Goal: Task Accomplishment & Management: Manage account settings

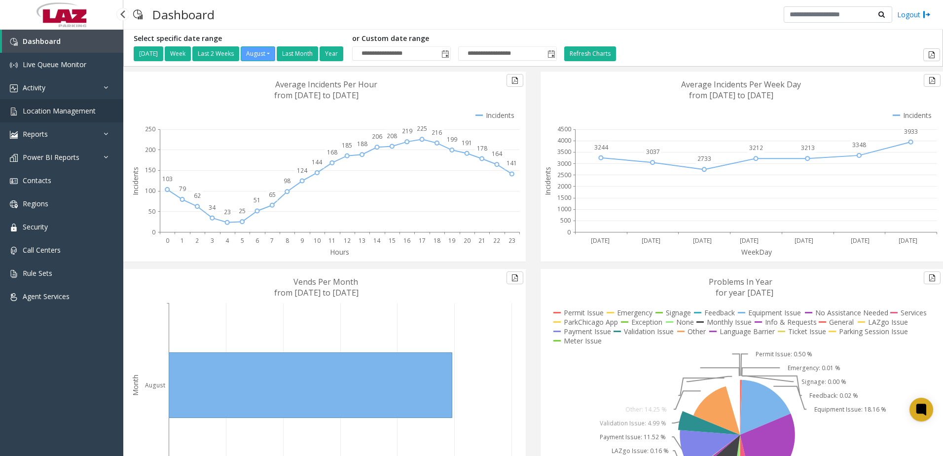
click at [78, 118] on link "Location Management" at bounding box center [61, 110] width 123 height 23
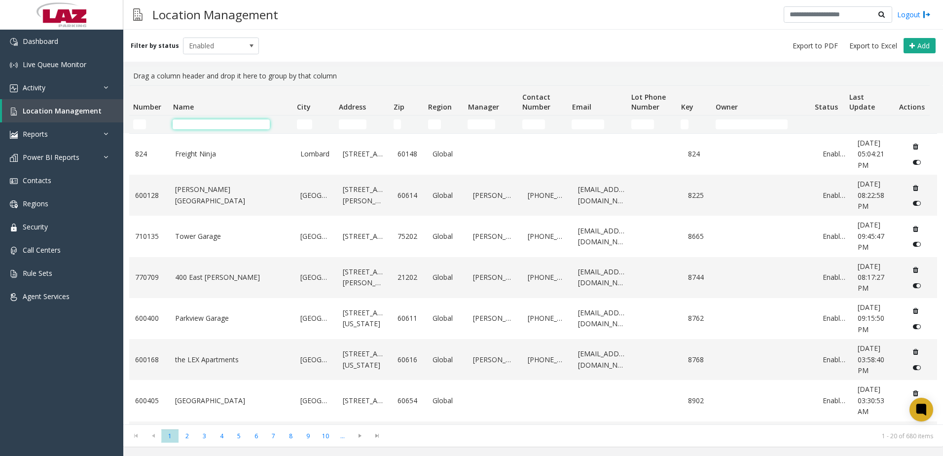
click at [207, 123] on input "Name Filter" at bounding box center [221, 124] width 97 height 10
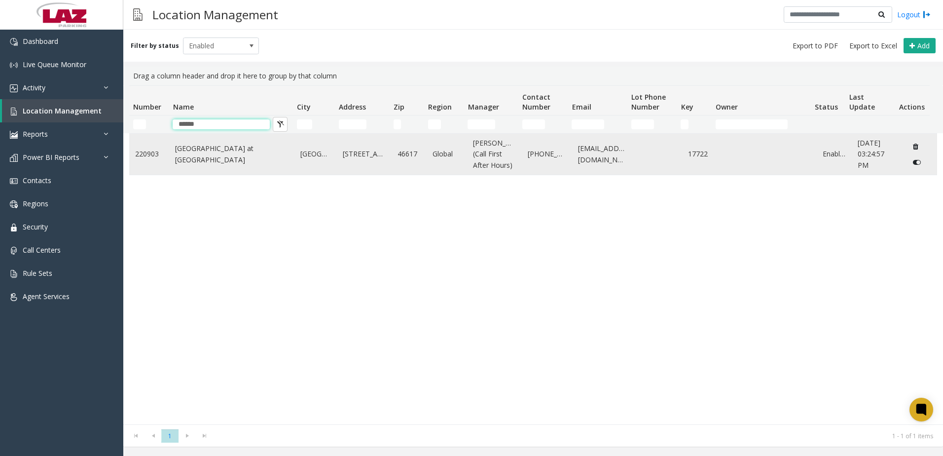
type input "******"
click at [200, 165] on link "[GEOGRAPHIC_DATA] at [GEOGRAPHIC_DATA]" at bounding box center [231, 154] width 113 height 22
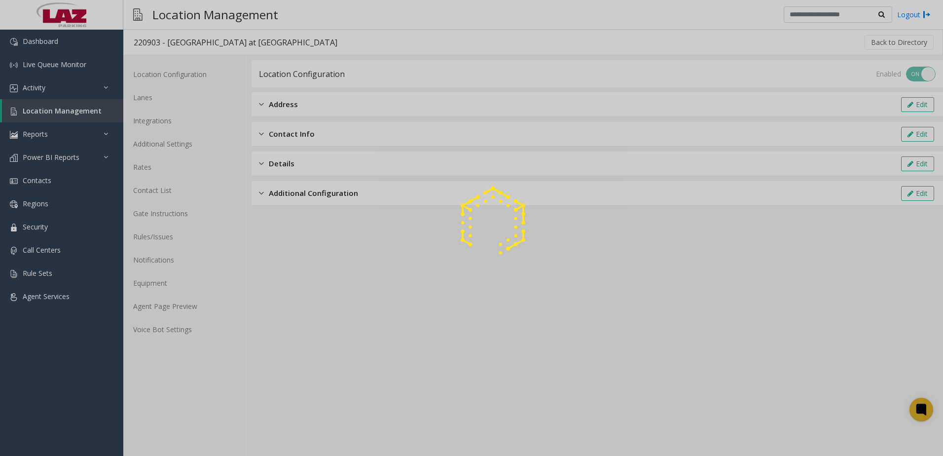
click at [196, 314] on div at bounding box center [471, 228] width 943 height 456
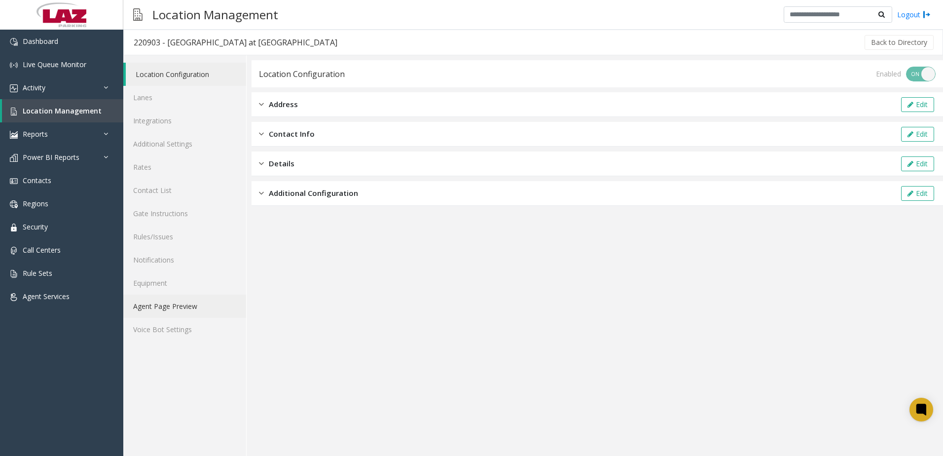
click at [191, 311] on link "Agent Page Preview" at bounding box center [184, 305] width 123 height 23
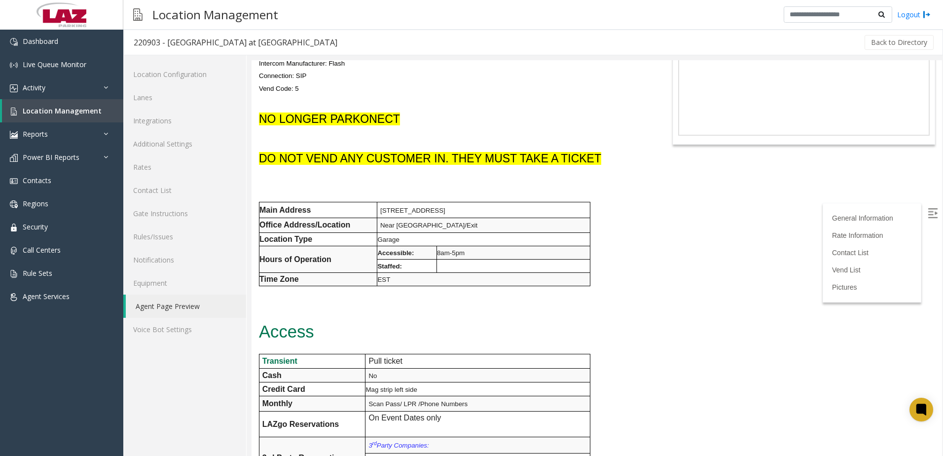
scroll to position [99, 0]
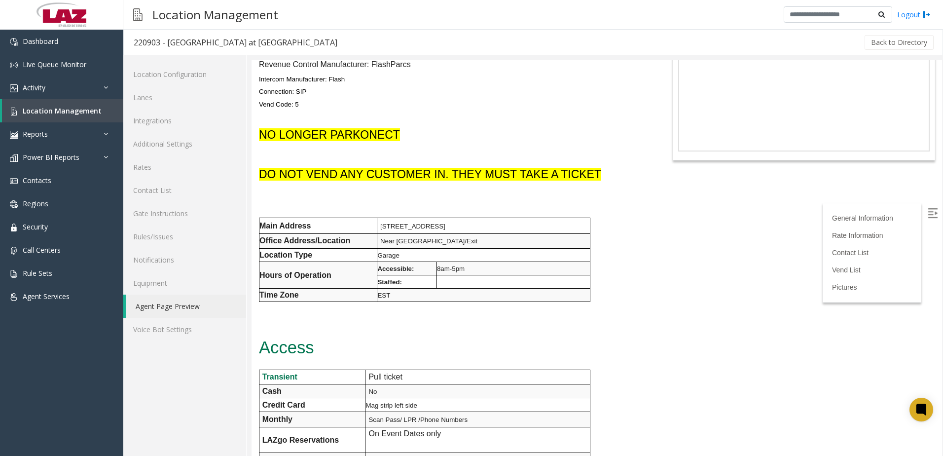
drag, startPoint x: 260, startPoint y: 174, endPoint x: 605, endPoint y: 172, distance: 344.8
click at [605, 172] on h4 "DO NOT VEND ANY CUSTOMER IN. THEY MUST TAKE A TICKET" at bounding box center [453, 174] width 388 height 16
click at [445, 222] on span "[STREET_ADDRESS]" at bounding box center [412, 225] width 65 height 7
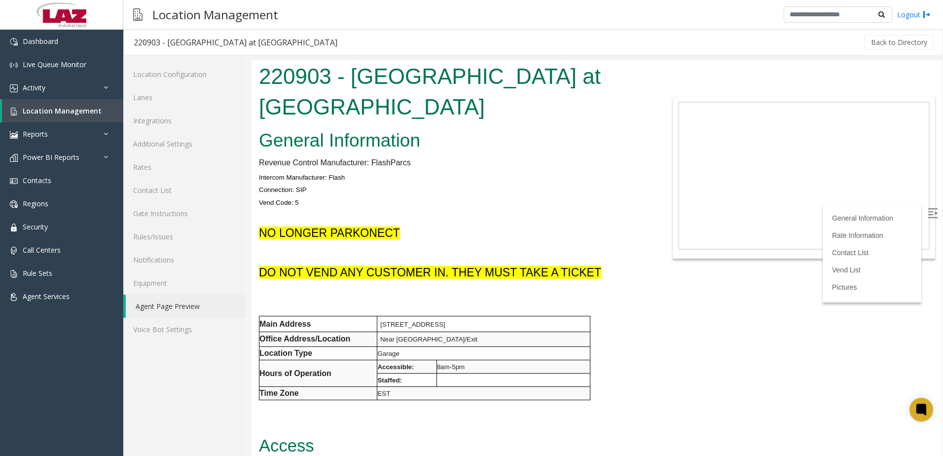
scroll to position [0, 0]
click at [171, 142] on link "Additional Settings" at bounding box center [184, 143] width 123 height 23
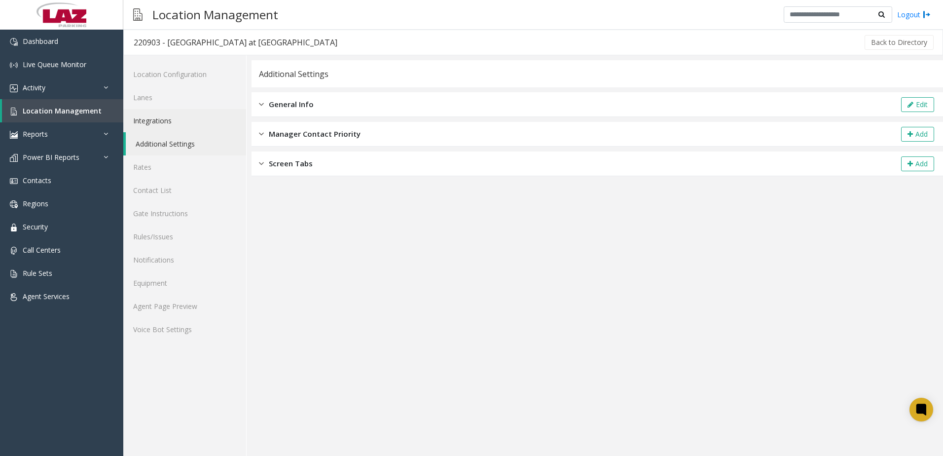
click at [159, 115] on link "Integrations" at bounding box center [184, 120] width 123 height 23
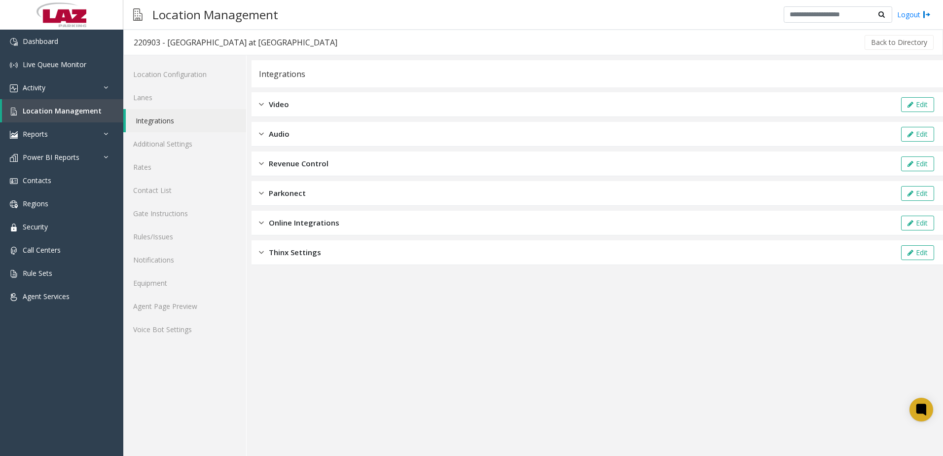
click at [329, 158] on div "Revenue Control Edit" at bounding box center [598, 163] width 692 height 25
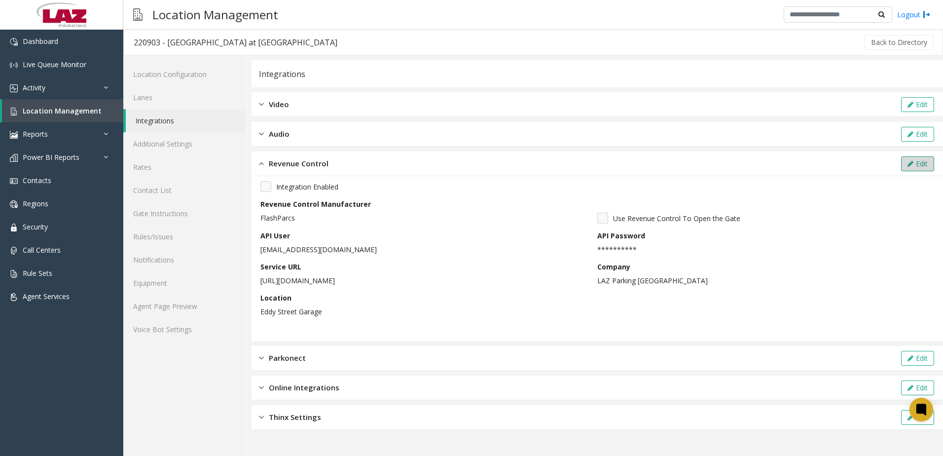
click at [913, 164] on icon at bounding box center [911, 163] width 6 height 7
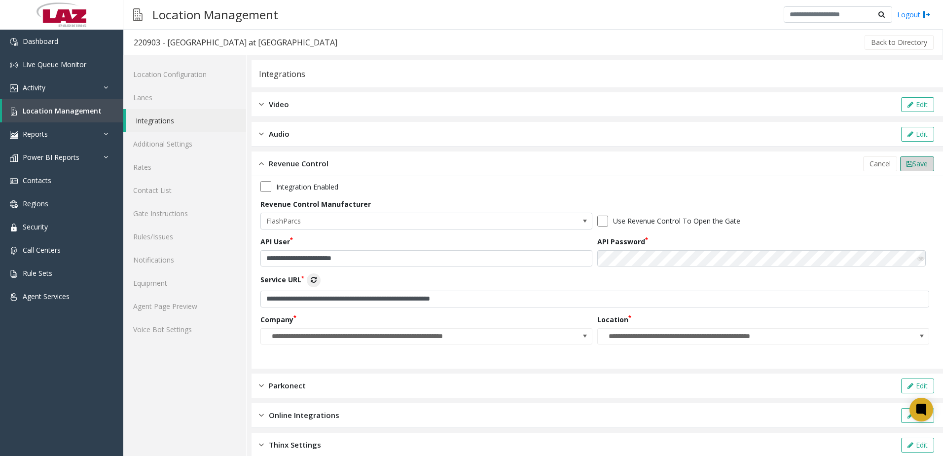
click at [913, 163] on span "Save" at bounding box center [920, 163] width 15 height 9
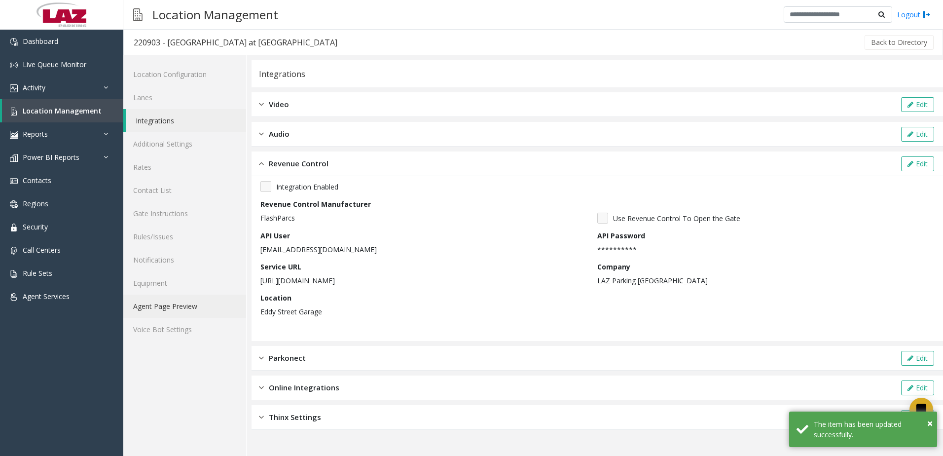
click at [177, 313] on link "Agent Page Preview" at bounding box center [184, 305] width 123 height 23
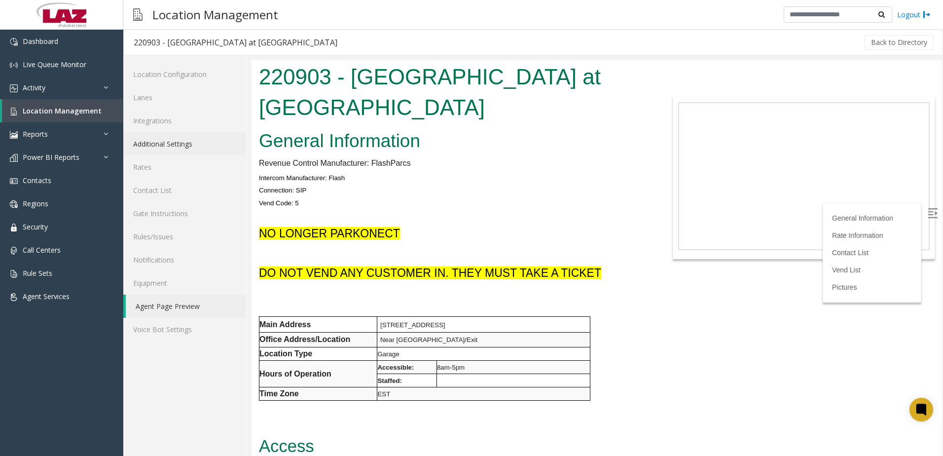
click at [189, 146] on link "Additional Settings" at bounding box center [184, 143] width 123 height 23
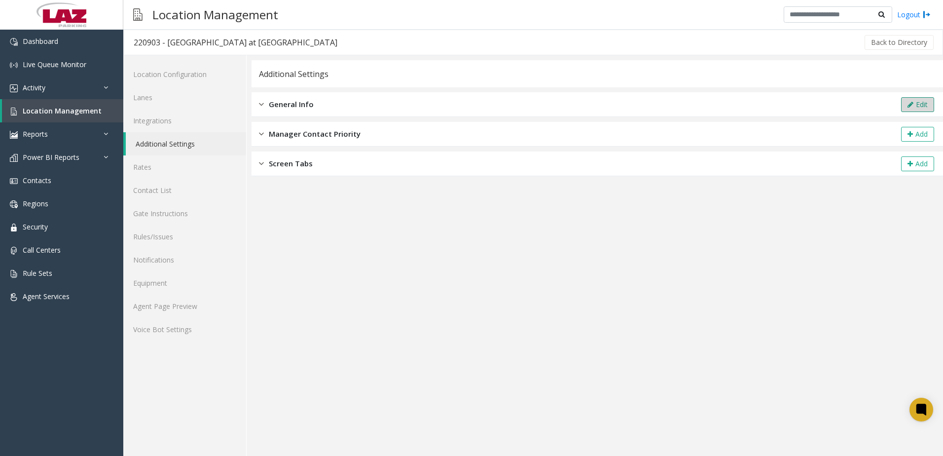
click at [914, 101] on button "Edit" at bounding box center [917, 104] width 33 height 15
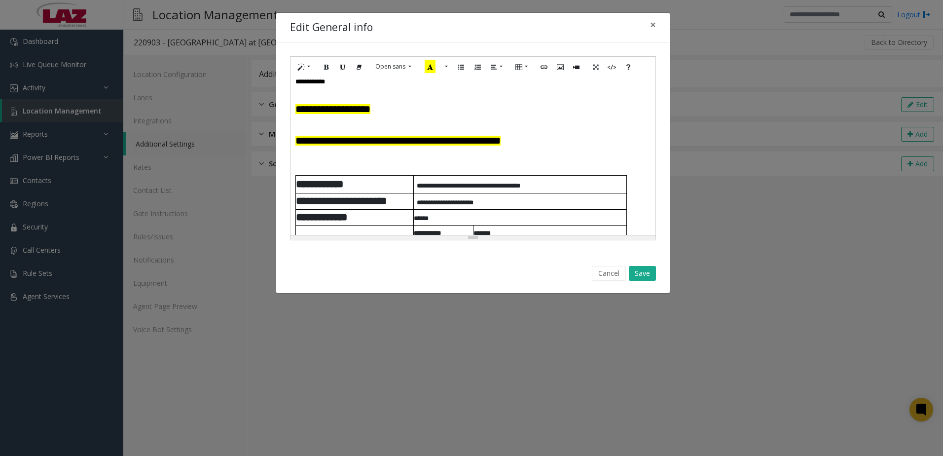
scroll to position [49, 0]
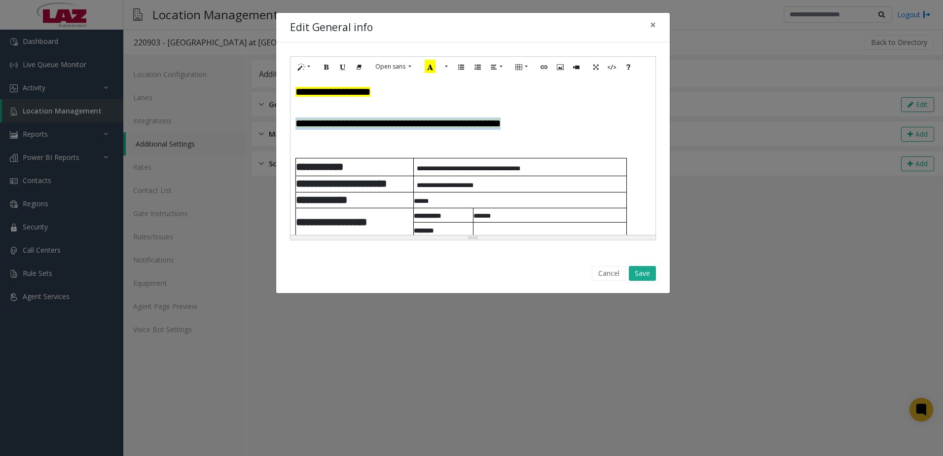
drag, startPoint x: 333, startPoint y: 125, endPoint x: 595, endPoint y: 124, distance: 261.4
click at [595, 124] on h4 "**********" at bounding box center [472, 123] width 355 height 12
click at [329, 68] on icon "Bold (CTRL+B)" at bounding box center [327, 66] width 6 height 8
click at [316, 146] on p at bounding box center [469, 152] width 348 height 12
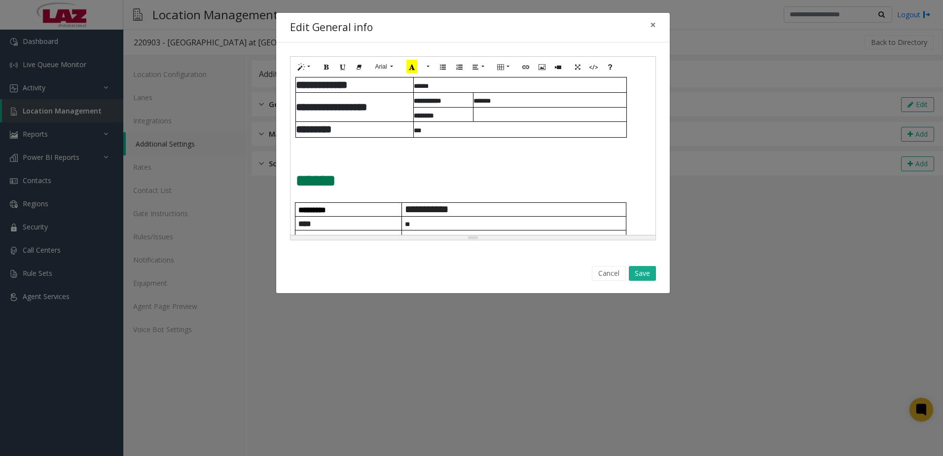
scroll to position [148, 0]
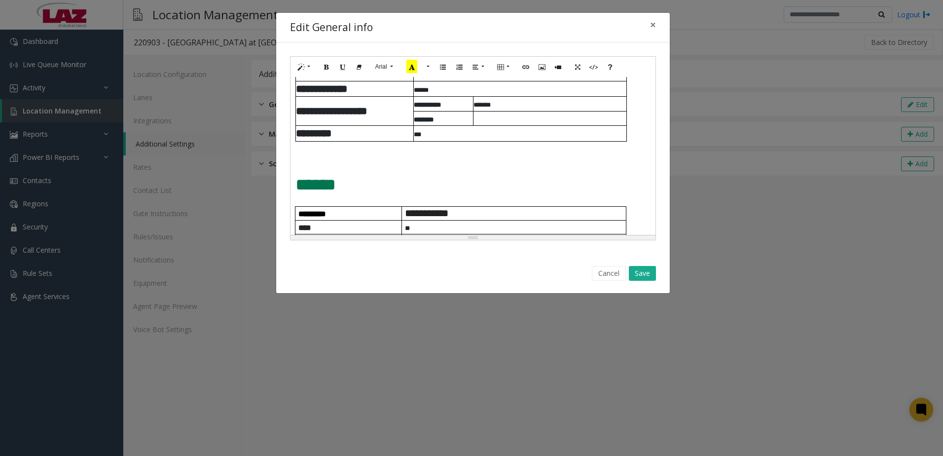
click at [334, 159] on p at bounding box center [469, 158] width 348 height 18
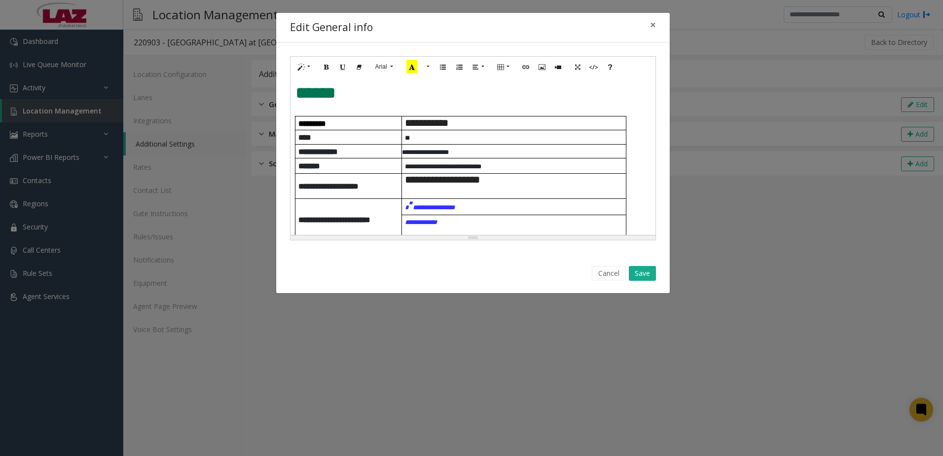
scroll to position [197, 0]
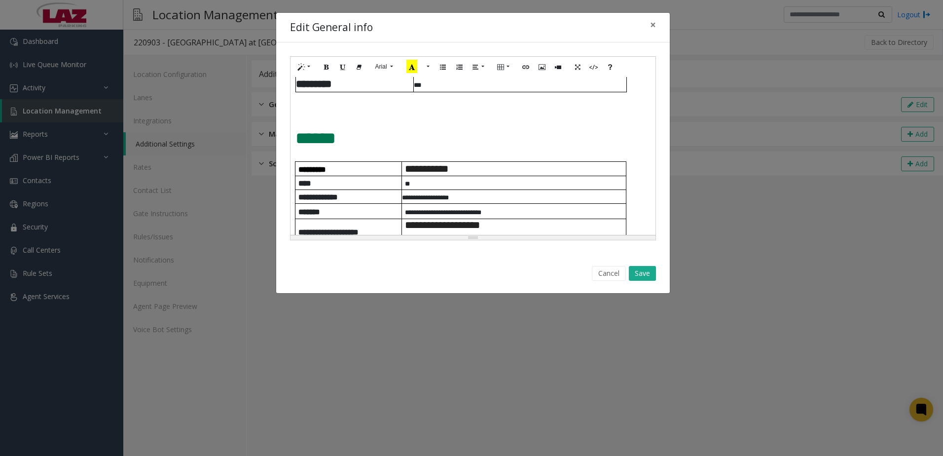
click at [320, 110] on p at bounding box center [469, 110] width 348 height 21
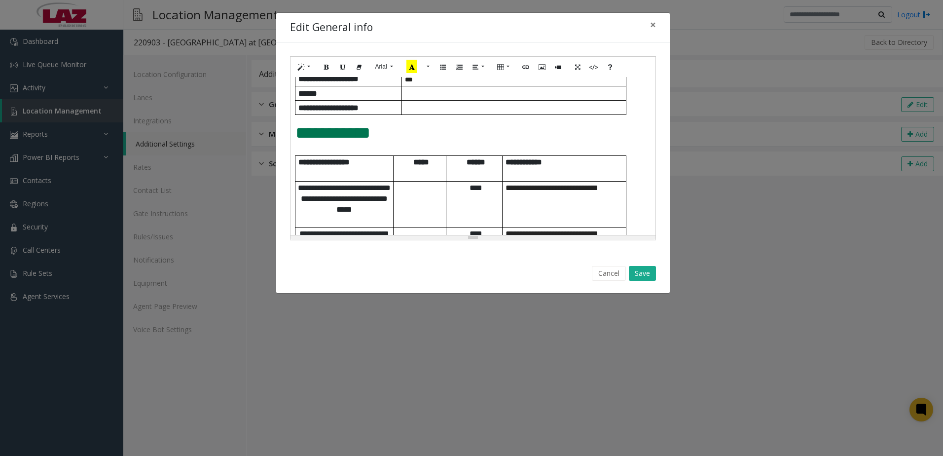
scroll to position [395, 0]
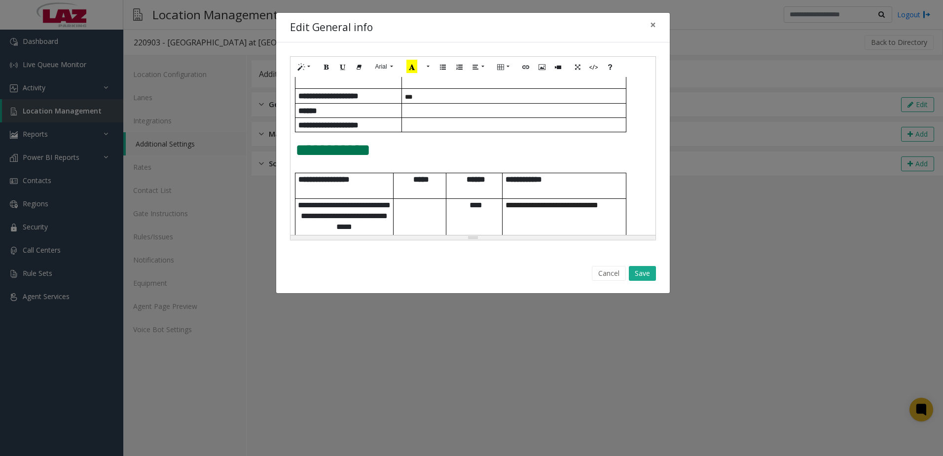
drag, startPoint x: 297, startPoint y: 148, endPoint x: 383, endPoint y: 135, distance: 86.9
click at [297, 150] on span "**********" at bounding box center [332, 150] width 75 height 17
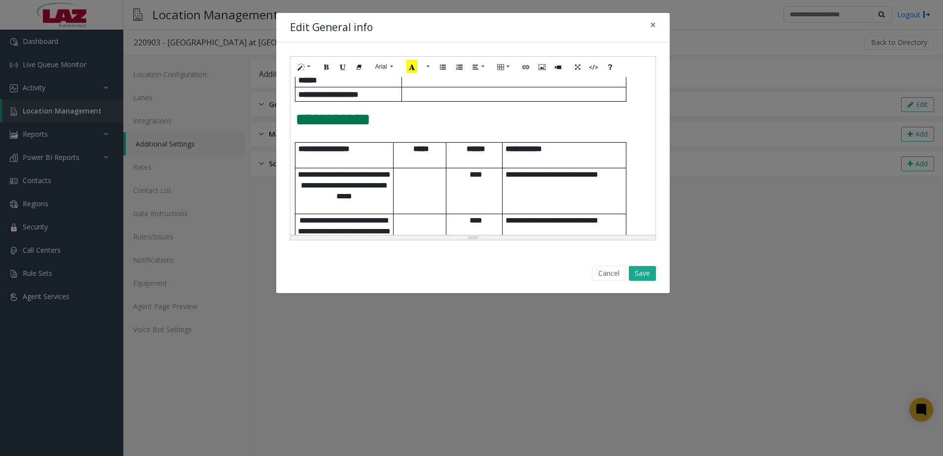
scroll to position [543, 0]
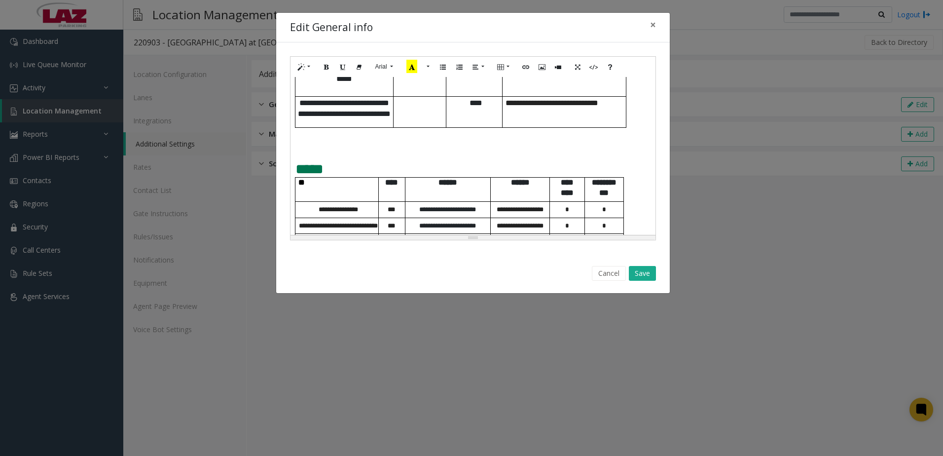
click at [366, 147] on h2 at bounding box center [472, 139] width 355 height 17
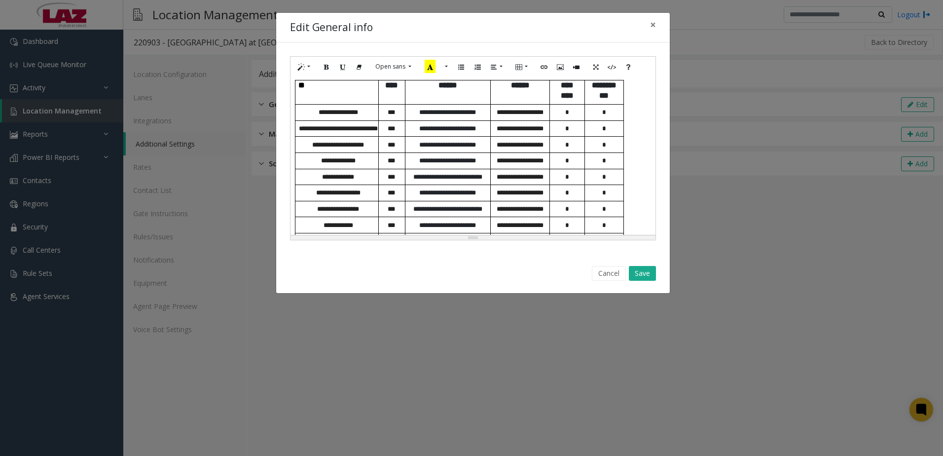
scroll to position [653, 0]
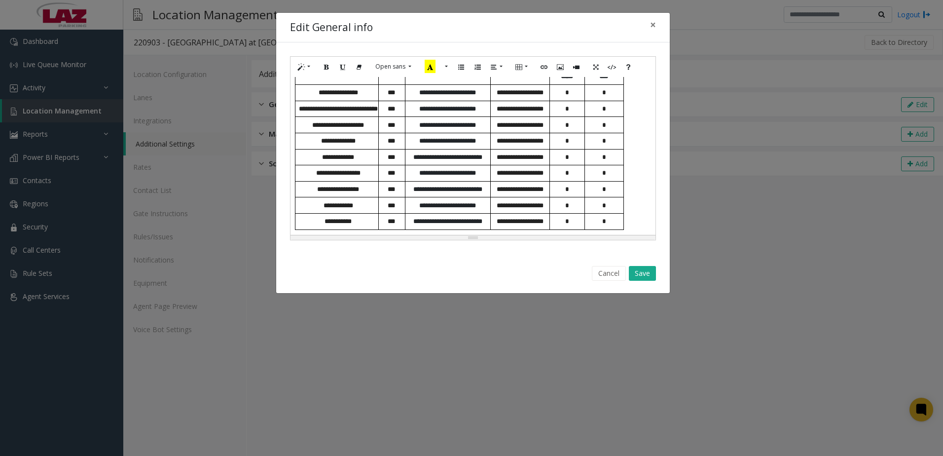
click at [633, 216] on div "**********" at bounding box center [473, 156] width 365 height 158
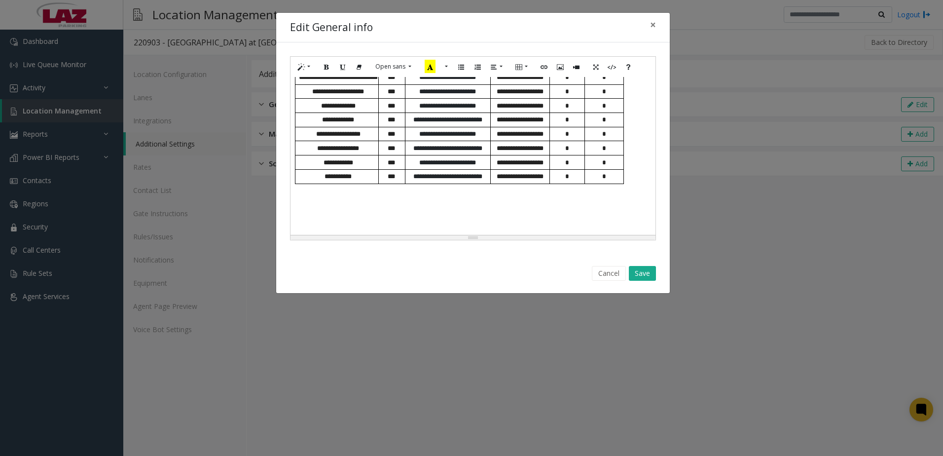
scroll to position [684, 0]
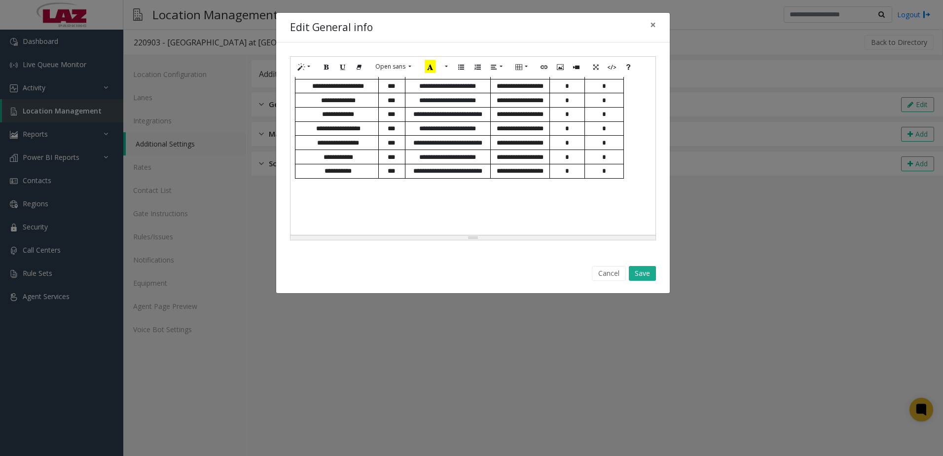
click at [346, 214] on p at bounding box center [459, 214] width 329 height 10
click at [342, 225] on p at bounding box center [459, 225] width 329 height 10
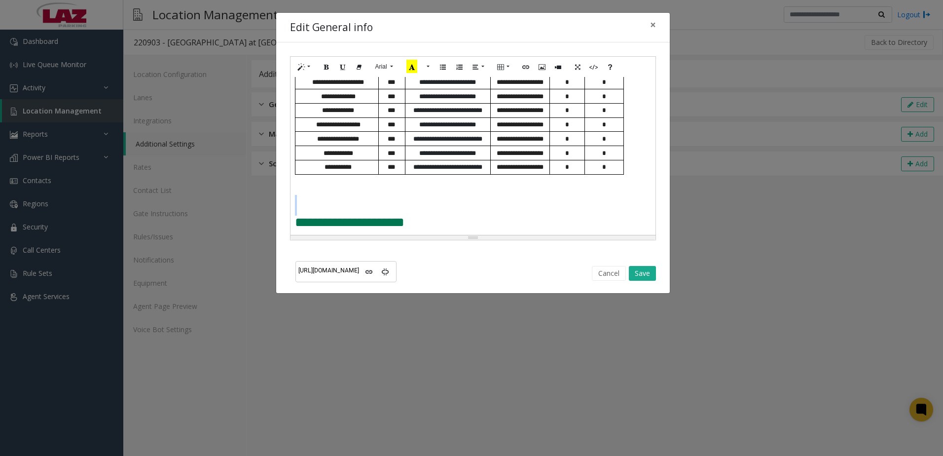
click at [340, 208] on table "**********" at bounding box center [459, 141] width 329 height 232
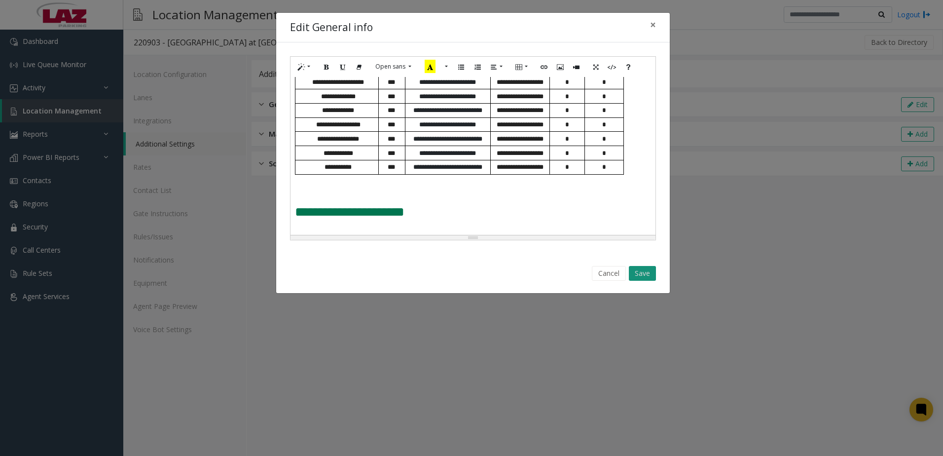
click at [647, 271] on button "Save" at bounding box center [642, 273] width 27 height 15
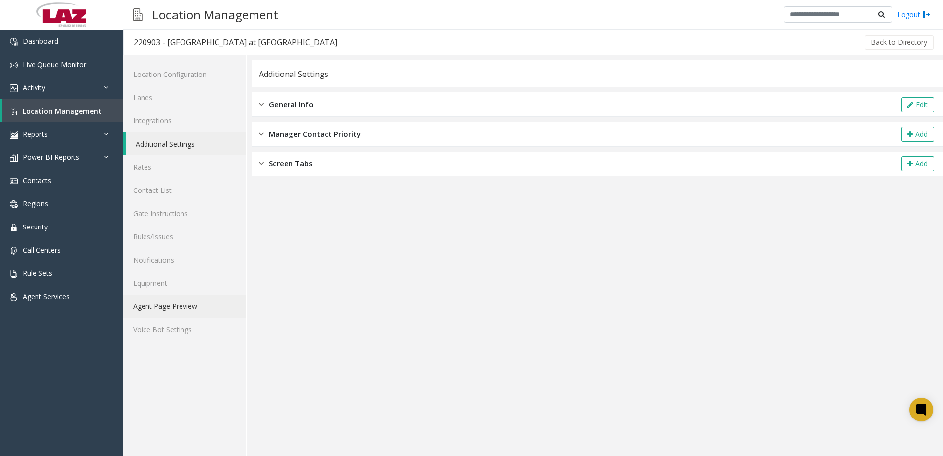
click at [193, 306] on link "Agent Page Preview" at bounding box center [184, 305] width 123 height 23
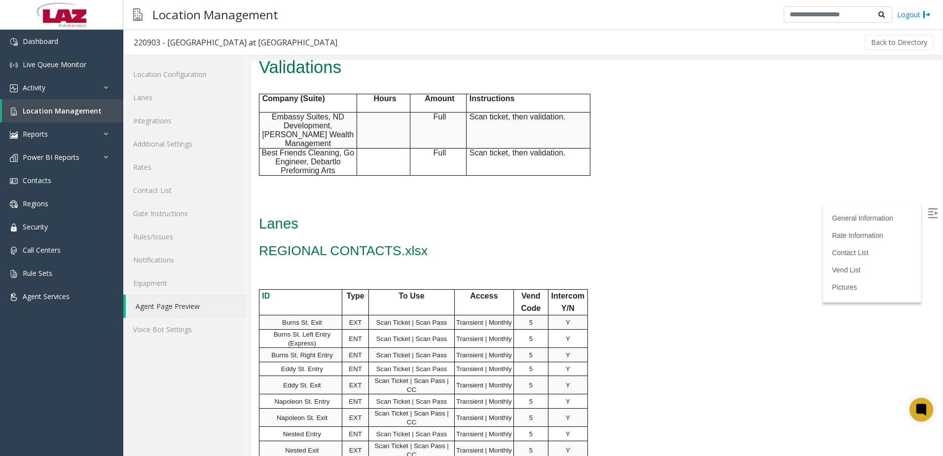
scroll to position [592, 0]
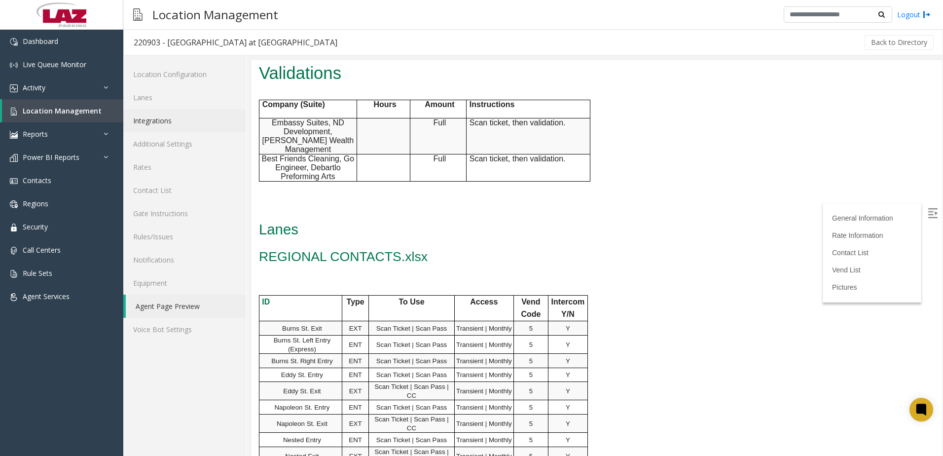
click at [161, 122] on link "Integrations" at bounding box center [184, 120] width 123 height 23
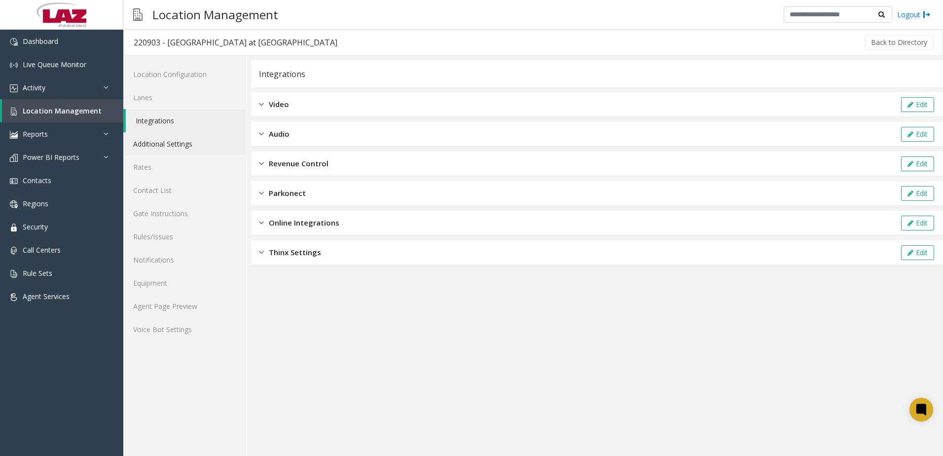
click at [176, 138] on link "Additional Settings" at bounding box center [184, 143] width 123 height 23
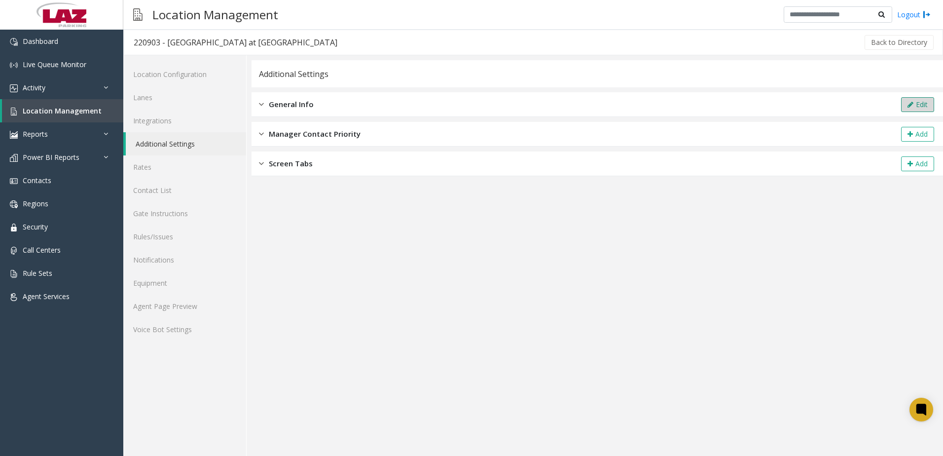
click at [926, 106] on button "Edit" at bounding box center [917, 104] width 33 height 15
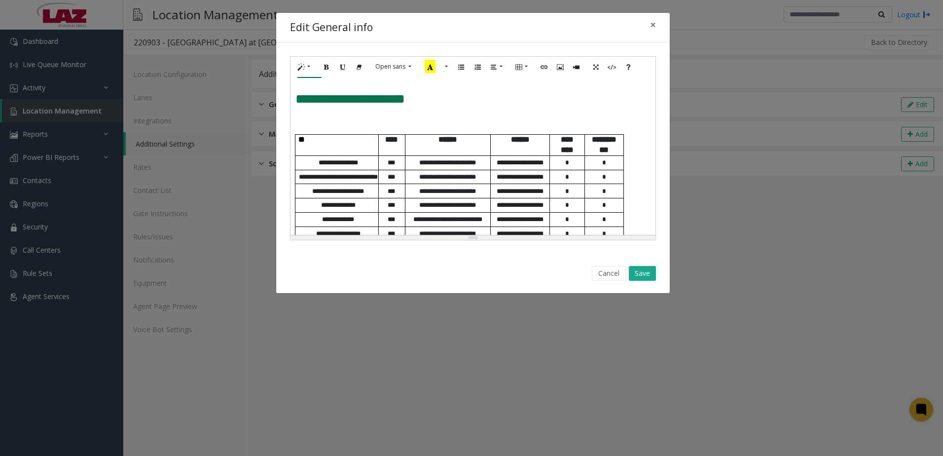
scroll to position [508, 0]
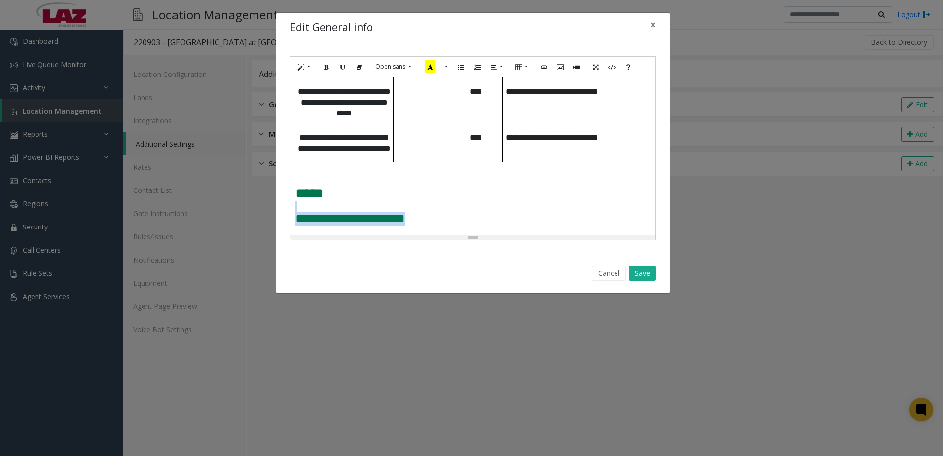
drag, startPoint x: 470, startPoint y: 217, endPoint x: 301, endPoint y: 212, distance: 169.3
click at [302, 215] on div "**********" at bounding box center [473, 156] width 365 height 158
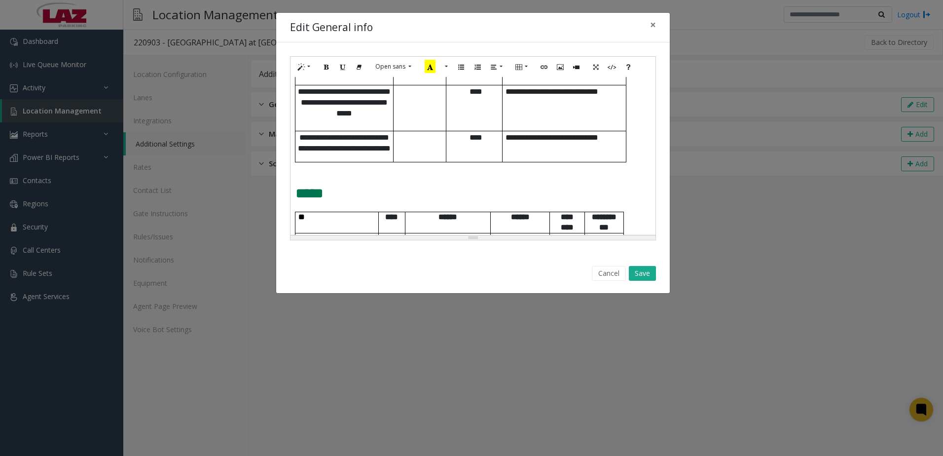
click at [344, 179] on h2 at bounding box center [472, 174] width 355 height 17
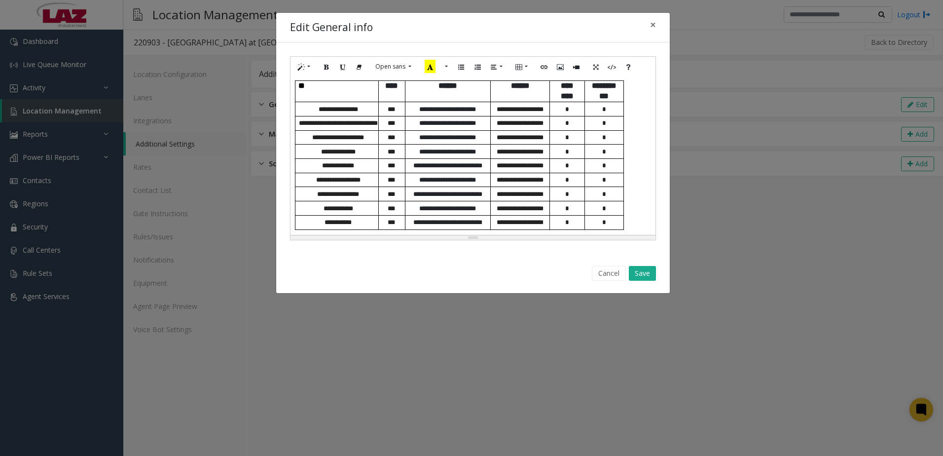
scroll to position [663, 0]
click at [639, 223] on div "**********" at bounding box center [473, 156] width 365 height 158
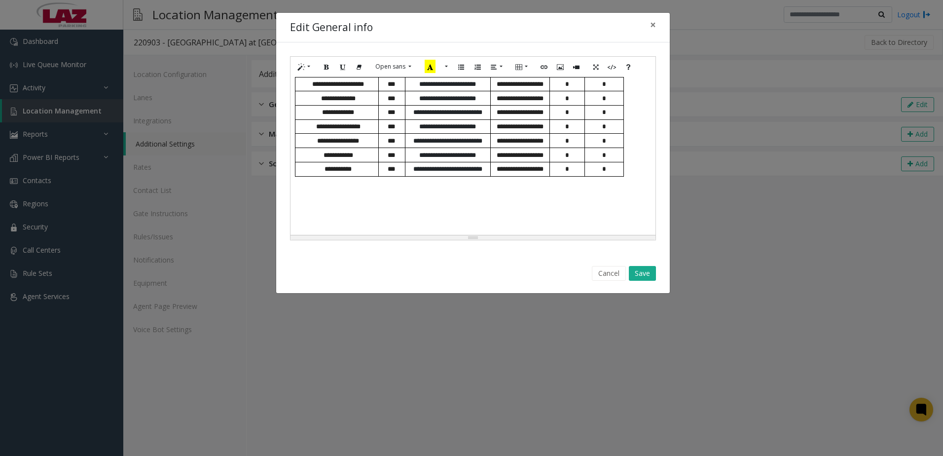
scroll to position [726, 0]
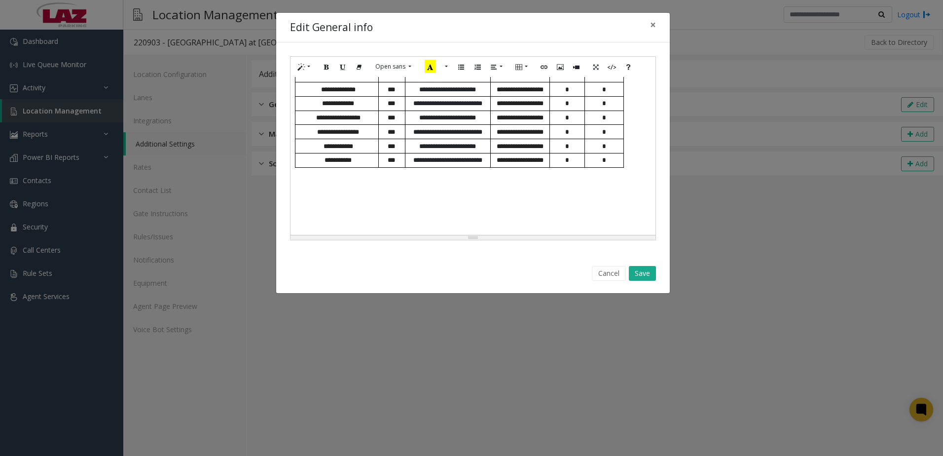
click at [299, 213] on p at bounding box center [459, 214] width 329 height 10
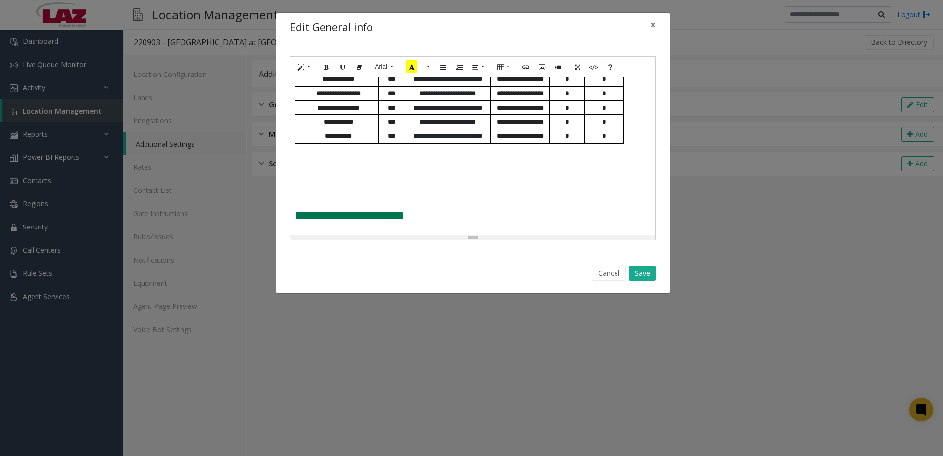
scroll to position [738, 0]
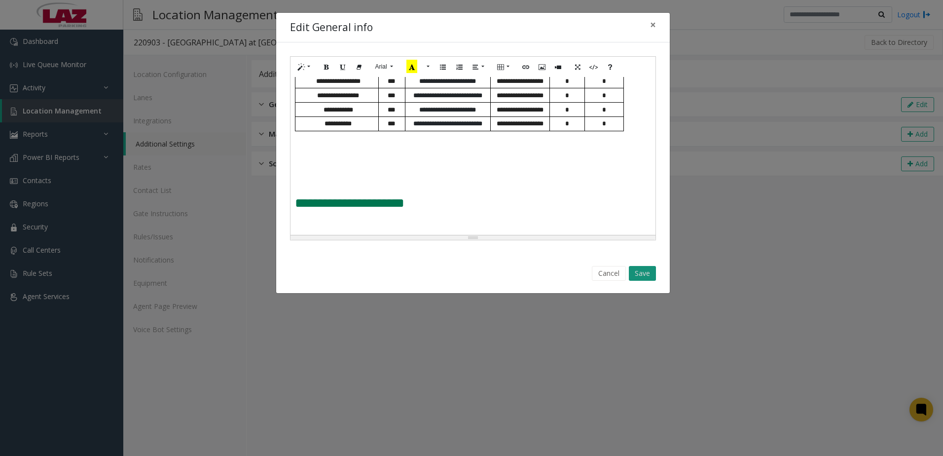
click at [653, 274] on button "Save" at bounding box center [642, 273] width 27 height 15
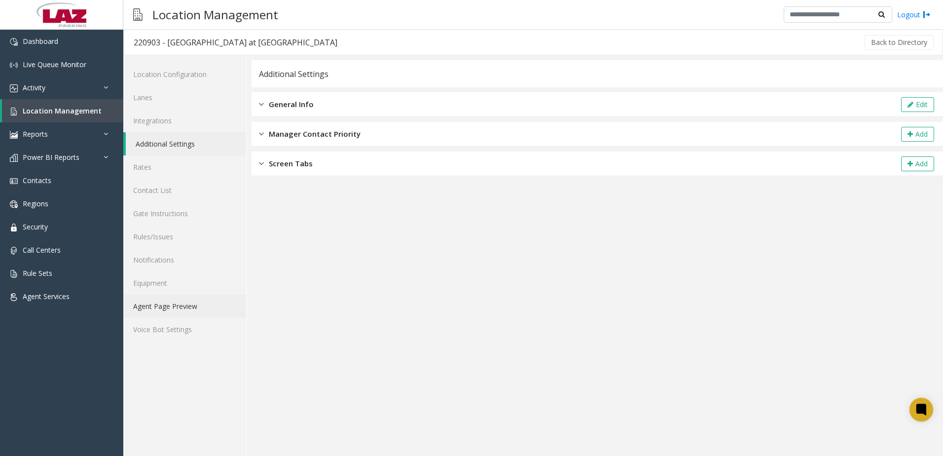
click at [181, 309] on link "Agent Page Preview" at bounding box center [184, 305] width 123 height 23
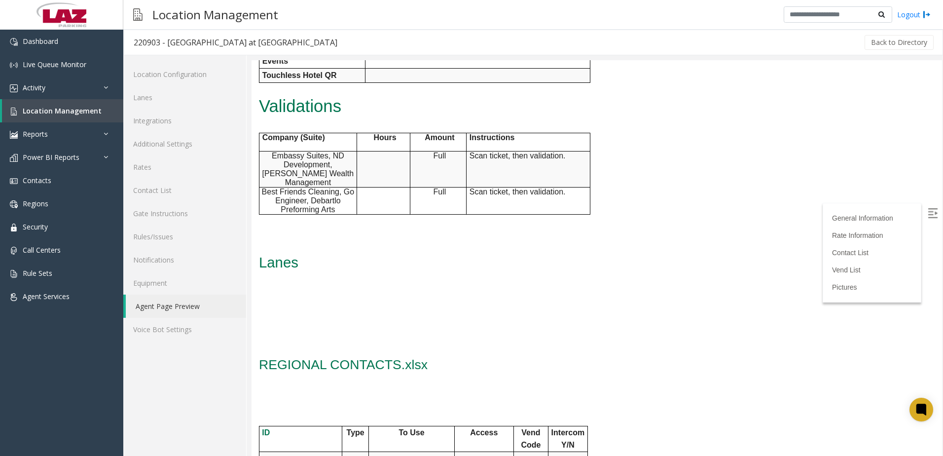
scroll to position [592, 0]
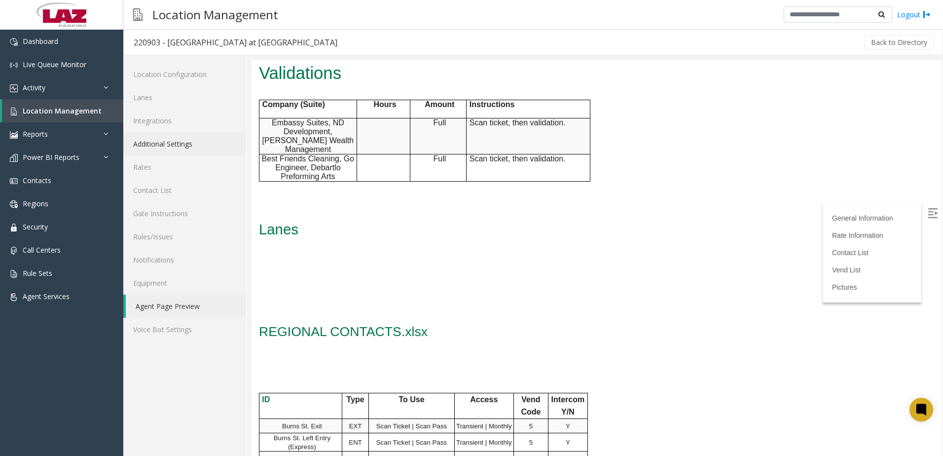
click at [184, 141] on link "Additional Settings" at bounding box center [184, 143] width 123 height 23
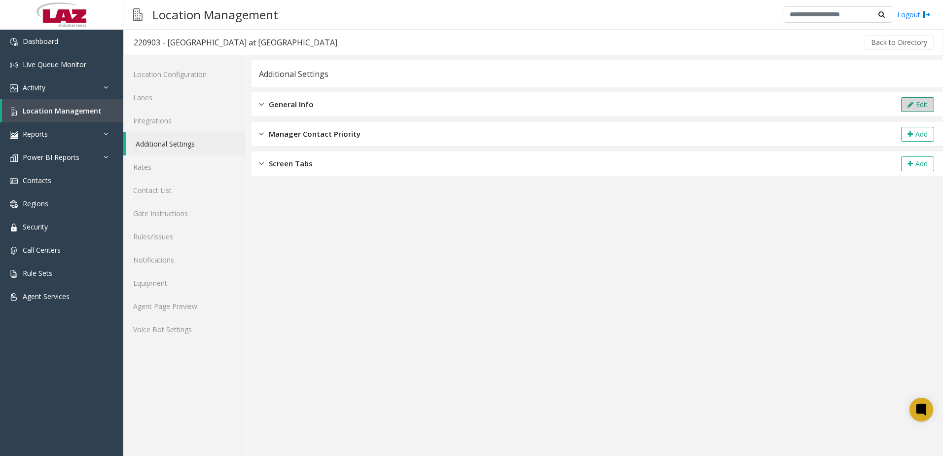
click at [905, 104] on button "Edit" at bounding box center [917, 104] width 33 height 15
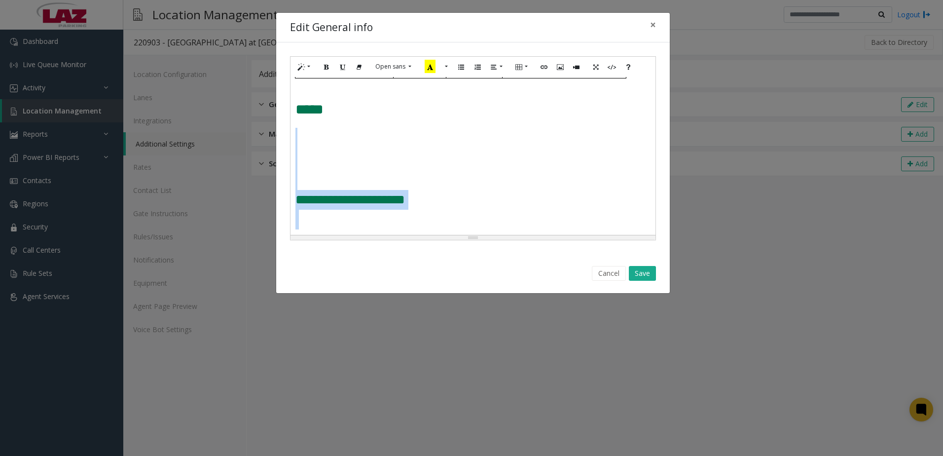
scroll to position [620, 0]
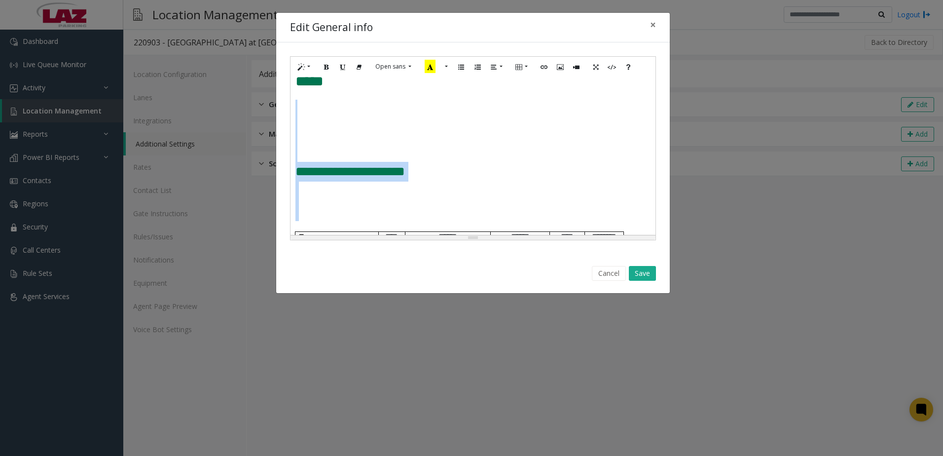
drag, startPoint x: 301, startPoint y: 135, endPoint x: 480, endPoint y: 226, distance: 200.5
click at [480, 225] on div "**********" at bounding box center [473, 156] width 365 height 158
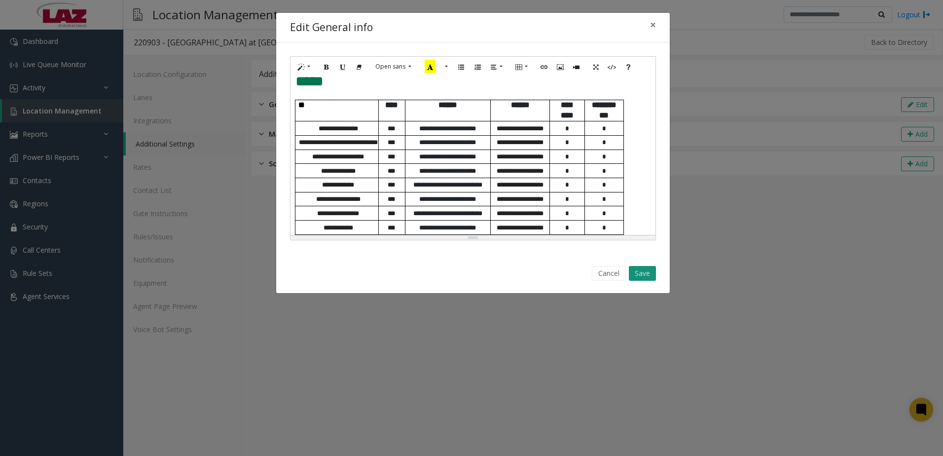
click at [632, 271] on button "Save" at bounding box center [642, 273] width 27 height 15
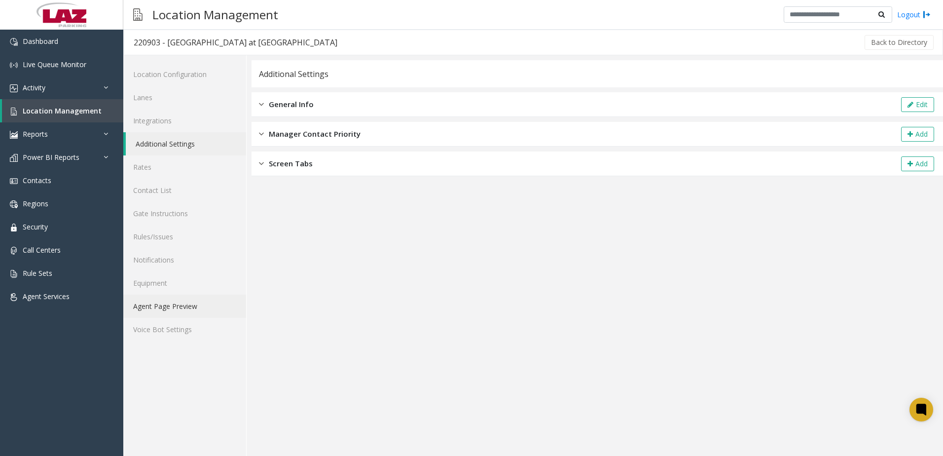
drag, startPoint x: 174, startPoint y: 303, endPoint x: 176, endPoint y: 298, distance: 5.3
click at [174, 303] on link "Agent Page Preview" at bounding box center [184, 305] width 123 height 23
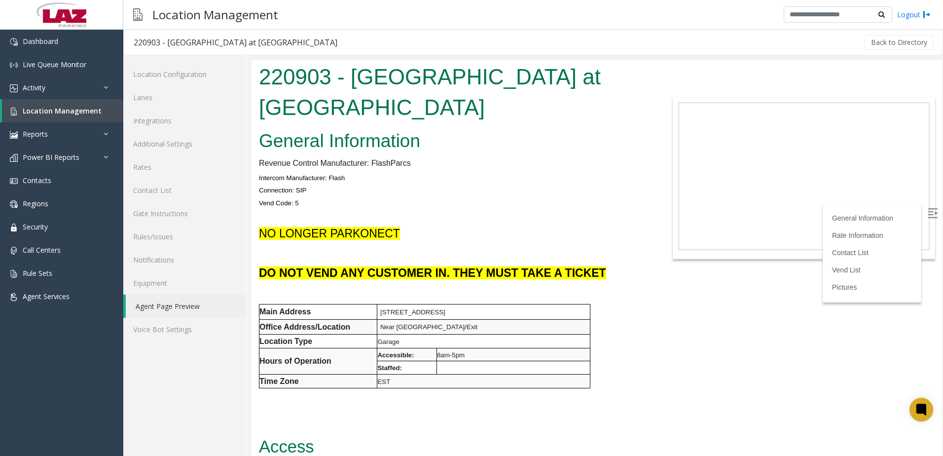
drag, startPoint x: 259, startPoint y: 311, endPoint x: 437, endPoint y: 376, distance: 188.7
click at [437, 376] on tbody "Main Address [STREET_ADDRESS] Office Address/Location Near [GEOGRAPHIC_DATA]/Ex…" at bounding box center [424, 346] width 331 height 84
drag, startPoint x: 437, startPoint y: 376, endPoint x: 410, endPoint y: 320, distance: 61.8
click at [410, 320] on td "Near [GEOGRAPHIC_DATA]/Exit" at bounding box center [483, 327] width 213 height 15
drag, startPoint x: 380, startPoint y: 314, endPoint x: 519, endPoint y: 309, distance: 138.7
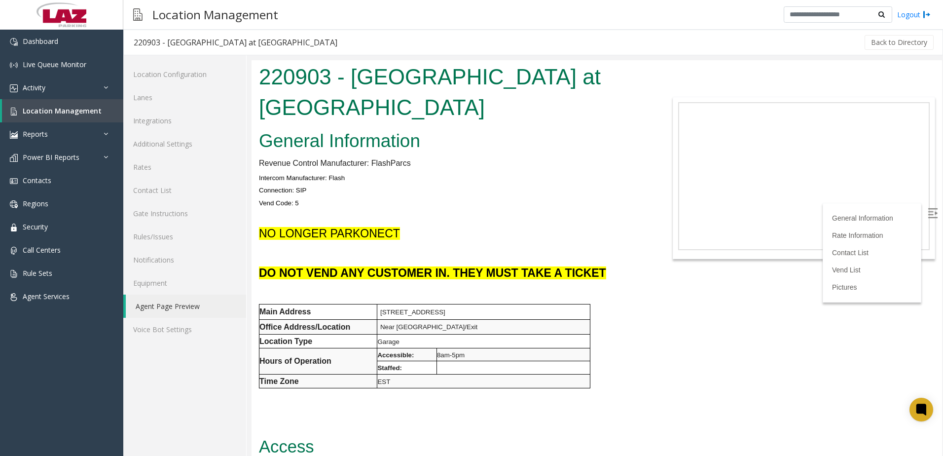
click at [519, 309] on p "[STREET_ADDRESS]" at bounding box center [485, 311] width 210 height 9
copy span "[STREET_ADDRESS]"
drag, startPoint x: 439, startPoint y: 327, endPoint x: 380, endPoint y: 326, distance: 59.2
click at [380, 326] on td "Near [GEOGRAPHIC_DATA]/Exit" at bounding box center [483, 327] width 213 height 15
copy span "Near [GEOGRAPHIC_DATA]/Exit"
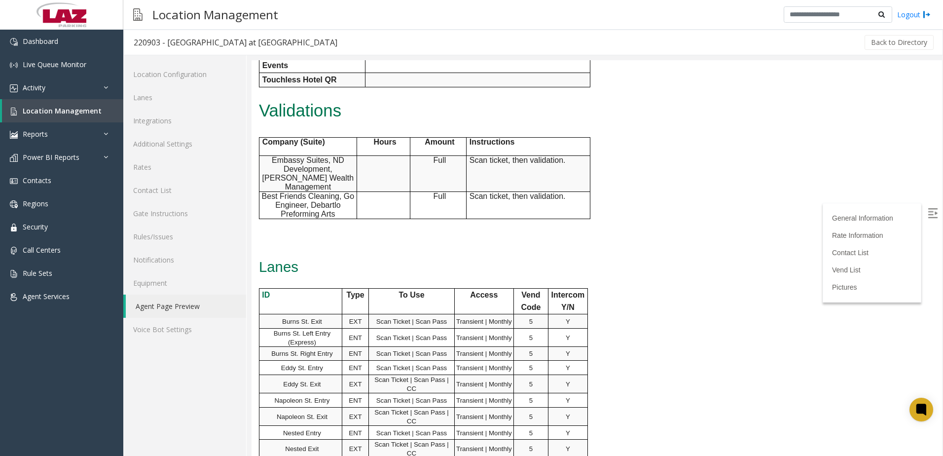
scroll to position [493, 0]
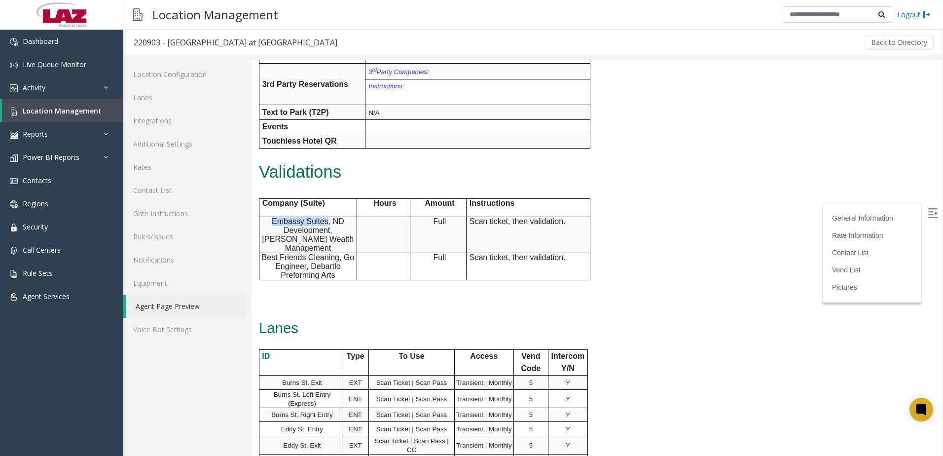
drag, startPoint x: 272, startPoint y: 219, endPoint x: 329, endPoint y: 220, distance: 57.2
click at [329, 220] on span "Embassy Suites, ND Development, [PERSON_NAME] Wealth Management" at bounding box center [308, 234] width 92 height 35
click at [333, 223] on span "Embassy Suites, ND Development, [PERSON_NAME] Wealth Management" at bounding box center [308, 234] width 92 height 35
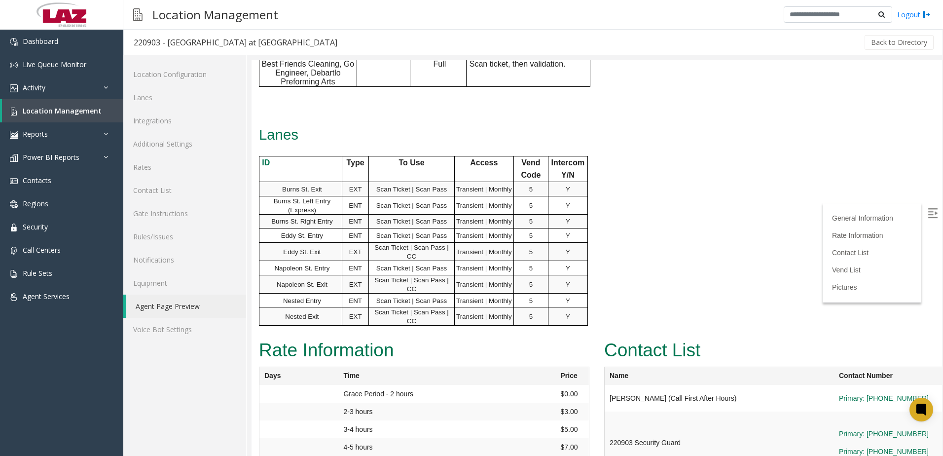
scroll to position [691, 0]
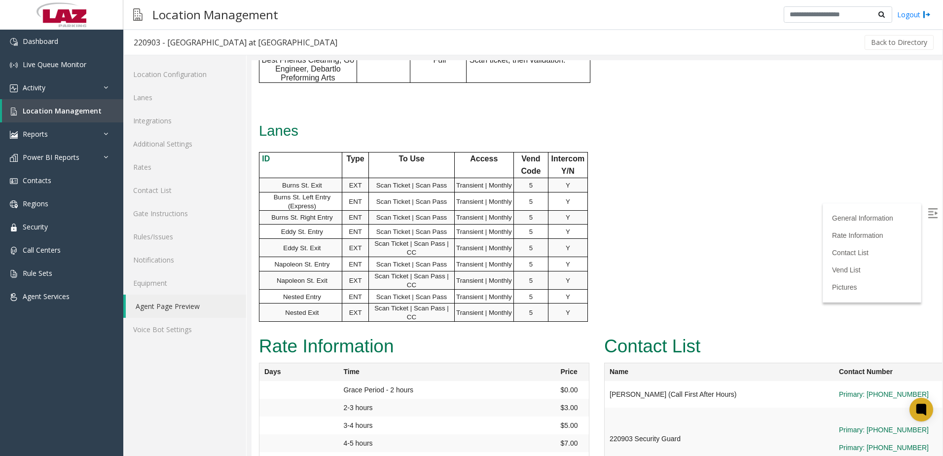
click at [338, 178] on td "Burns St. Exit" at bounding box center [300, 185] width 83 height 14
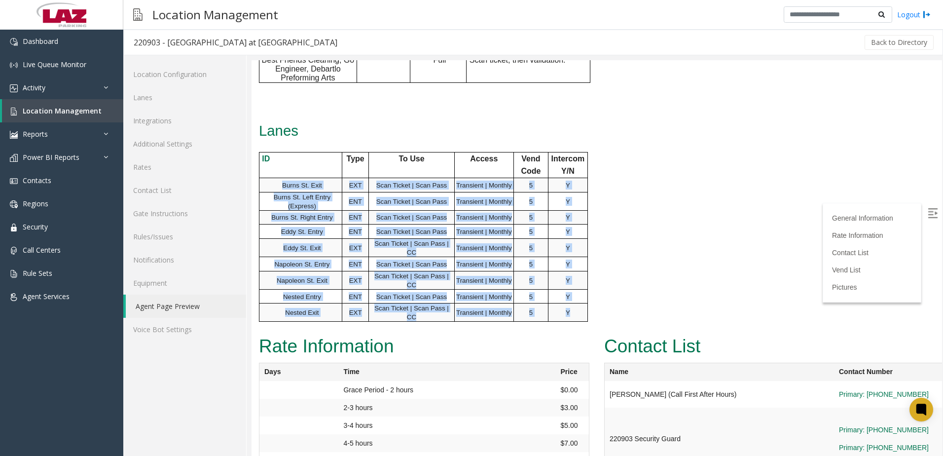
drag, startPoint x: 279, startPoint y: 175, endPoint x: 572, endPoint y: 302, distance: 319.6
click at [572, 302] on tbody "ID Type To Use Access Vend Code Intercom Y/N Burns St. Exit EXT Scan Ticket | S…" at bounding box center [423, 237] width 329 height 170
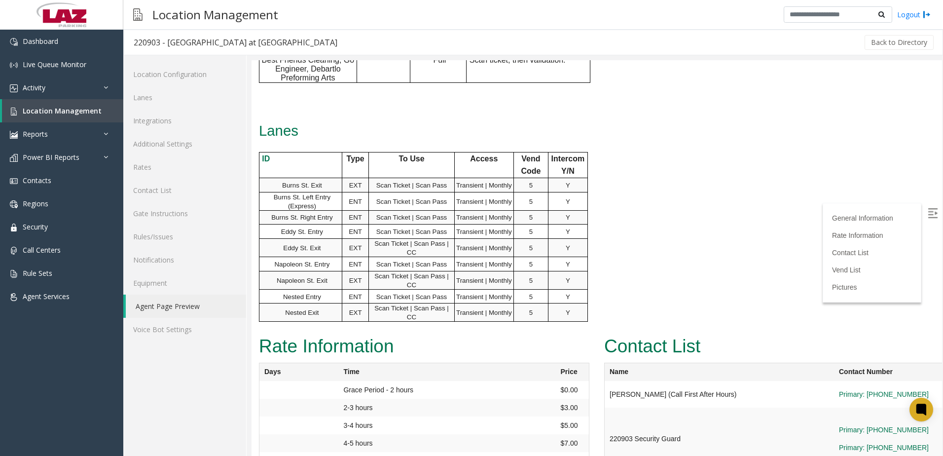
click at [324, 168] on td "ID" at bounding box center [300, 165] width 83 height 26
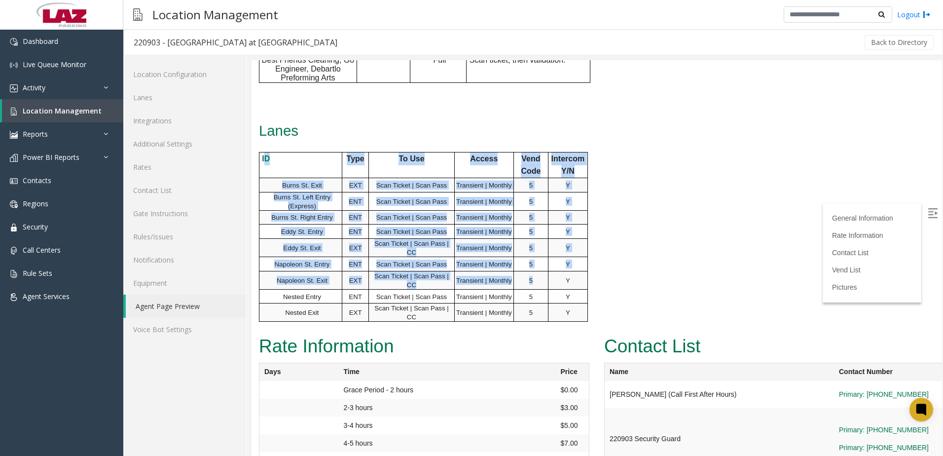
drag, startPoint x: 263, startPoint y: 147, endPoint x: 551, endPoint y: 268, distance: 312.2
click at [551, 268] on tbody "ID Type To Use Access Vend Code Intercom Y/N Burns St. Exit EXT Scan Ticket | S…" at bounding box center [423, 237] width 329 height 170
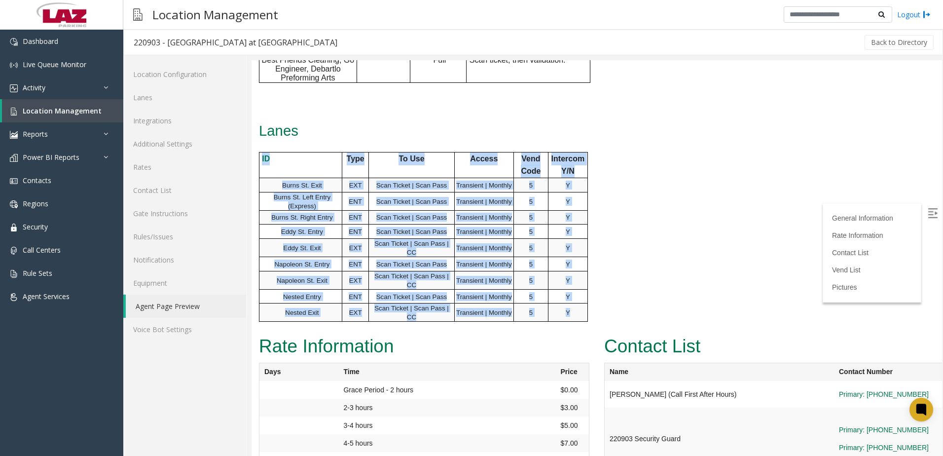
drag, startPoint x: 551, startPoint y: 268, endPoint x: 259, endPoint y: 147, distance: 316.5
click at [259, 152] on tbody "ID Type To Use Access Vend Code Intercom Y/N Burns St. Exit EXT Scan Ticket | S…" at bounding box center [423, 237] width 329 height 170
click at [300, 181] on td "Burns St. Exit" at bounding box center [300, 185] width 83 height 14
click at [280, 182] on td "Burns St. Exit" at bounding box center [300, 185] width 83 height 14
drag, startPoint x: 287, startPoint y: 177, endPoint x: 572, endPoint y: 302, distance: 311.2
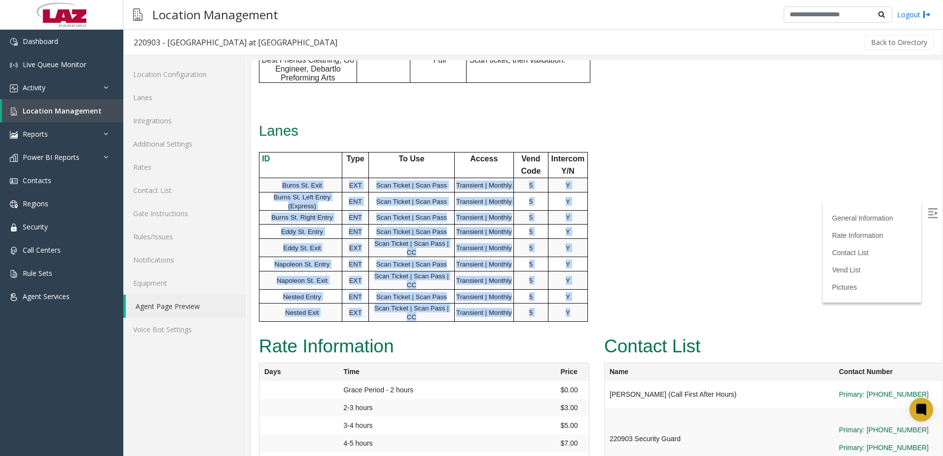
click at [572, 302] on tbody "ID Type To Use Access Vend Code Intercom Y/N Burns St. Exit EXT Scan Ticket | S…" at bounding box center [423, 237] width 329 height 170
copy tbody "Burns St. Exit EXT Scan Ticket | Scan Pass Transient | Monthly [STREET_ADDRESS]…"
click at [293, 227] on p "Eddy St. Entry" at bounding box center [301, 231] width 79 height 9
click at [282, 181] on p "Burns St. Exit" at bounding box center [301, 185] width 79 height 9
click at [278, 181] on p "Burns St. Exit" at bounding box center [301, 185] width 79 height 9
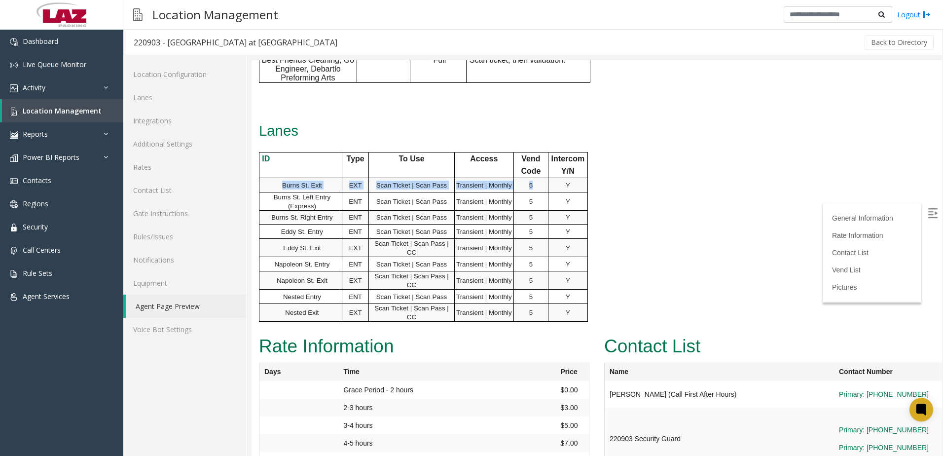
drag, startPoint x: 281, startPoint y: 176, endPoint x: 566, endPoint y: 173, distance: 284.6
click at [566, 178] on tr "Burns St. Exit EXT Scan Ticket | Scan Pass Transient | Monthly 5 Y" at bounding box center [423, 185] width 329 height 14
click at [196, 133] on link "Additional Settings" at bounding box center [184, 143] width 123 height 23
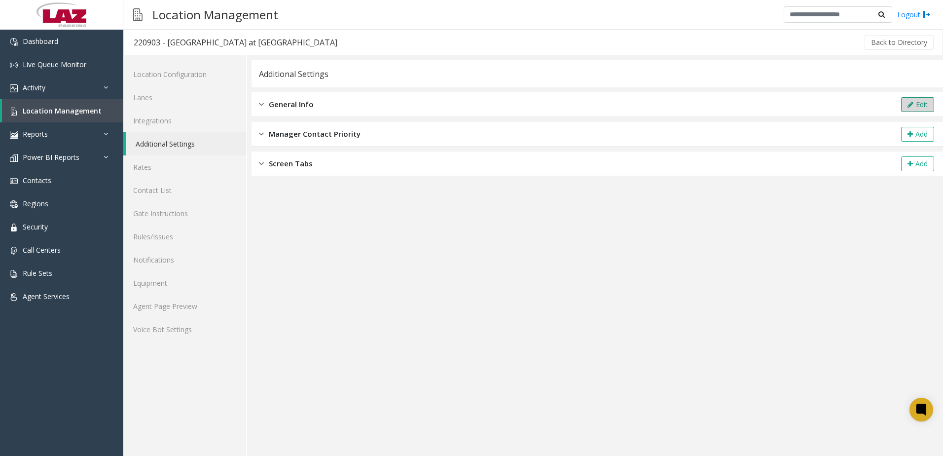
drag, startPoint x: 925, startPoint y: 104, endPoint x: 928, endPoint y: 109, distance: 6.0
click at [928, 109] on button "Edit" at bounding box center [917, 104] width 33 height 15
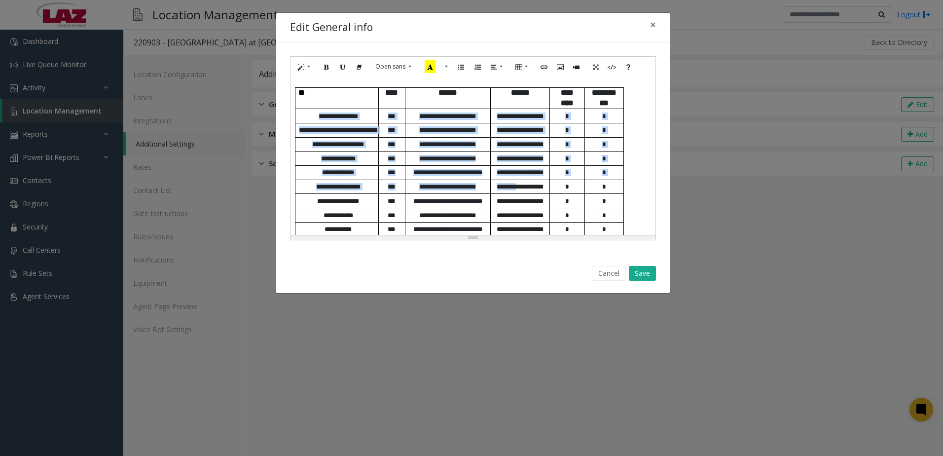
scroll to position [663, 0]
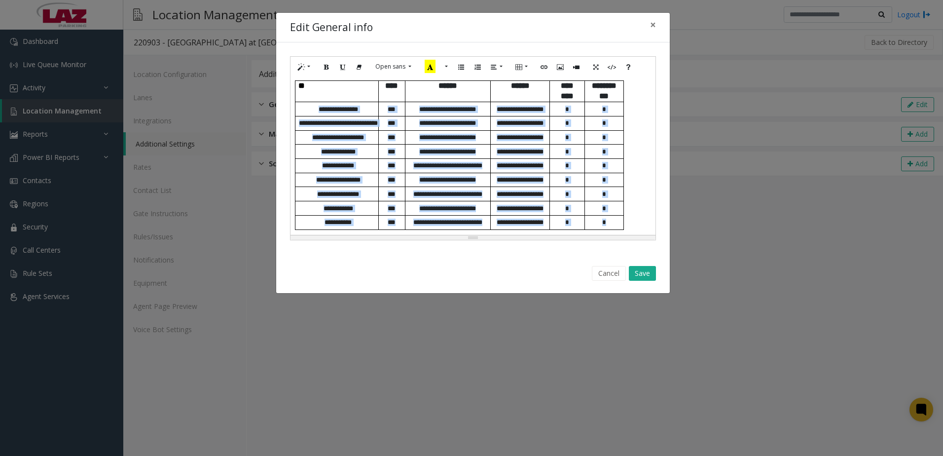
drag, startPoint x: 310, startPoint y: 139, endPoint x: 610, endPoint y: 222, distance: 311.3
click at [610, 222] on tbody "**********" at bounding box center [459, 155] width 329 height 148
copy tbody "**********"
click at [602, 205] on span "*" at bounding box center [604, 208] width 4 height 6
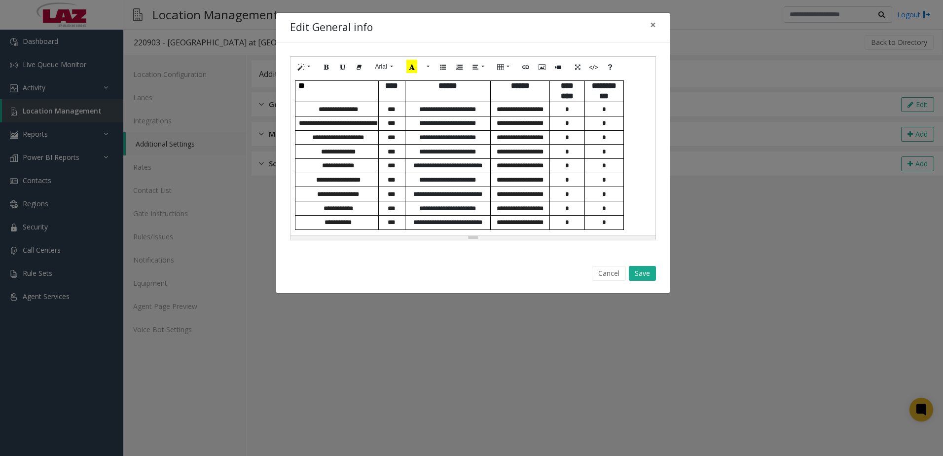
click at [629, 226] on div "**********" at bounding box center [473, 156] width 365 height 158
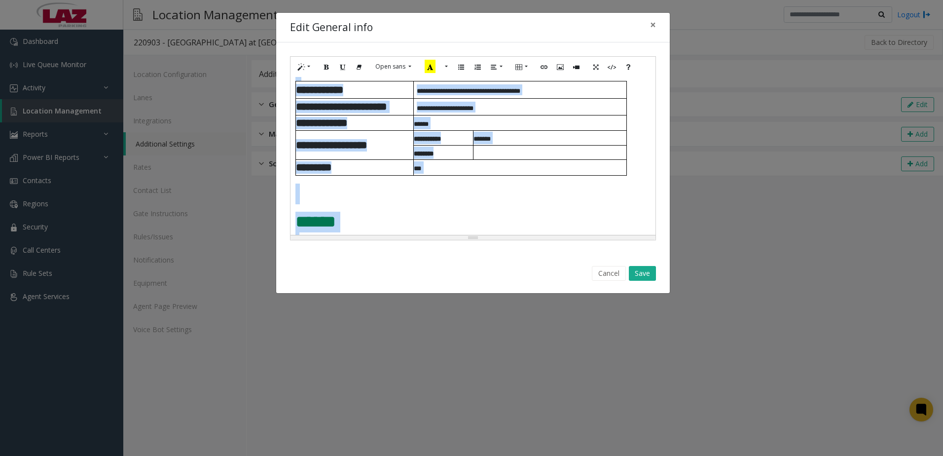
scroll to position [0, 0]
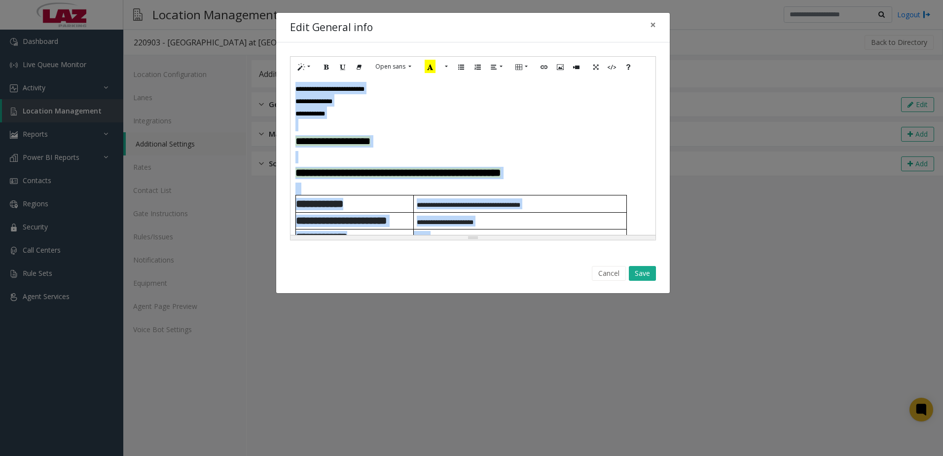
drag, startPoint x: 621, startPoint y: 220, endPoint x: 263, endPoint y: 64, distance: 390.1
click at [264, 65] on div "**********" at bounding box center [471, 228] width 943 height 456
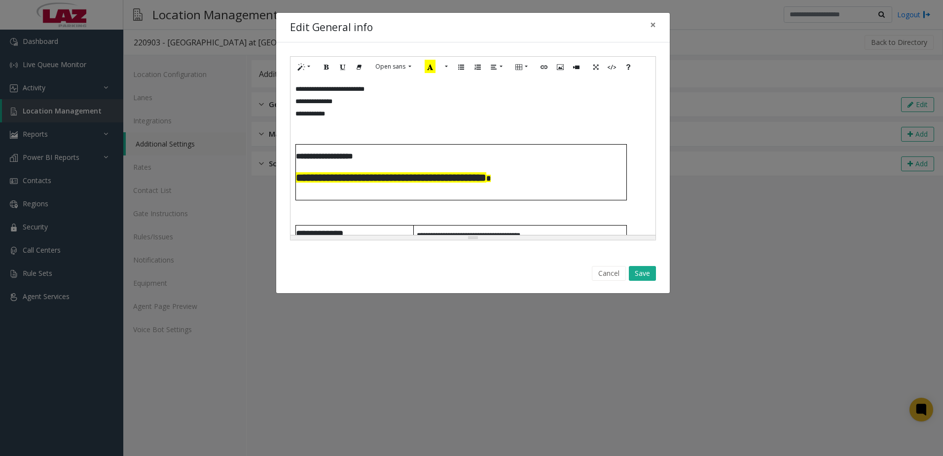
click at [391, 150] on p "**********" at bounding box center [461, 155] width 330 height 11
click at [644, 274] on button "Save" at bounding box center [642, 273] width 27 height 15
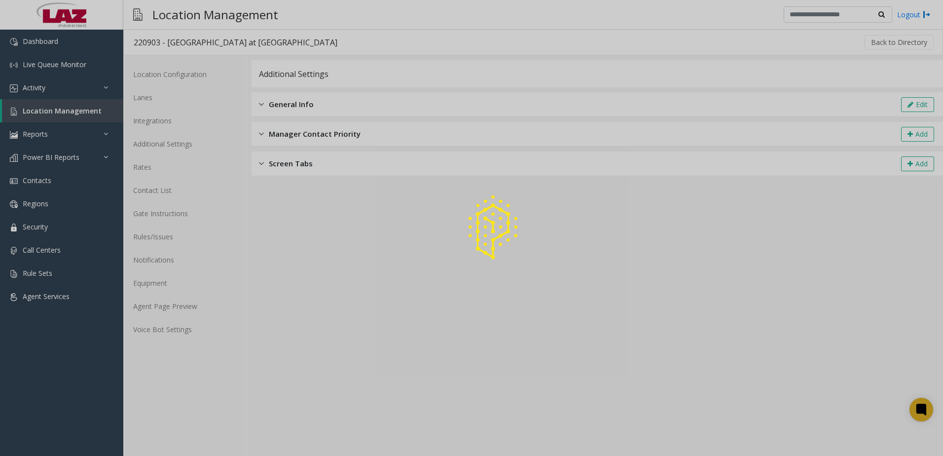
click at [205, 308] on div at bounding box center [471, 228] width 943 height 456
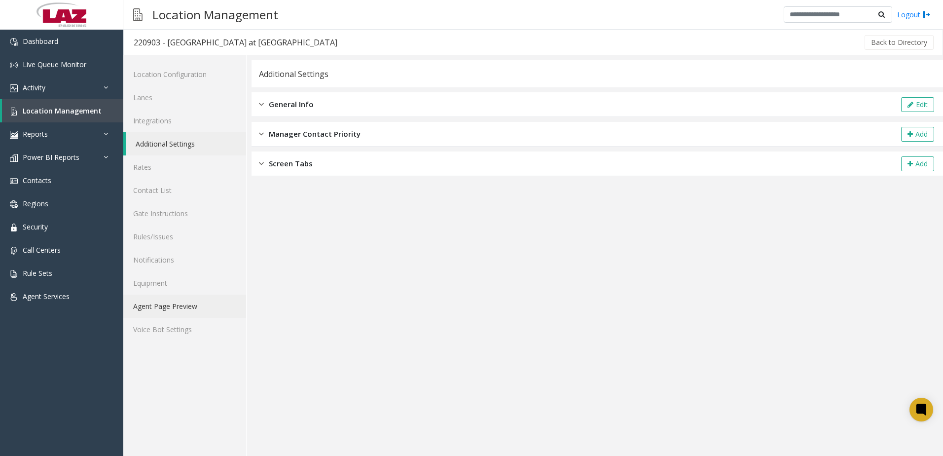
click at [179, 313] on link "Agent Page Preview" at bounding box center [184, 305] width 123 height 23
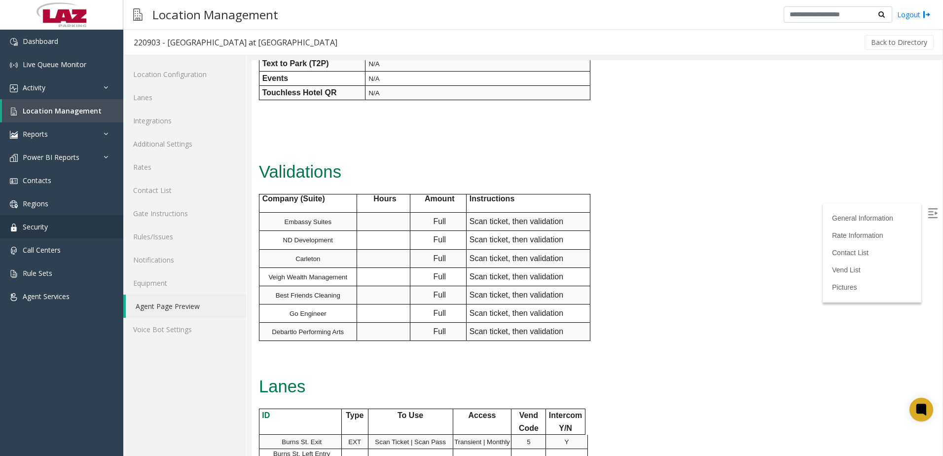
scroll to position [543, 0]
click at [157, 147] on link "Additional Settings" at bounding box center [184, 143] width 123 height 23
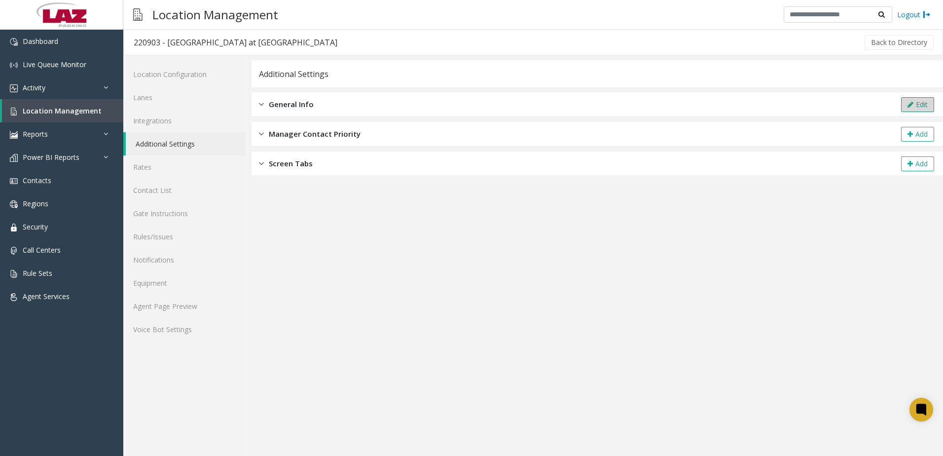
click at [914, 98] on button "Edit" at bounding box center [917, 104] width 33 height 15
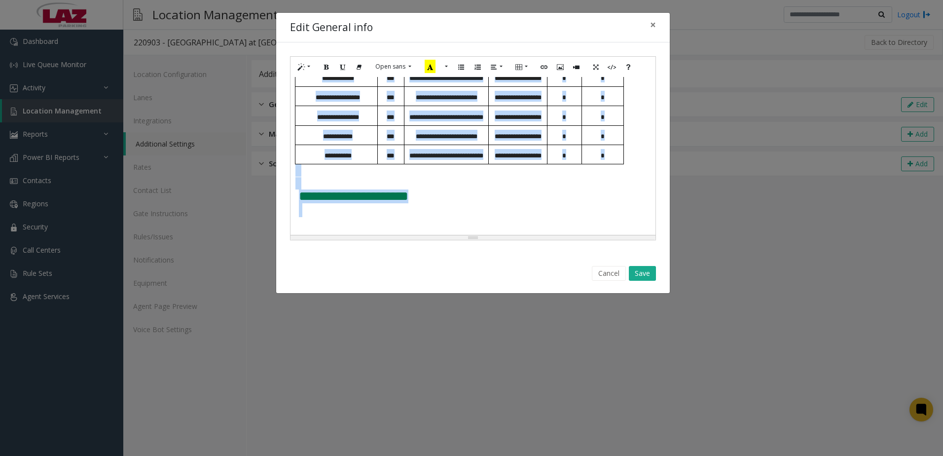
scroll to position [915, 0]
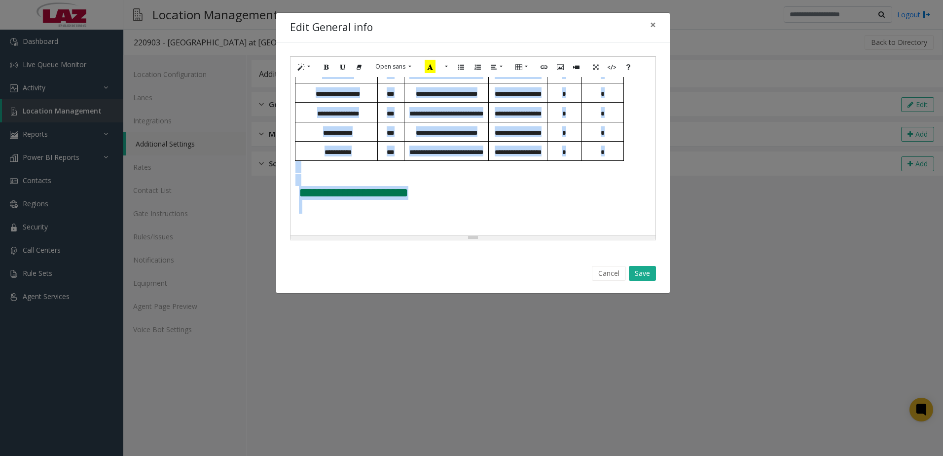
drag, startPoint x: 294, startPoint y: 84, endPoint x: 569, endPoint y: 227, distance: 309.5
click at [569, 227] on div "**********" at bounding box center [473, 156] width 365 height 158
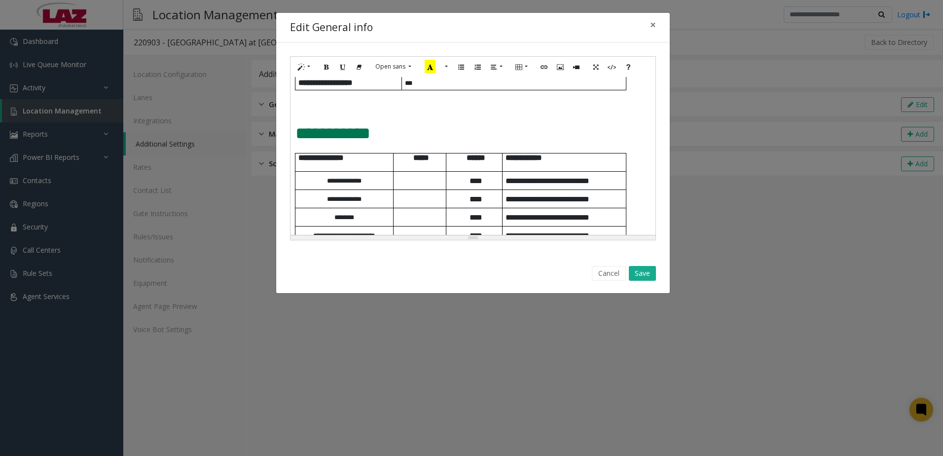
scroll to position [395, 0]
click at [358, 96] on div "**********" at bounding box center [473, 156] width 365 height 158
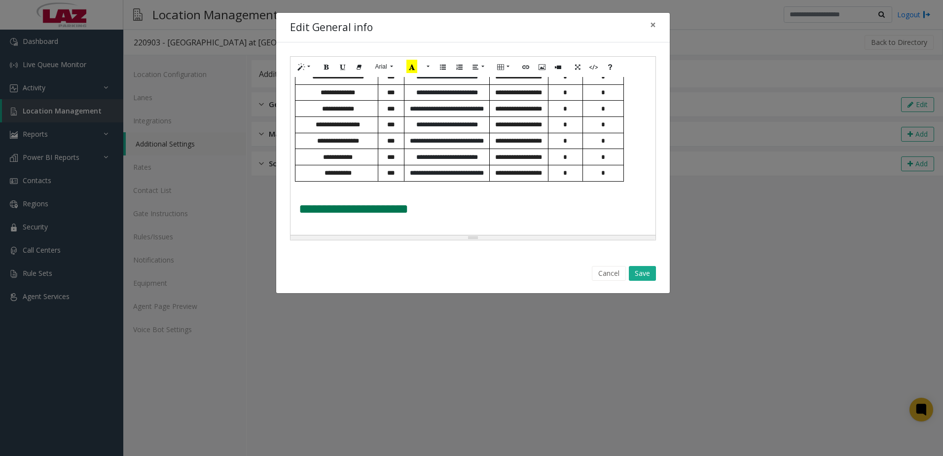
scroll to position [703, 0]
click at [640, 261] on div "Cancel Save" at bounding box center [473, 273] width 380 height 25
click at [645, 273] on button "Save" at bounding box center [642, 273] width 27 height 15
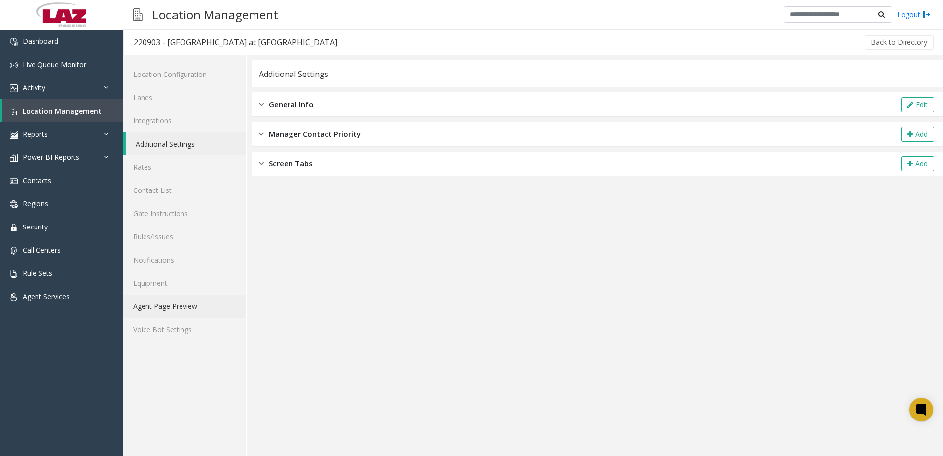
click at [198, 312] on link "Agent Page Preview" at bounding box center [184, 305] width 123 height 23
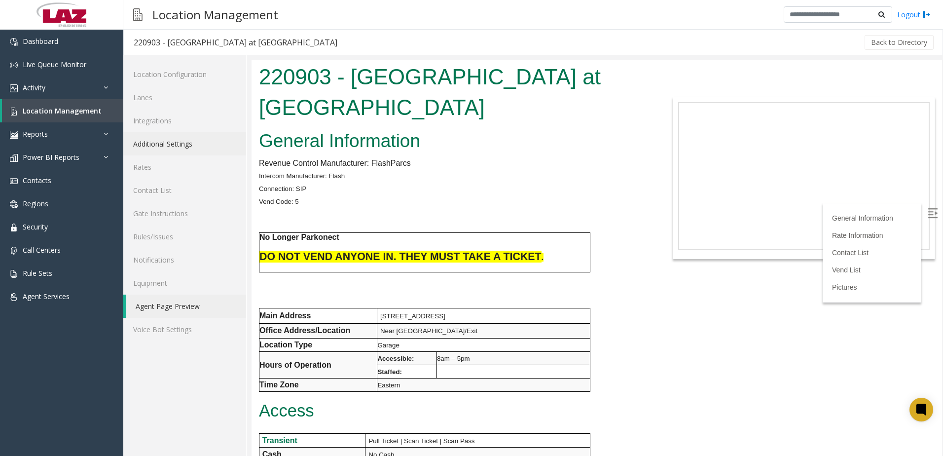
click at [181, 137] on link "Additional Settings" at bounding box center [184, 143] width 123 height 23
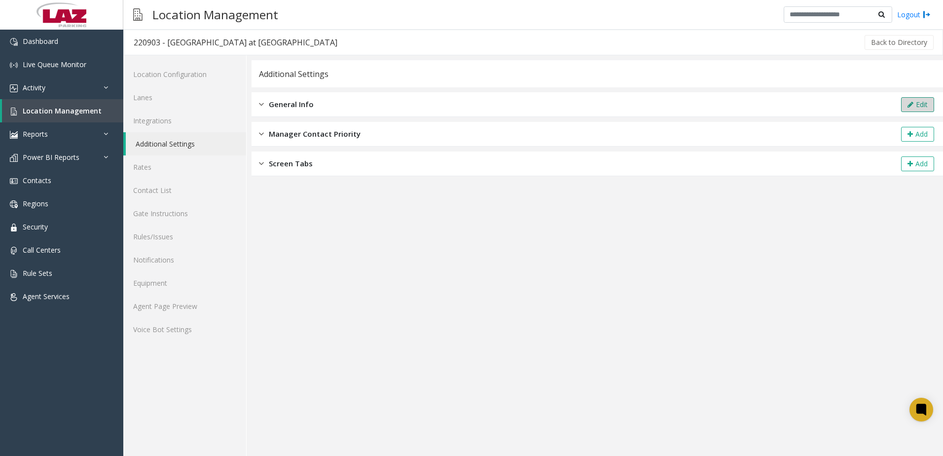
click at [925, 101] on button "Edit" at bounding box center [917, 104] width 33 height 15
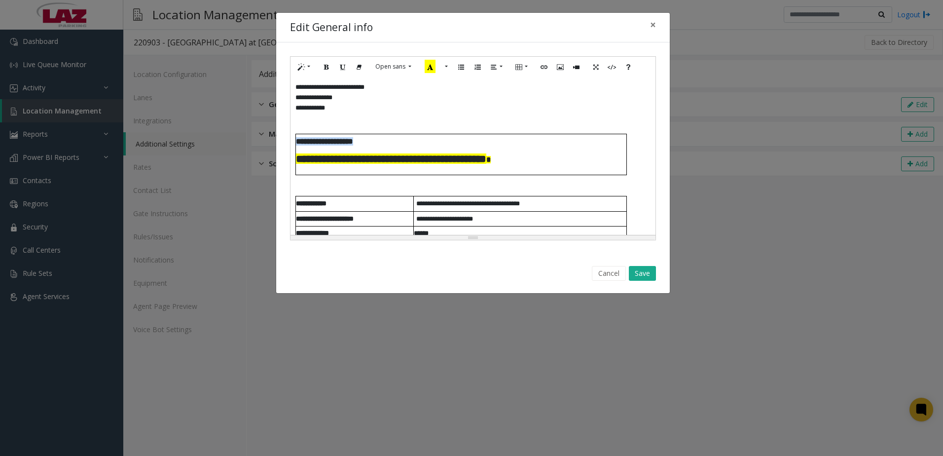
drag, startPoint x: 379, startPoint y: 143, endPoint x: 293, endPoint y: 135, distance: 86.6
click at [293, 135] on div "**********" at bounding box center [473, 156] width 365 height 158
click at [644, 272] on button "Save" at bounding box center [642, 273] width 27 height 15
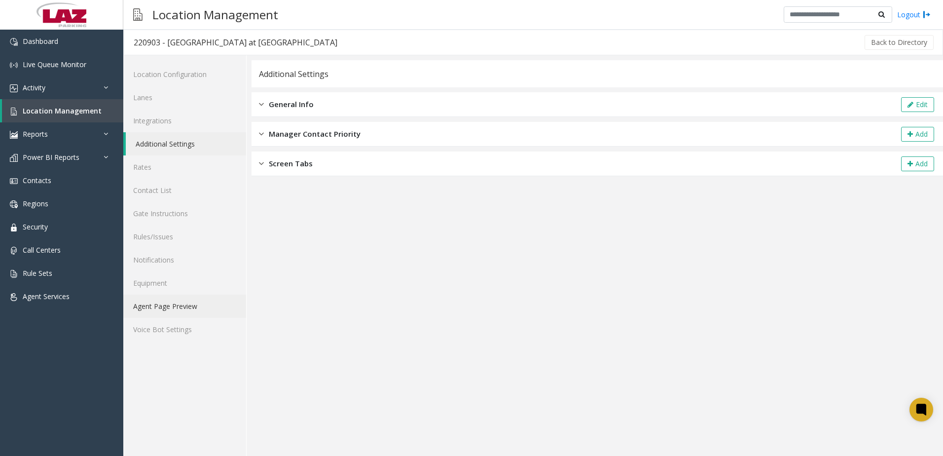
click at [178, 311] on link "Agent Page Preview" at bounding box center [184, 305] width 123 height 23
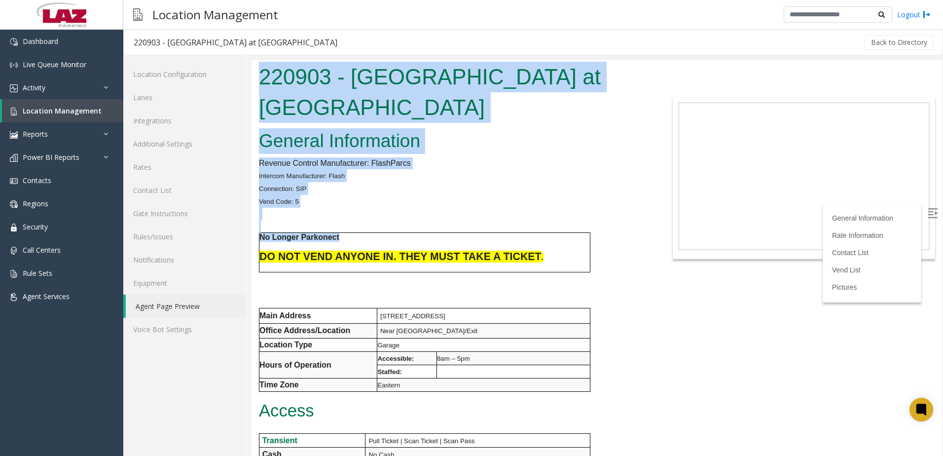
drag, startPoint x: 315, startPoint y: 236, endPoint x: 249, endPoint y: 226, distance: 66.3
click at [252, 226] on html "220903 - [GEOGRAPHIC_DATA] at [GEOGRAPHIC_DATA] General Information Revenue Con…" at bounding box center [597, 258] width 691 height 396
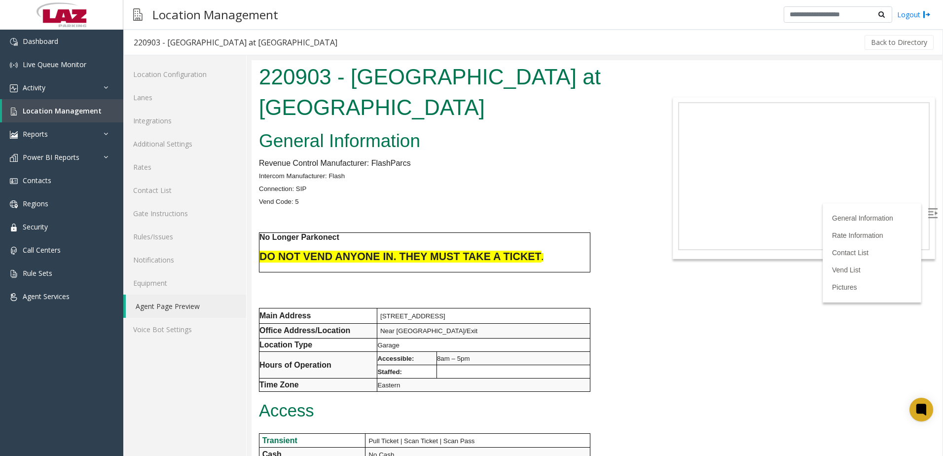
drag, startPoint x: 249, startPoint y: 226, endPoint x: 281, endPoint y: 249, distance: 39.3
click at [281, 249] on p at bounding box center [424, 246] width 330 height 9
drag, startPoint x: 268, startPoint y: 258, endPoint x: 508, endPoint y: 254, distance: 240.3
click at [508, 254] on span "DO NOT VEND ANYONE IN. THEY MUST TAKE A TICKET" at bounding box center [400, 257] width 282 height 12
click at [195, 147] on link "Additional Settings" at bounding box center [184, 143] width 123 height 23
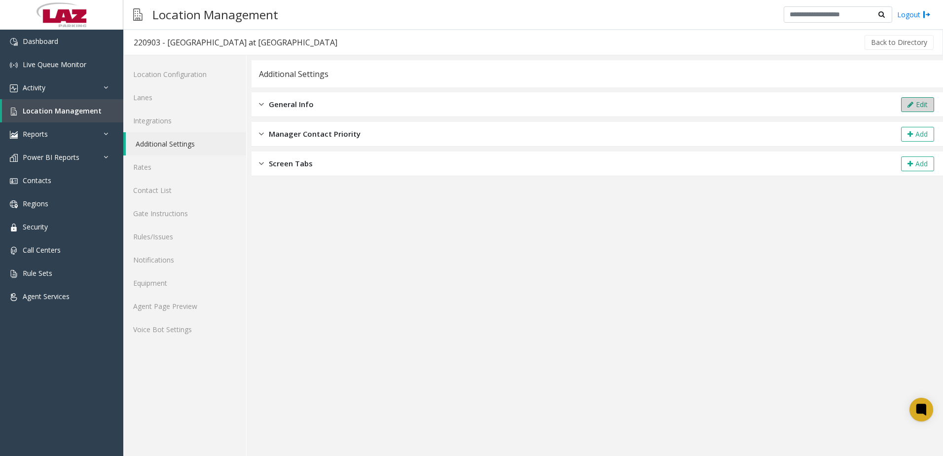
click at [913, 107] on icon at bounding box center [911, 104] width 6 height 7
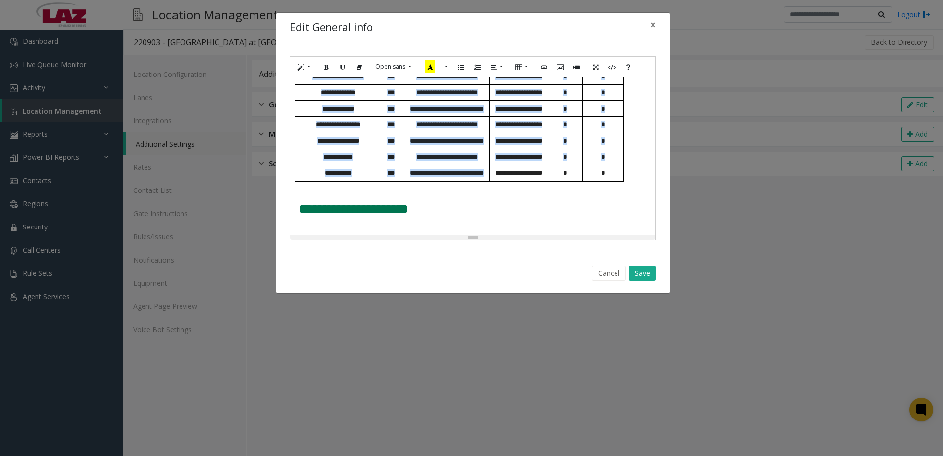
scroll to position [703, 0]
drag, startPoint x: 294, startPoint y: 86, endPoint x: 529, endPoint y: 250, distance: 286.0
click at [529, 250] on div "**********" at bounding box center [473, 148] width 394 height 212
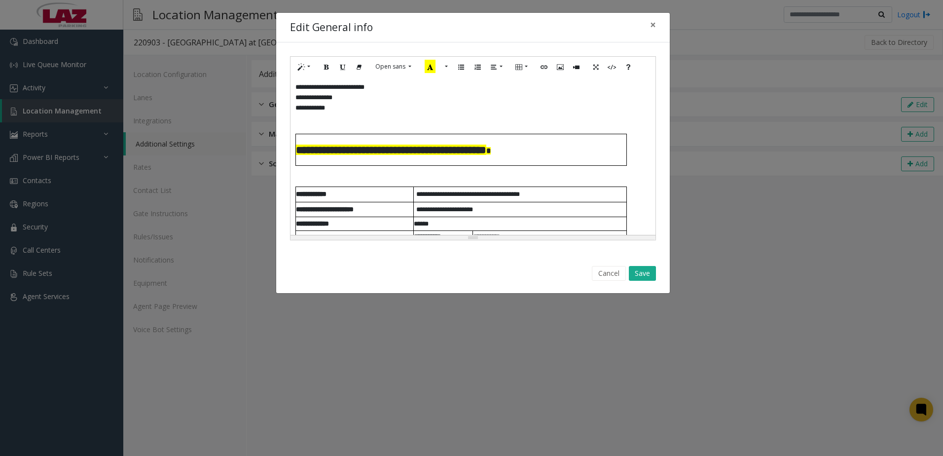
scroll to position [707, 0]
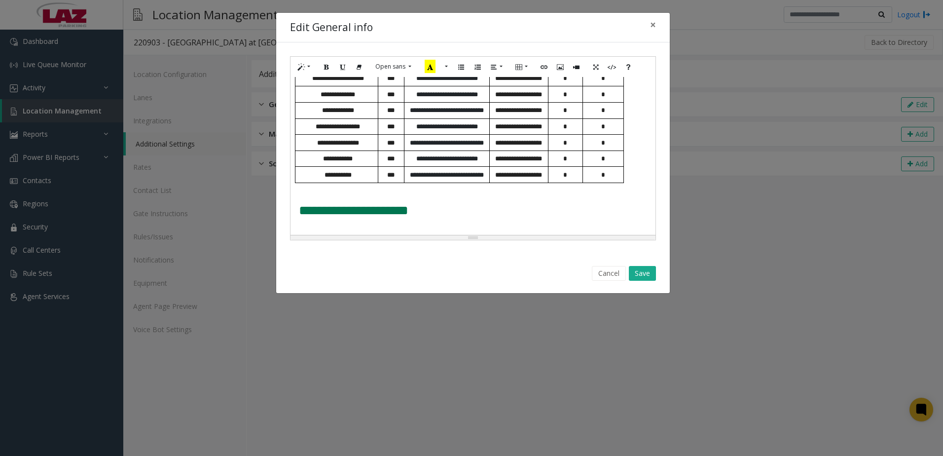
click at [418, 161] on span "**********" at bounding box center [447, 158] width 62 height 6
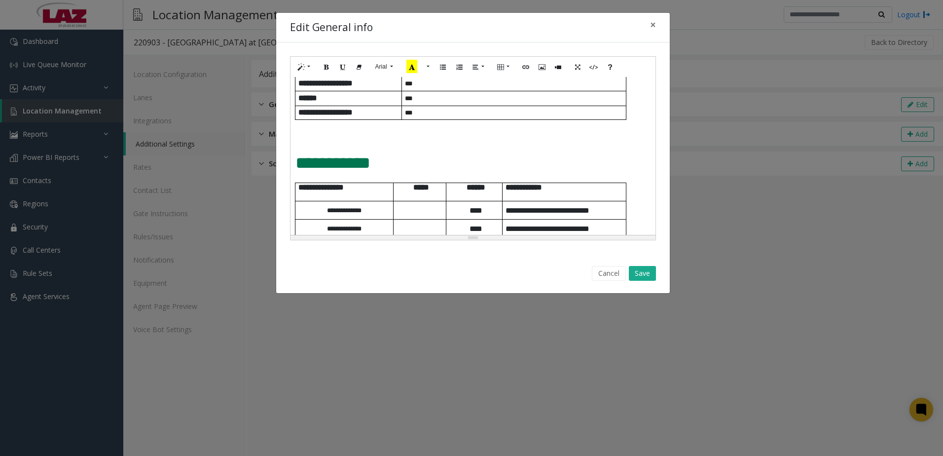
scroll to position [345, 0]
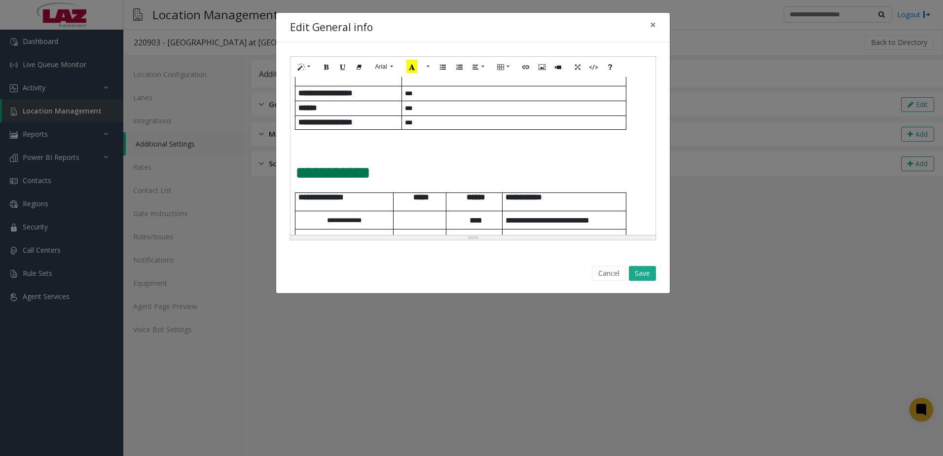
click at [334, 147] on p at bounding box center [472, 147] width 355 height 18
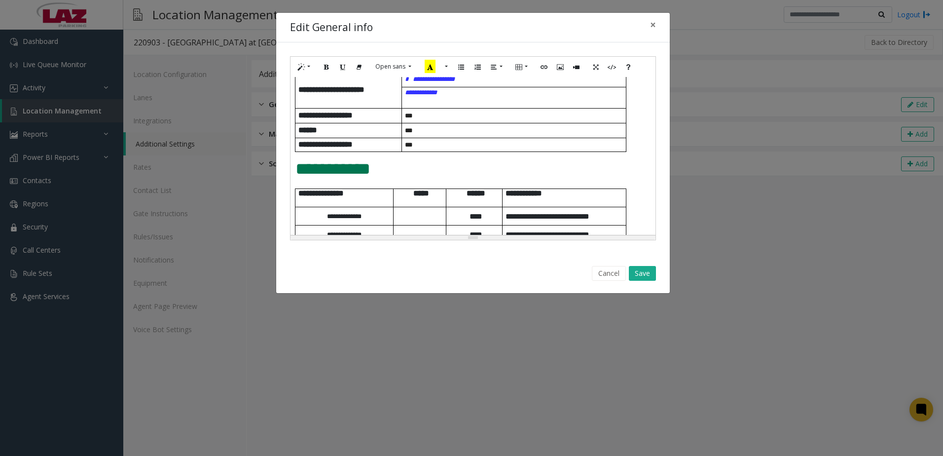
scroll to position [341, 0]
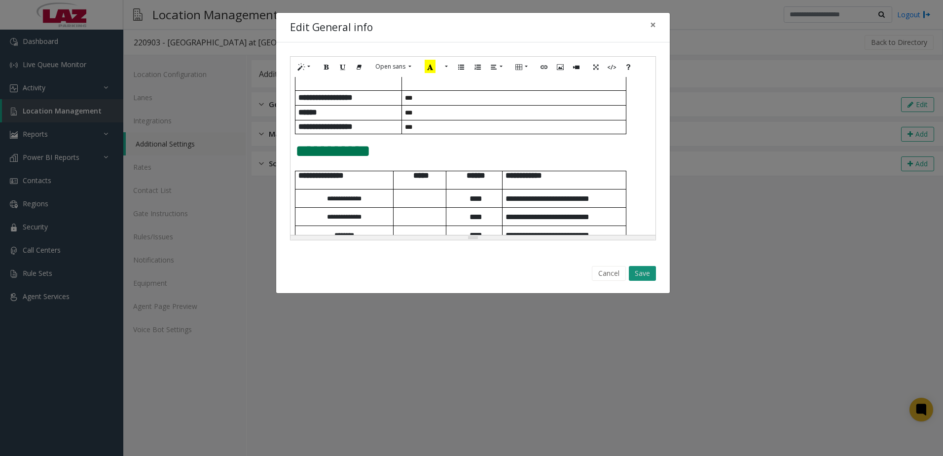
click at [639, 276] on button "Save" at bounding box center [642, 273] width 27 height 15
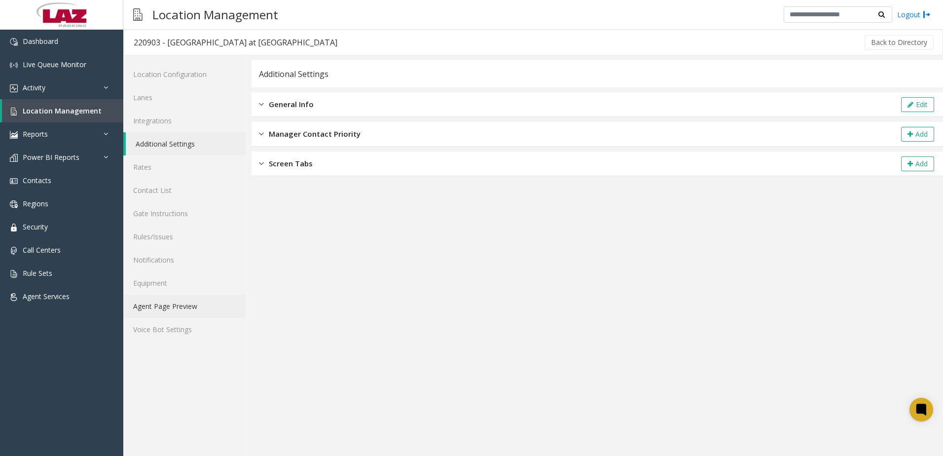
click at [154, 310] on link "Agent Page Preview" at bounding box center [184, 305] width 123 height 23
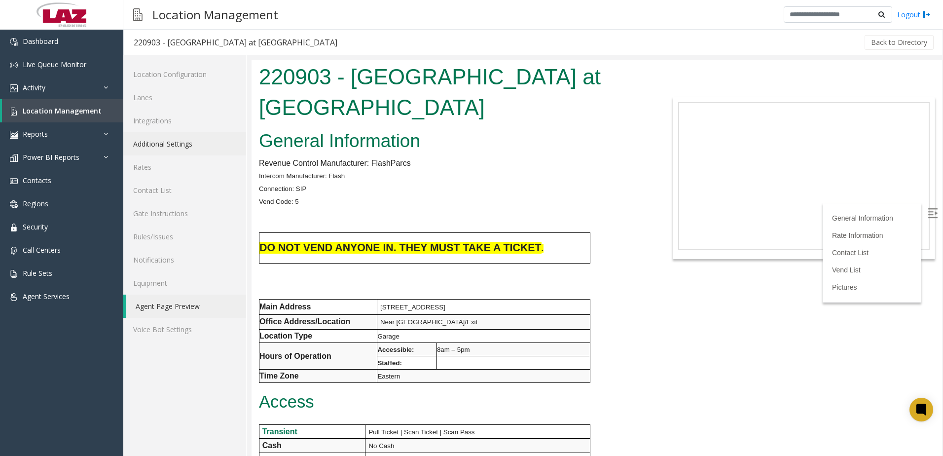
click at [180, 149] on link "Additional Settings" at bounding box center [184, 143] width 123 height 23
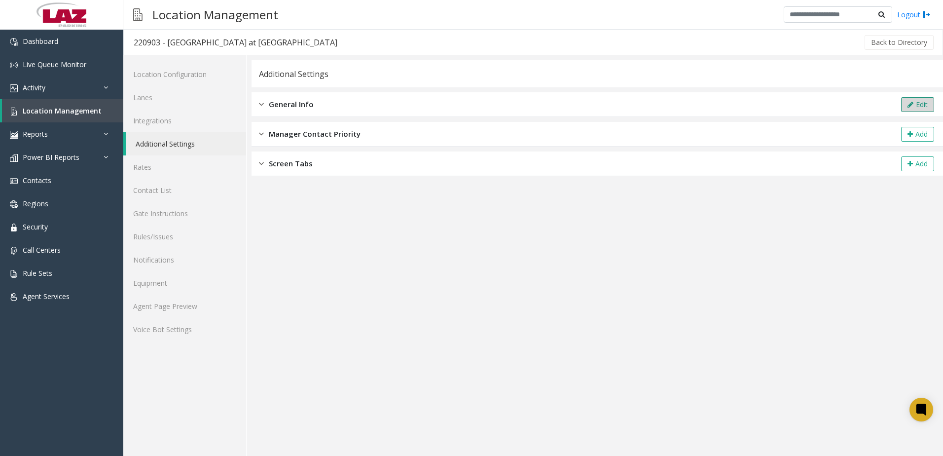
click at [920, 110] on button "Edit" at bounding box center [917, 104] width 33 height 15
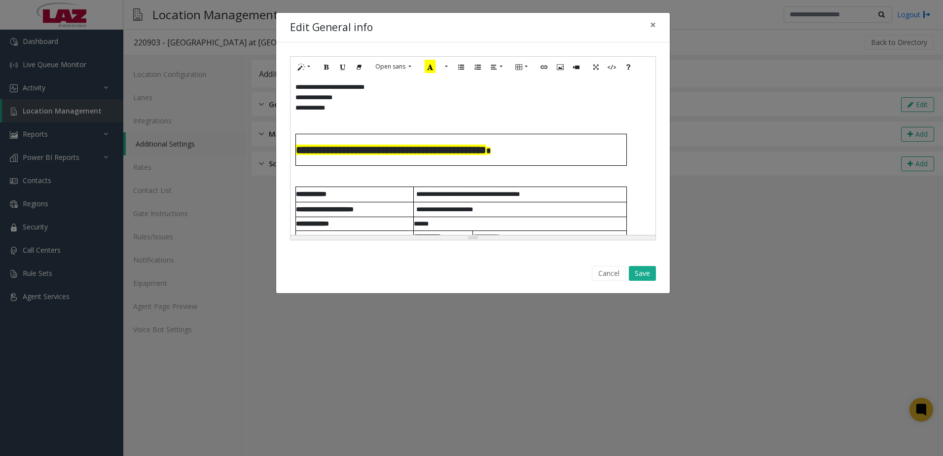
click at [323, 178] on p at bounding box center [472, 181] width 355 height 10
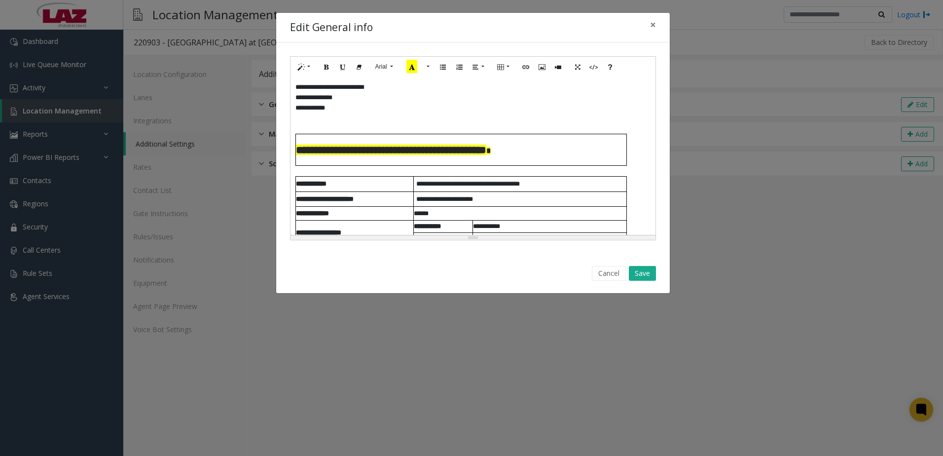
click at [362, 126] on p at bounding box center [472, 128] width 355 height 10
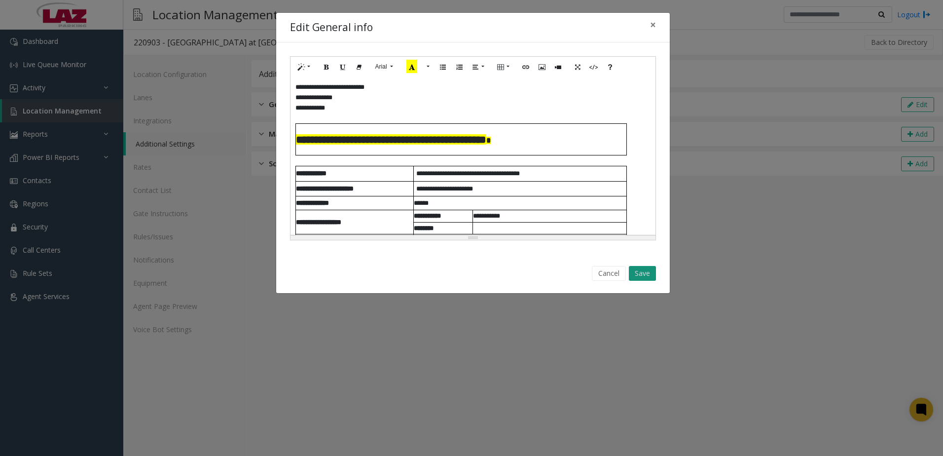
click at [651, 278] on button "Save" at bounding box center [642, 273] width 27 height 15
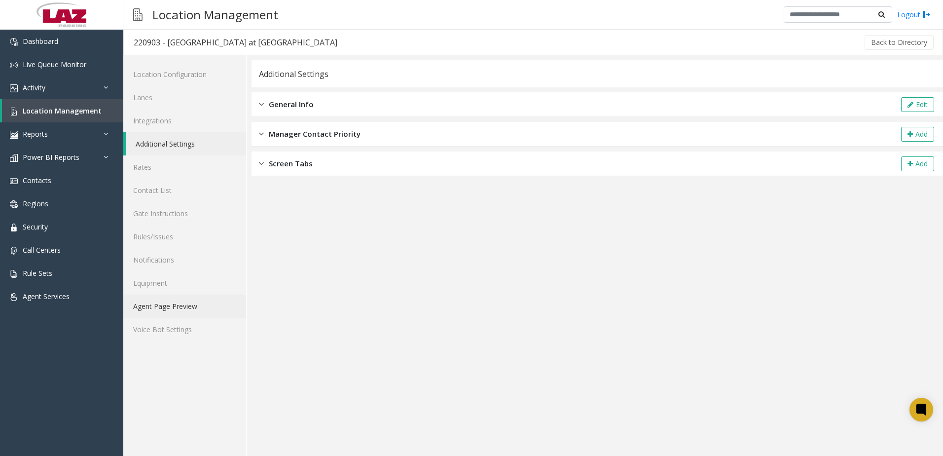
click at [204, 312] on link "Agent Page Preview" at bounding box center [184, 305] width 123 height 23
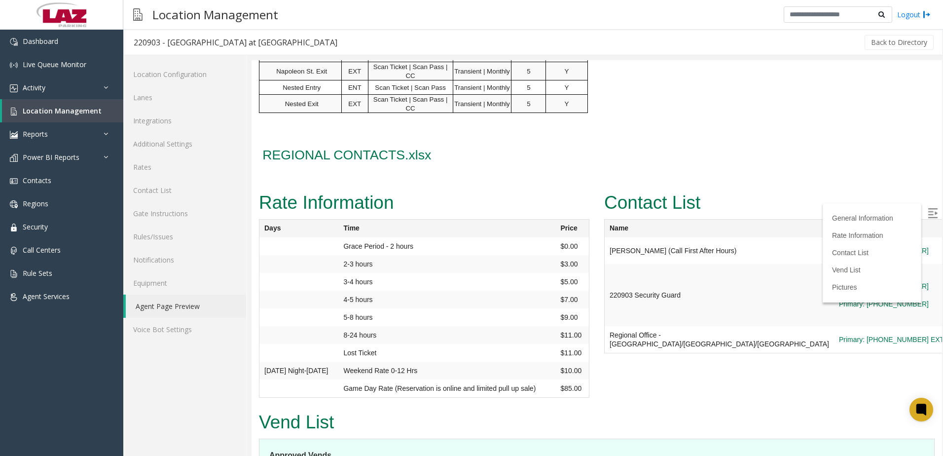
scroll to position [888, 0]
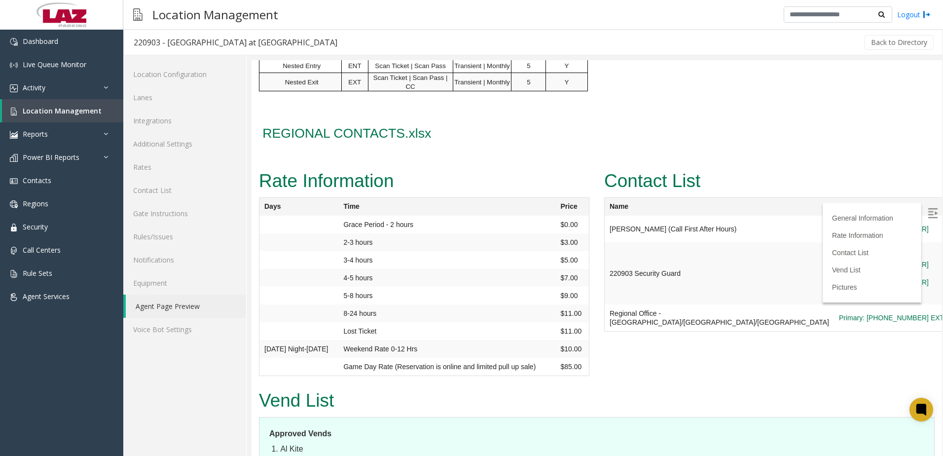
click at [928, 215] on img at bounding box center [933, 213] width 10 height 10
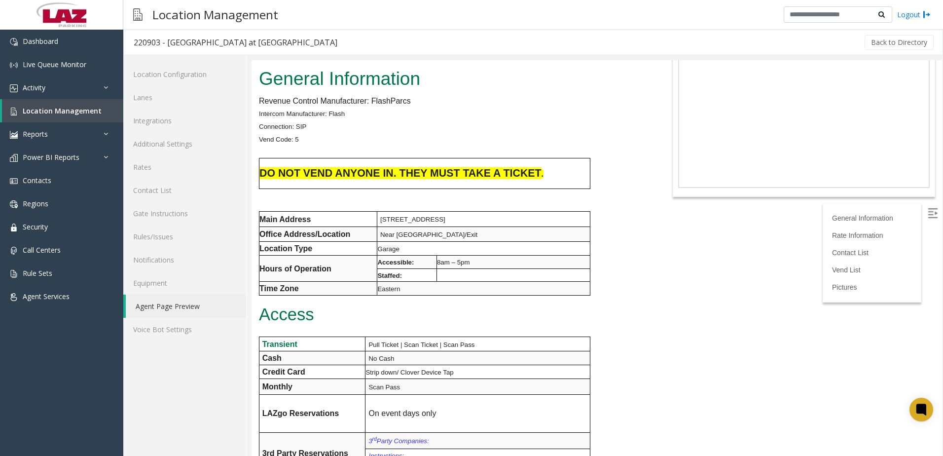
scroll to position [0, 0]
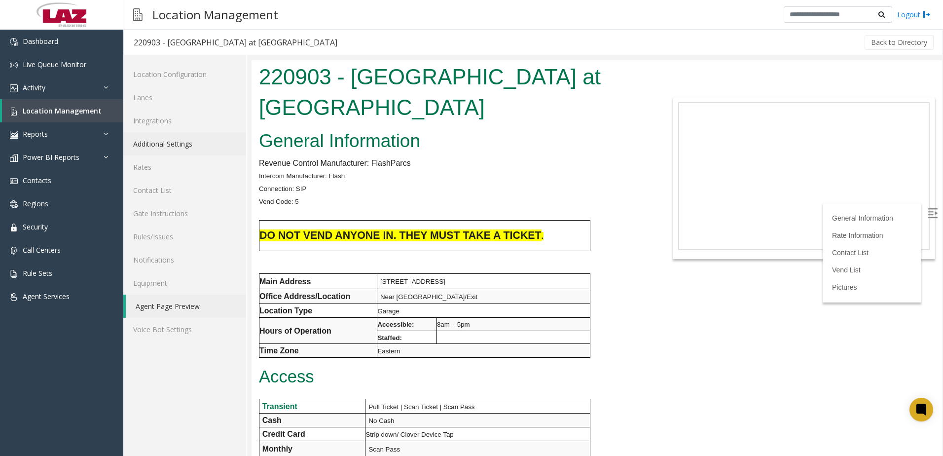
click at [206, 144] on link "Additional Settings" at bounding box center [184, 143] width 123 height 23
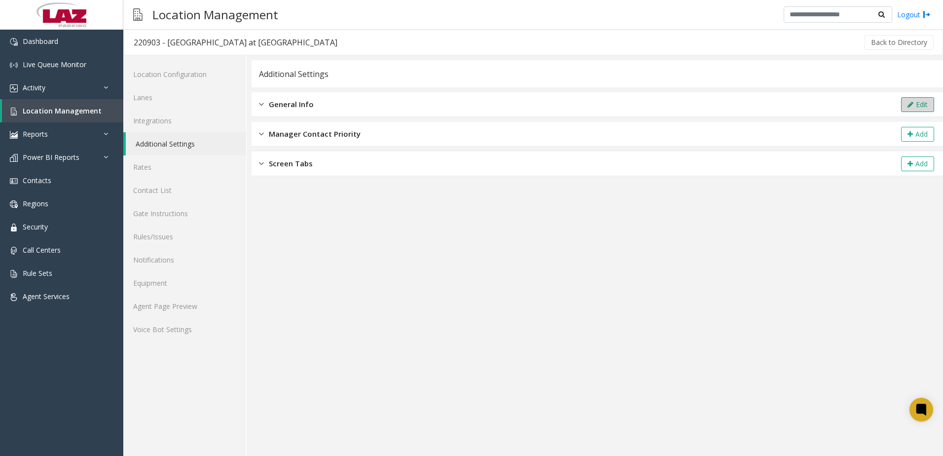
click at [908, 104] on icon at bounding box center [911, 104] width 6 height 7
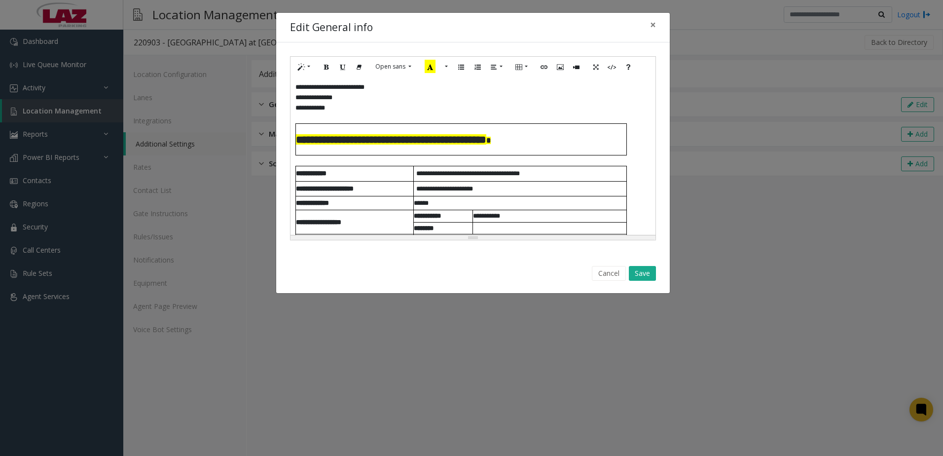
click at [316, 120] on p at bounding box center [472, 118] width 355 height 10
click at [338, 122] on p at bounding box center [472, 118] width 355 height 10
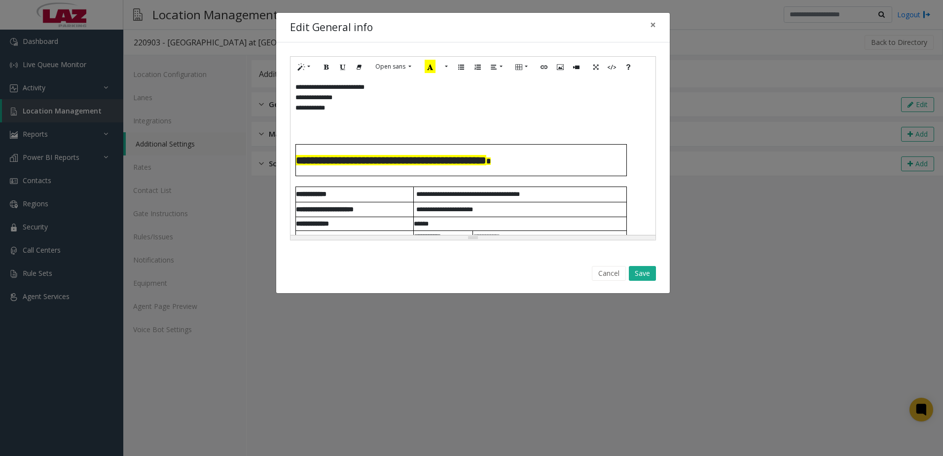
click at [317, 130] on p at bounding box center [472, 128] width 355 height 10
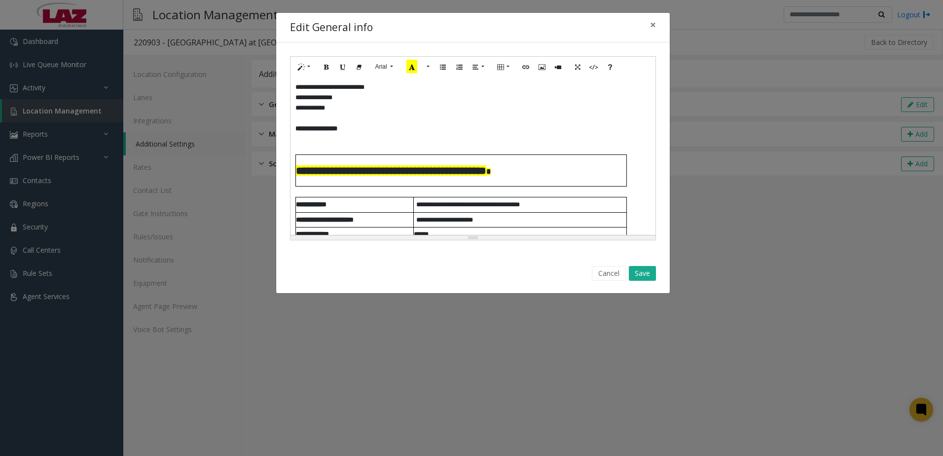
click at [308, 137] on p at bounding box center [472, 139] width 355 height 10
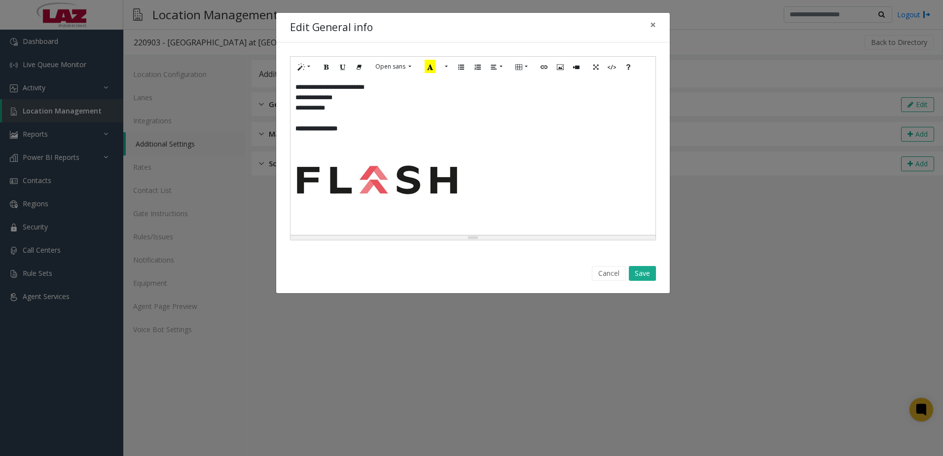
click at [414, 147] on div "**********" at bounding box center [473, 156] width 365 height 158
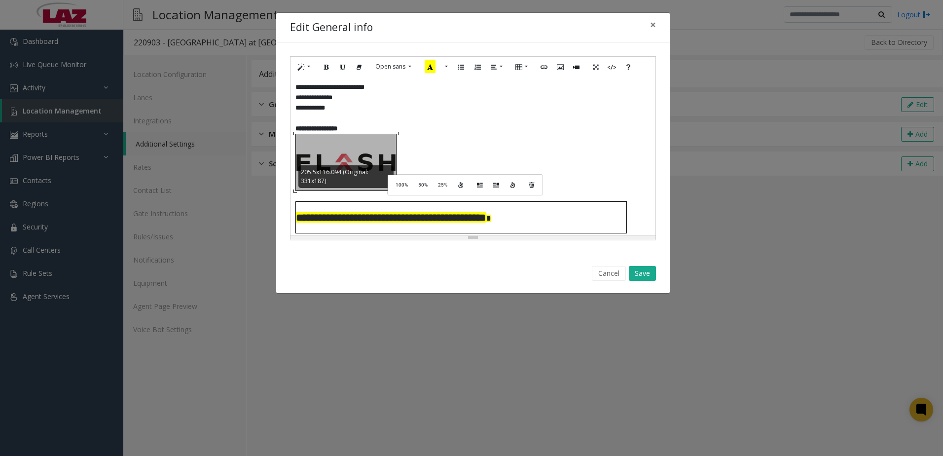
drag, startPoint x: 458, startPoint y: 225, endPoint x: 397, endPoint y: 174, distance: 80.5
click at [397, 174] on div "**********" at bounding box center [473, 156] width 365 height 158
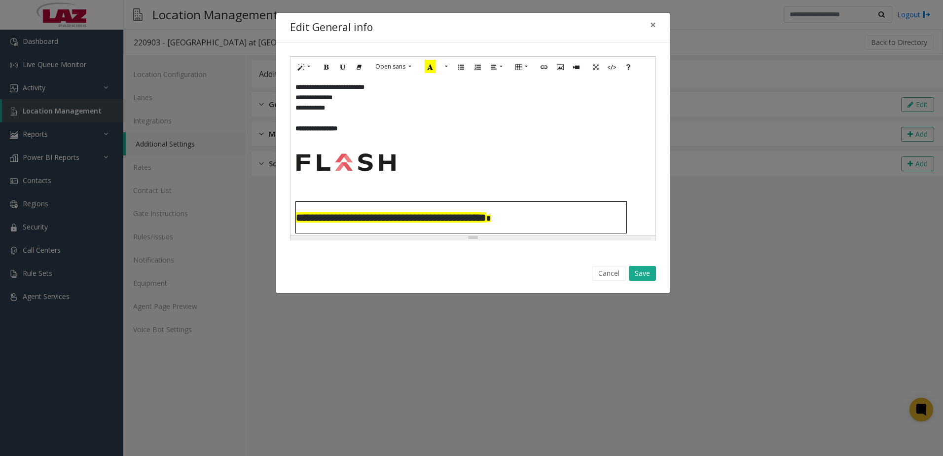
click at [440, 130] on p "**********" at bounding box center [472, 128] width 355 height 10
click at [645, 273] on button "Save" at bounding box center [642, 273] width 27 height 15
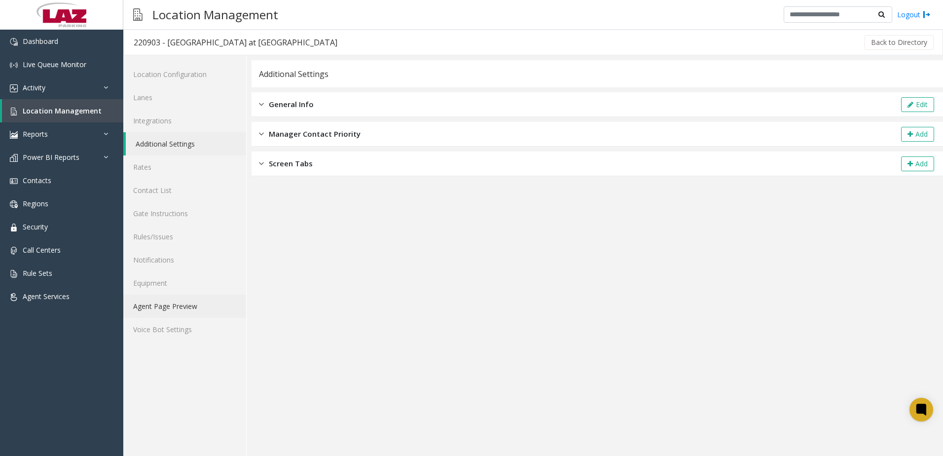
click at [157, 305] on link "Agent Page Preview" at bounding box center [184, 305] width 123 height 23
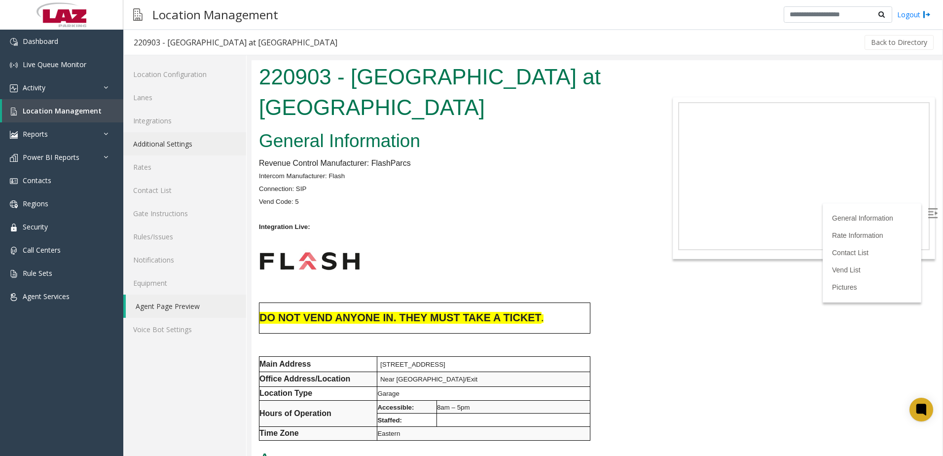
click at [184, 154] on link "Additional Settings" at bounding box center [184, 143] width 123 height 23
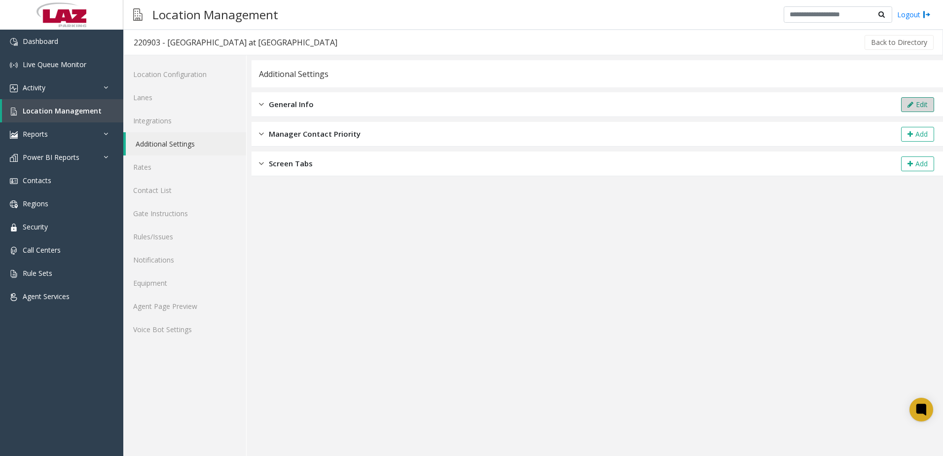
click at [912, 102] on icon at bounding box center [911, 104] width 6 height 7
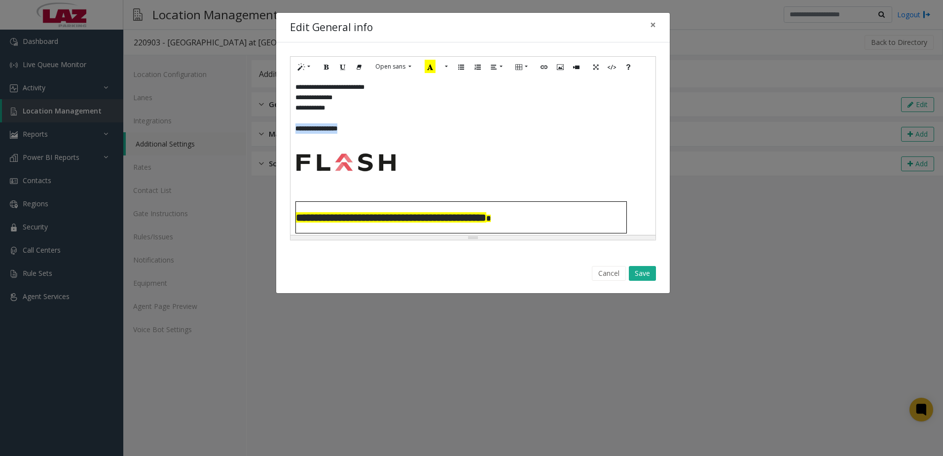
drag, startPoint x: 349, startPoint y: 129, endPoint x: 292, endPoint y: 128, distance: 57.2
click at [292, 128] on div "**********" at bounding box center [473, 156] width 365 height 158
paste div
click at [644, 274] on button "Save" at bounding box center [642, 273] width 27 height 15
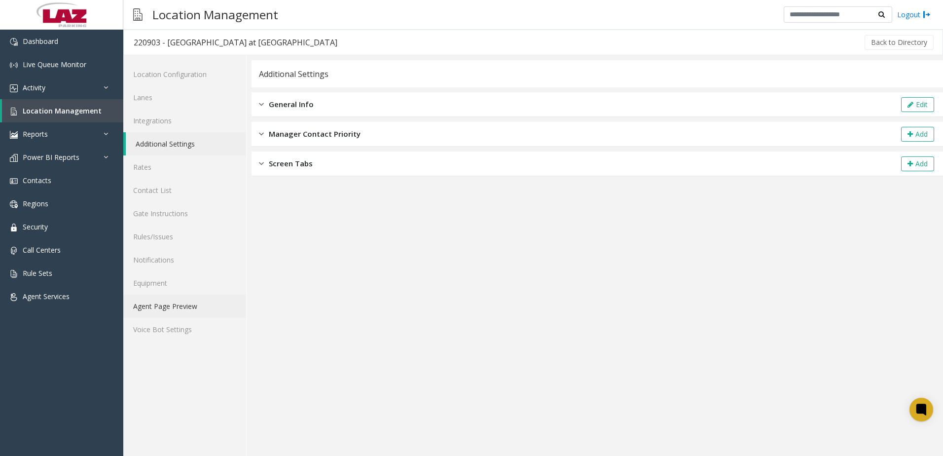
click at [205, 300] on link "Agent Page Preview" at bounding box center [184, 305] width 123 height 23
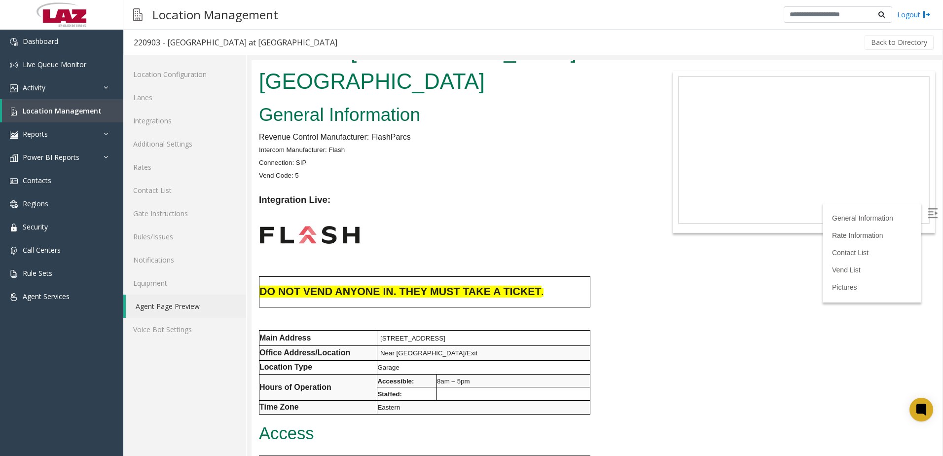
scroll to position [49, 0]
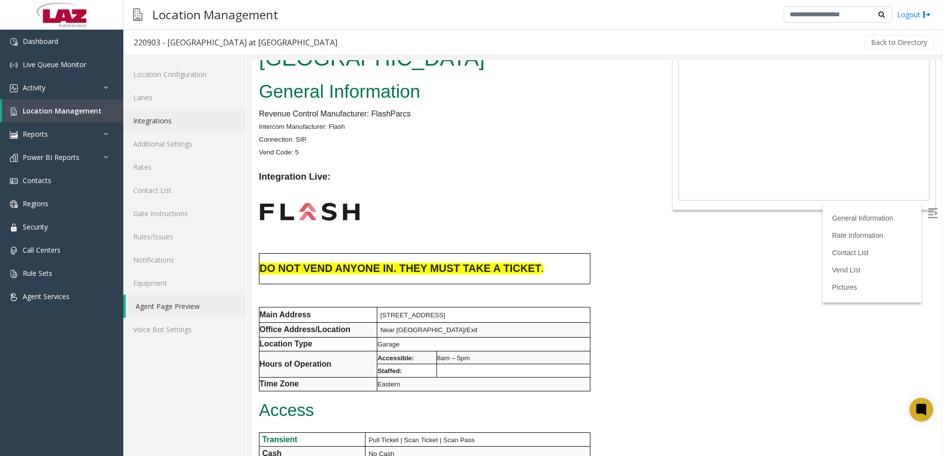
click at [161, 122] on link "Integrations" at bounding box center [184, 120] width 123 height 23
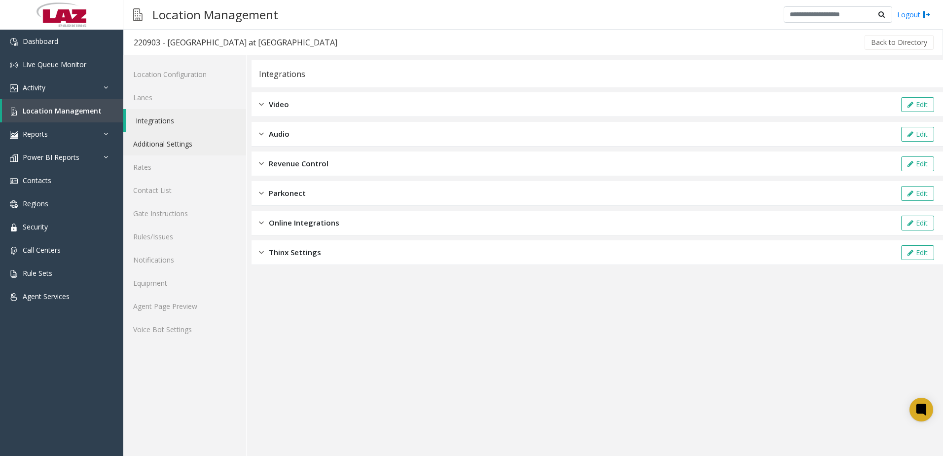
click at [216, 140] on link "Additional Settings" at bounding box center [184, 143] width 123 height 23
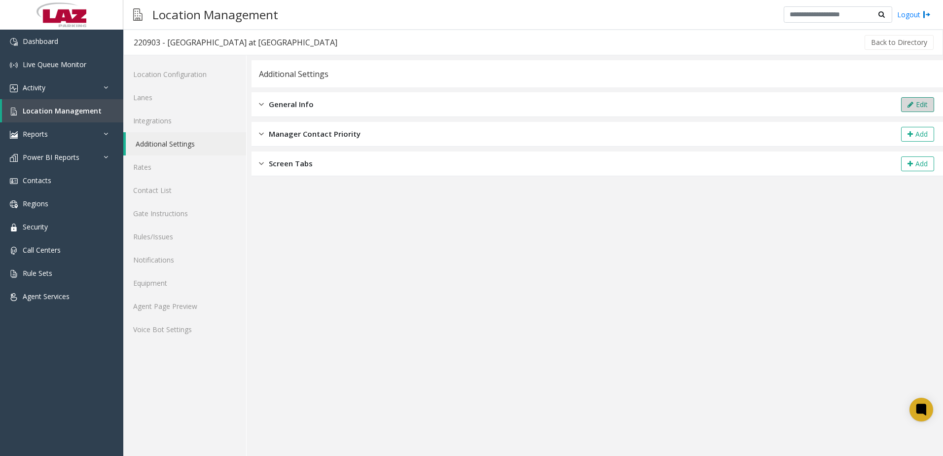
click at [909, 106] on icon at bounding box center [911, 104] width 6 height 7
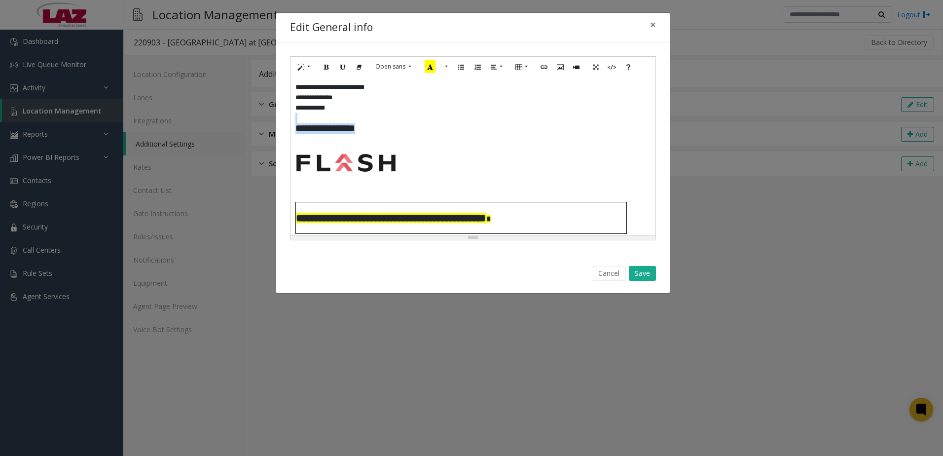
drag, startPoint x: 365, startPoint y: 128, endPoint x: 299, endPoint y: 121, distance: 66.0
click at [299, 121] on div "**********" at bounding box center [473, 156] width 365 height 158
click at [329, 134] on div "**********" at bounding box center [473, 156] width 365 height 158
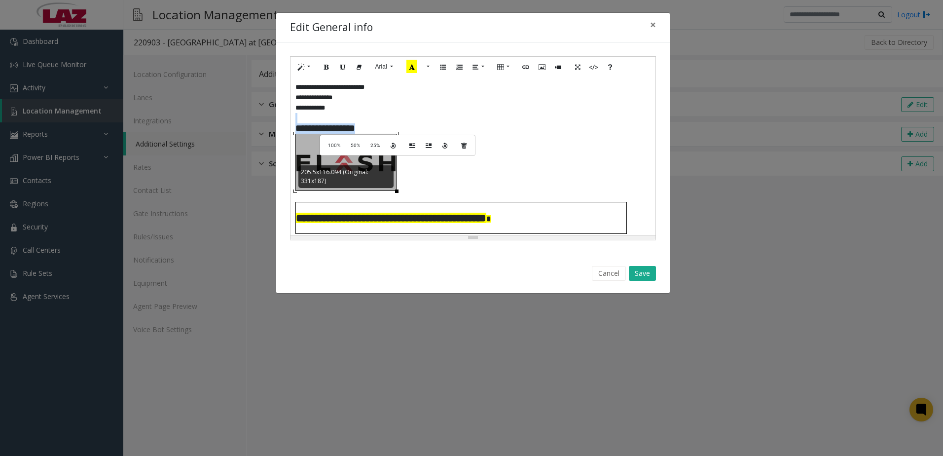
click at [294, 127] on div "**********" at bounding box center [473, 156] width 365 height 158
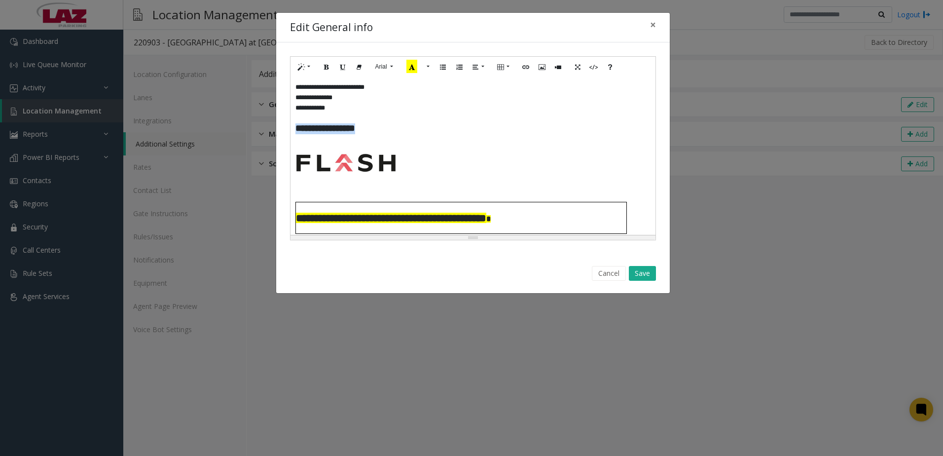
click at [295, 128] on div "**********" at bounding box center [473, 156] width 365 height 158
click at [343, 71] on icon "Underline (CTRL+U)" at bounding box center [343, 66] width 6 height 8
click at [454, 138] on p at bounding box center [472, 162] width 355 height 57
click at [650, 276] on button "Save" at bounding box center [642, 273] width 27 height 15
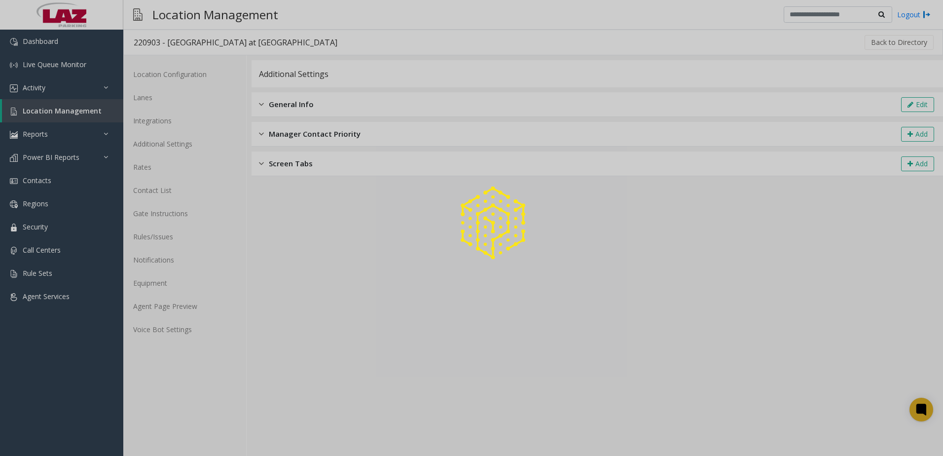
click at [197, 301] on div at bounding box center [471, 228] width 943 height 456
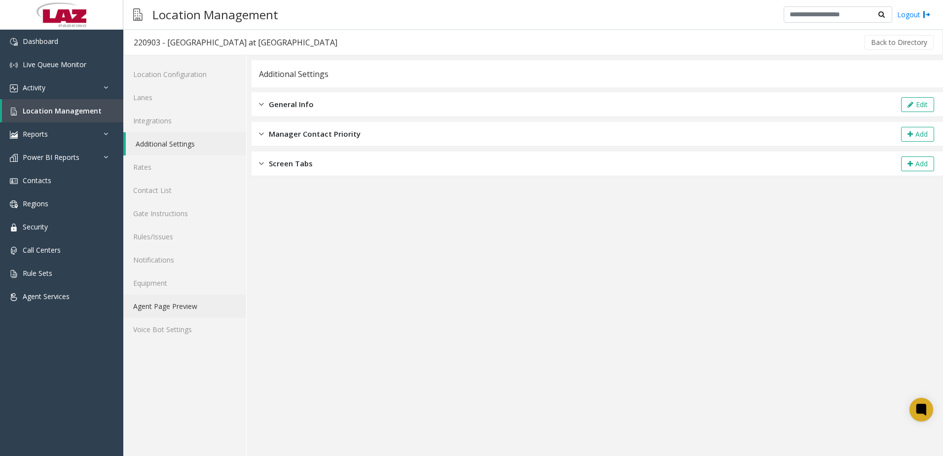
click at [201, 311] on link "Agent Page Preview" at bounding box center [184, 305] width 123 height 23
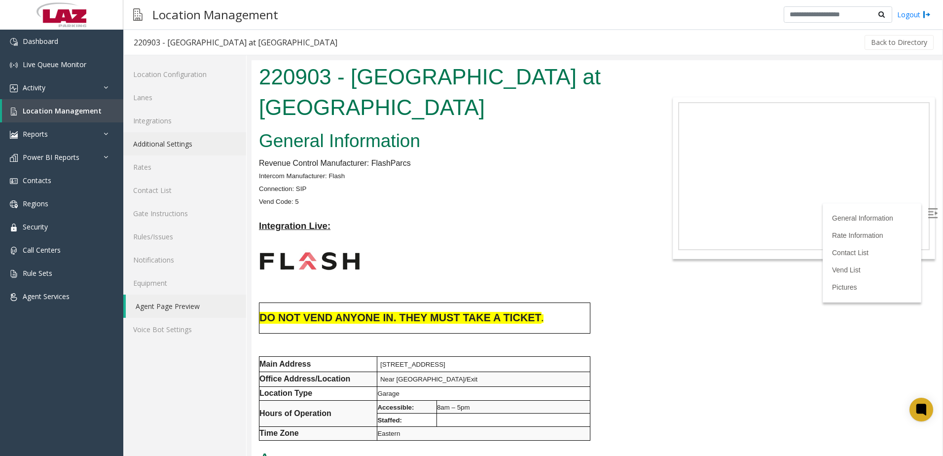
click at [152, 150] on link "Additional Settings" at bounding box center [184, 143] width 123 height 23
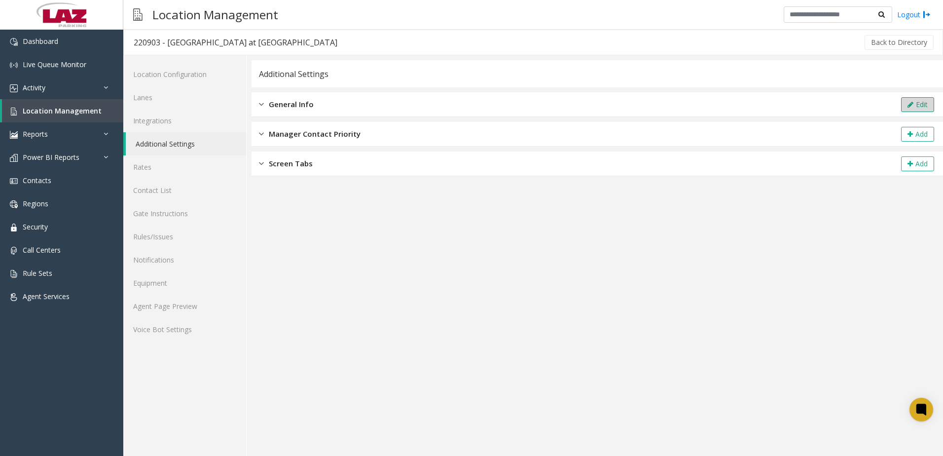
click at [917, 105] on button "Edit" at bounding box center [917, 104] width 33 height 15
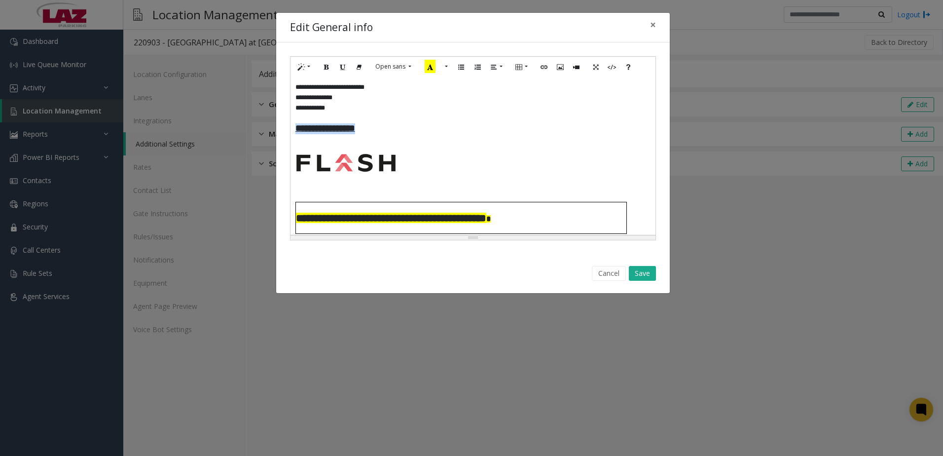
drag, startPoint x: 367, startPoint y: 130, endPoint x: 296, endPoint y: 126, distance: 71.2
click at [296, 126] on p "**********" at bounding box center [472, 128] width 355 height 11
click at [342, 68] on icon "Underline (CTRL+U)" at bounding box center [343, 66] width 6 height 8
click at [512, 150] on p at bounding box center [472, 162] width 355 height 57
click at [648, 277] on button "Save" at bounding box center [642, 273] width 27 height 15
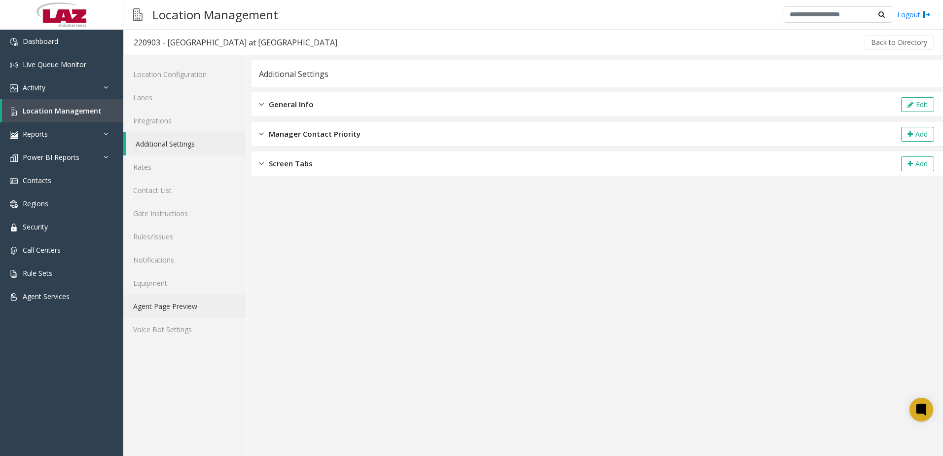
click at [198, 302] on link "Agent Page Preview" at bounding box center [184, 305] width 123 height 23
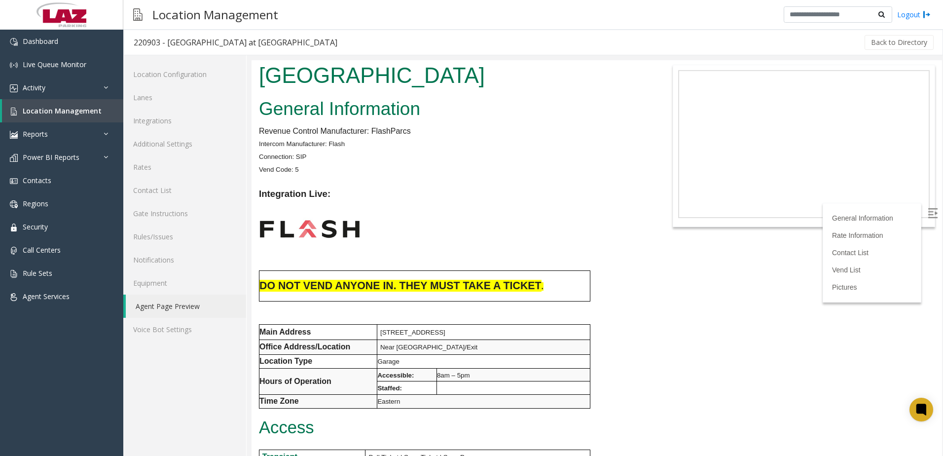
scroll to position [49, 0]
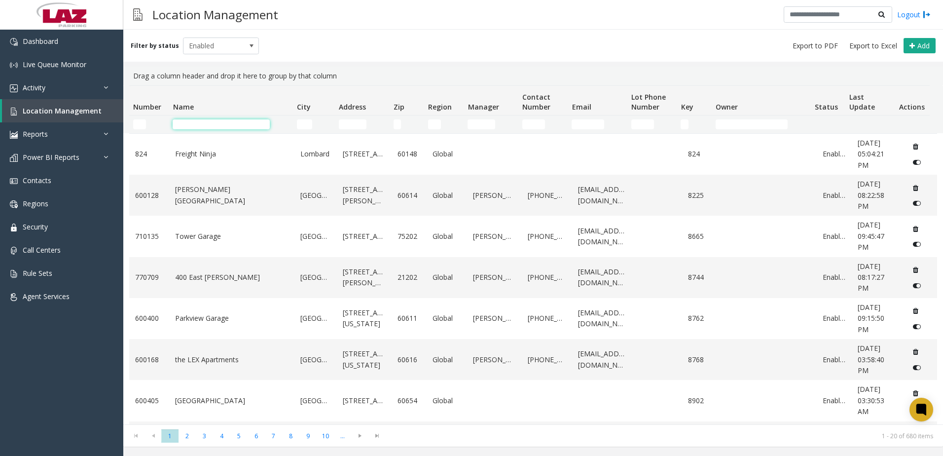
click at [192, 123] on input "Name Filter" at bounding box center [221, 124] width 97 height 10
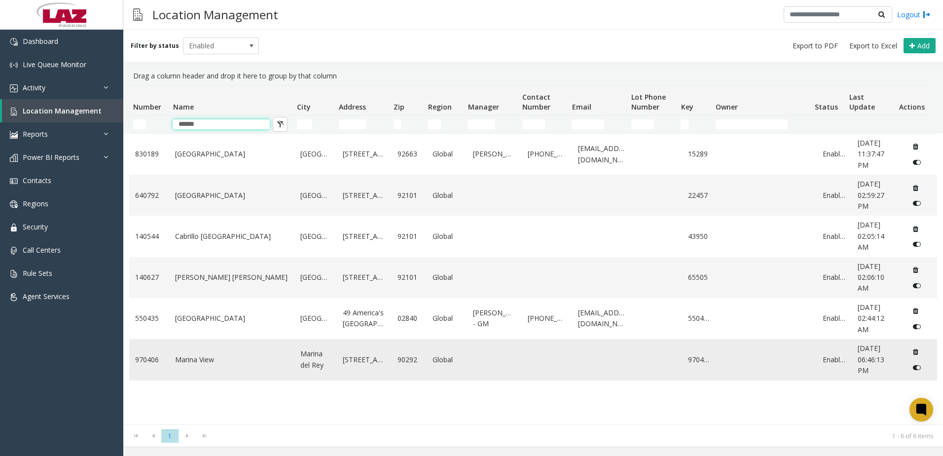
type input "******"
click at [238, 361] on link "Marina View" at bounding box center [231, 359] width 113 height 11
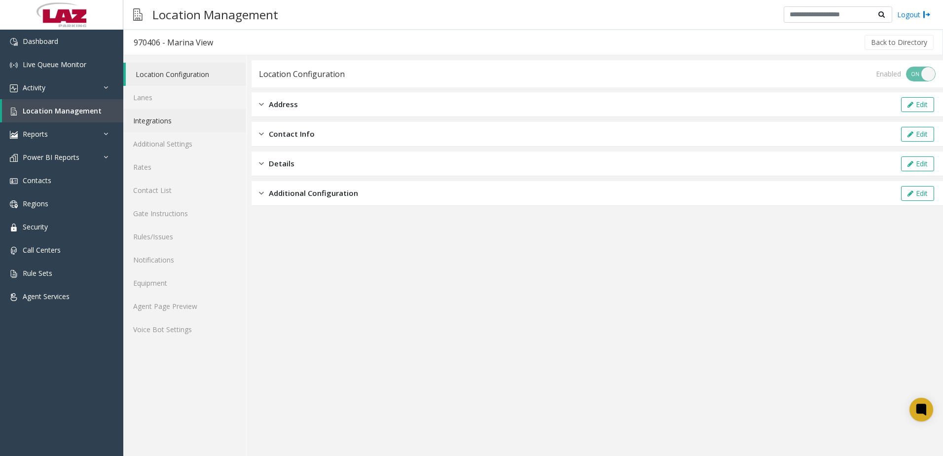
click at [161, 122] on link "Integrations" at bounding box center [184, 120] width 123 height 23
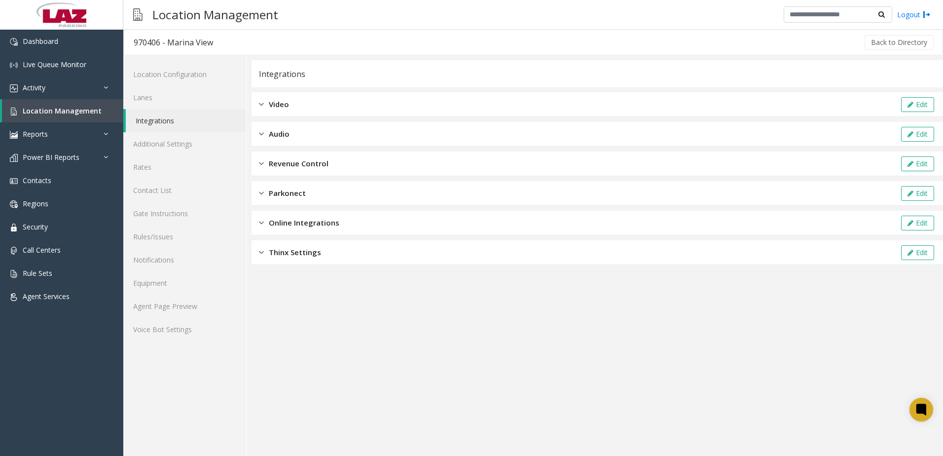
click at [325, 168] on span "Revenue Control" at bounding box center [299, 163] width 60 height 11
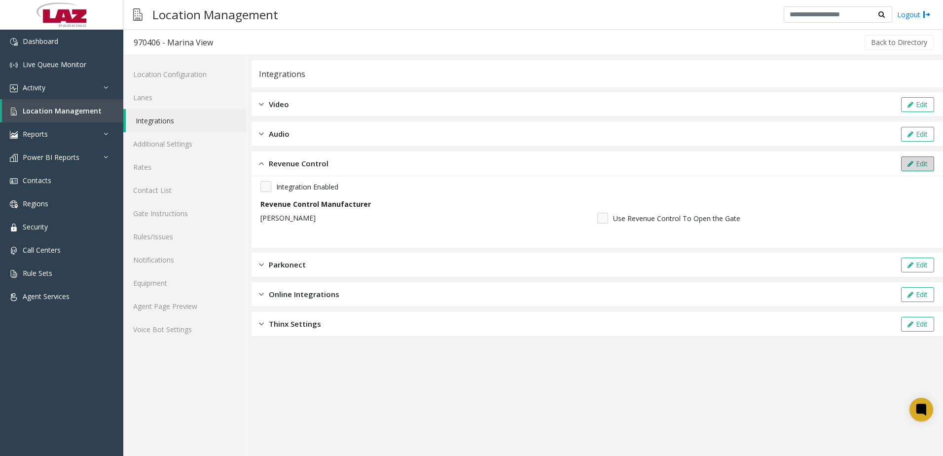
click at [926, 164] on button "Edit" at bounding box center [917, 163] width 33 height 15
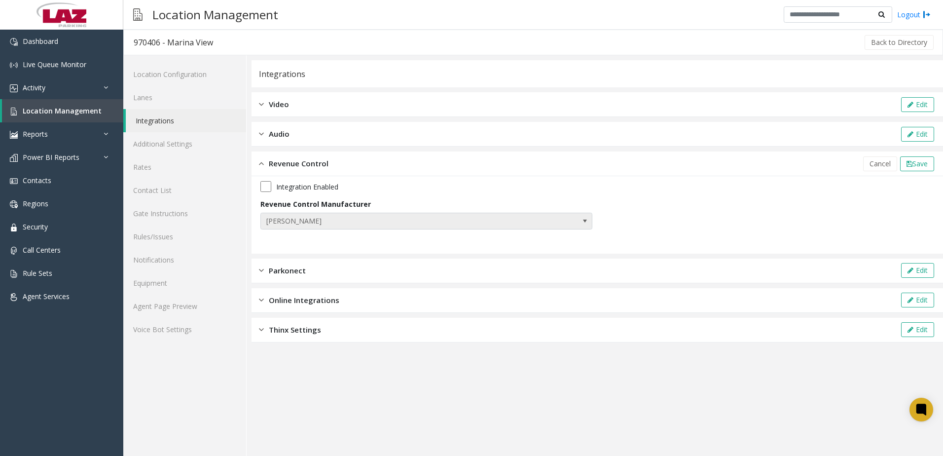
click at [329, 220] on span "Amano McGann" at bounding box center [393, 221] width 265 height 16
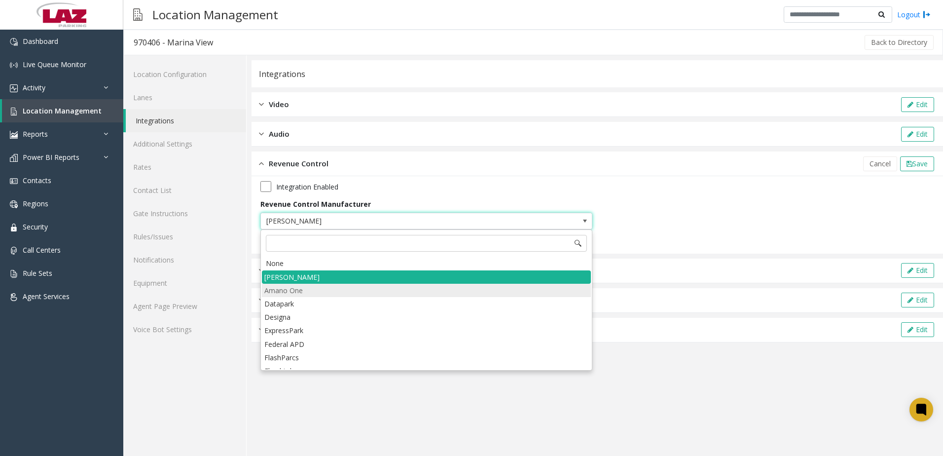
click at [295, 288] on li "Amano One" at bounding box center [426, 290] width 329 height 13
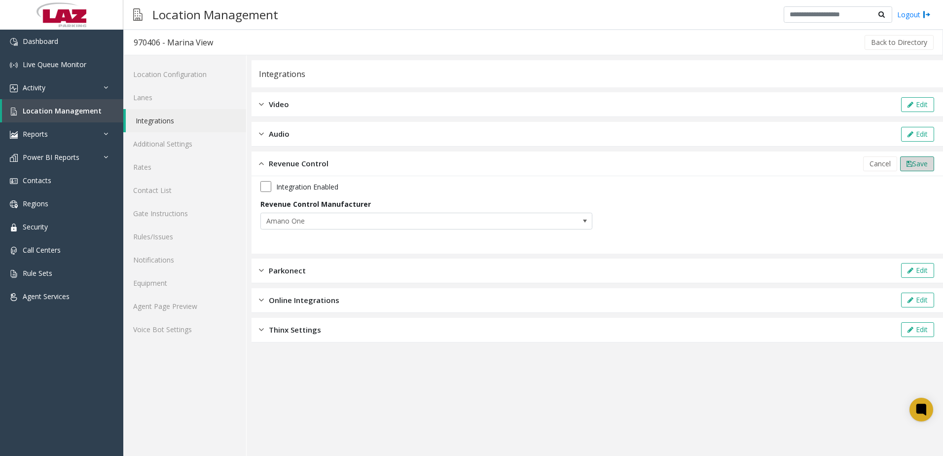
click at [907, 164] on icon at bounding box center [910, 163] width 6 height 7
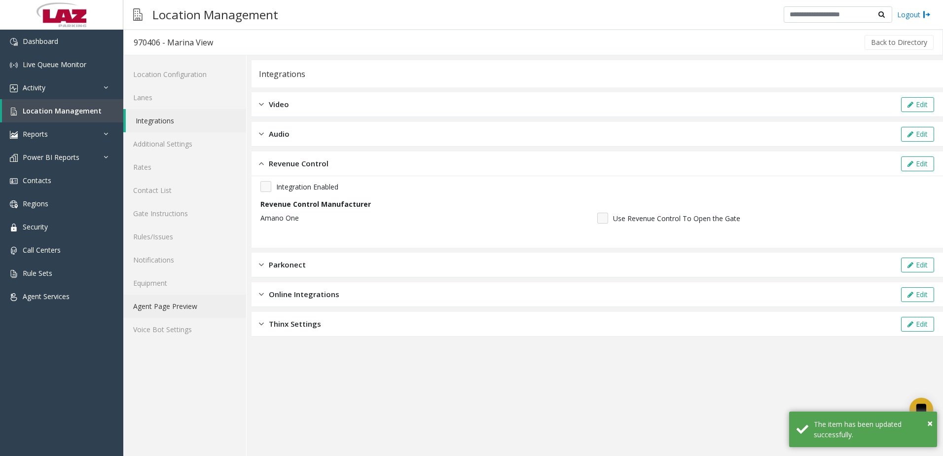
click at [165, 310] on link "Agent Page Preview" at bounding box center [184, 305] width 123 height 23
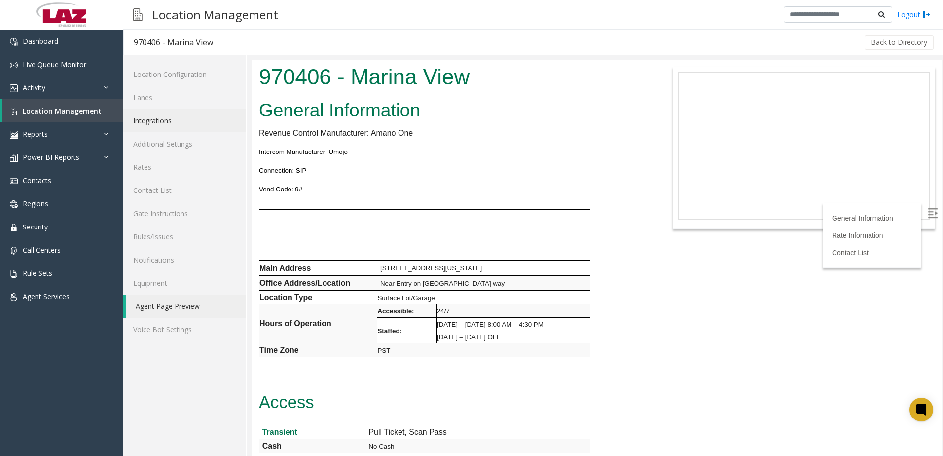
click at [175, 119] on link "Integrations" at bounding box center [184, 120] width 123 height 23
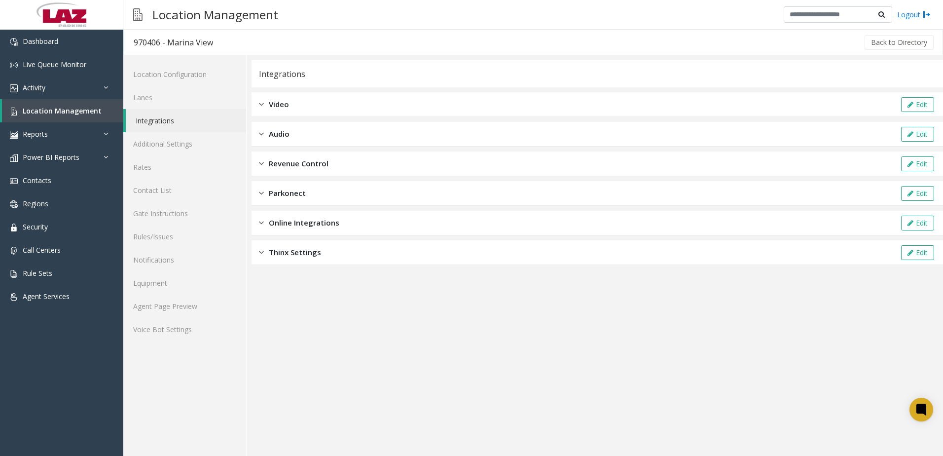
click at [844, 161] on div "Revenue Control Edit" at bounding box center [598, 163] width 692 height 25
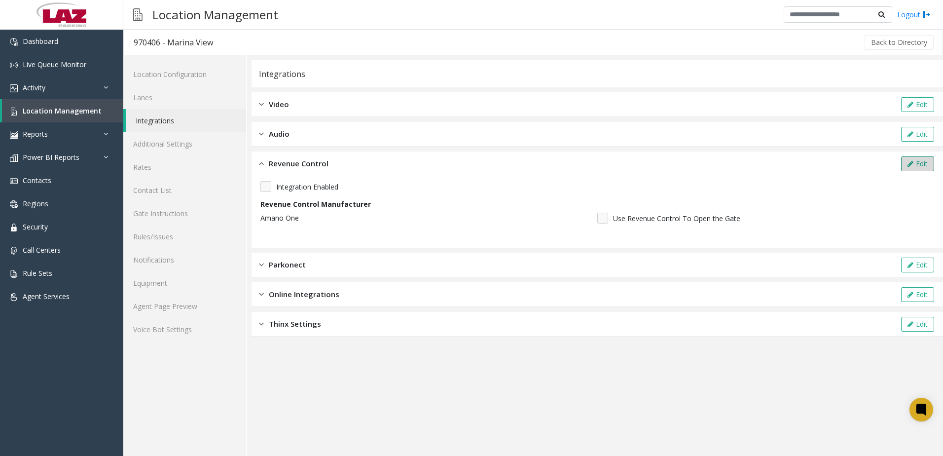
click at [908, 166] on icon at bounding box center [911, 163] width 6 height 7
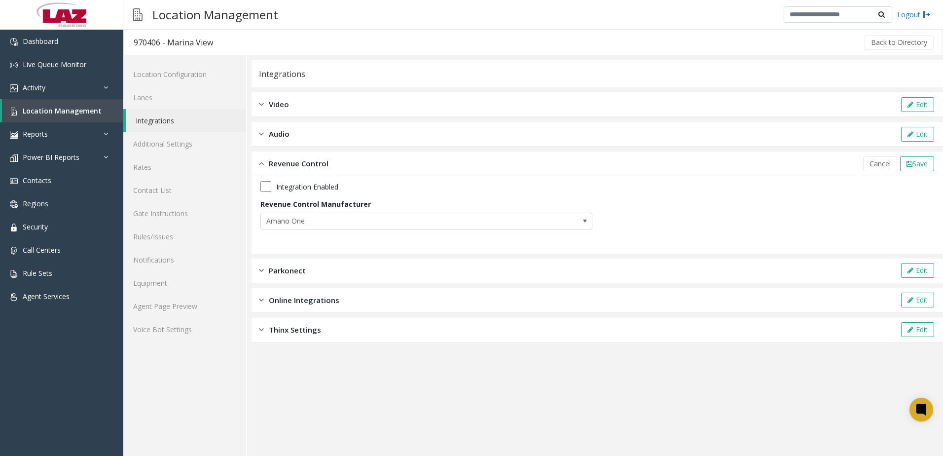
click at [301, 229] on div "Integration Enabled Revenue Control Manufacturer Amano One" at bounding box center [597, 208] width 674 height 55
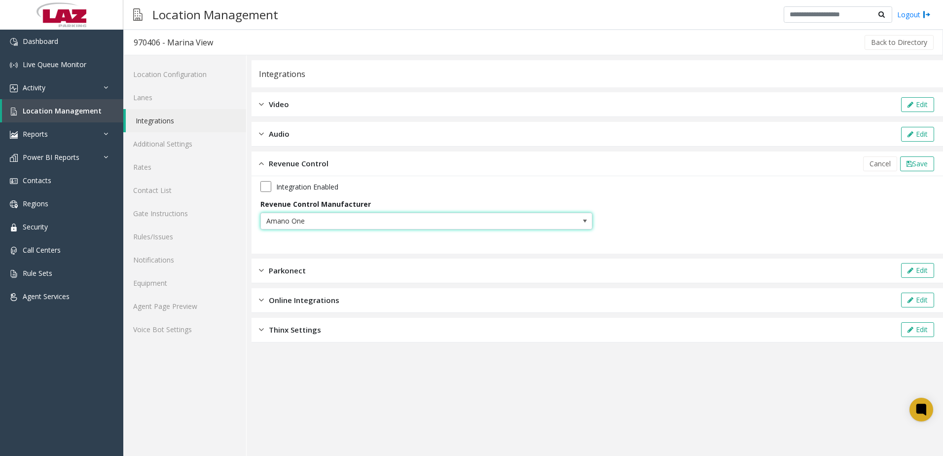
click at [296, 220] on span "Amano One" at bounding box center [393, 221] width 265 height 16
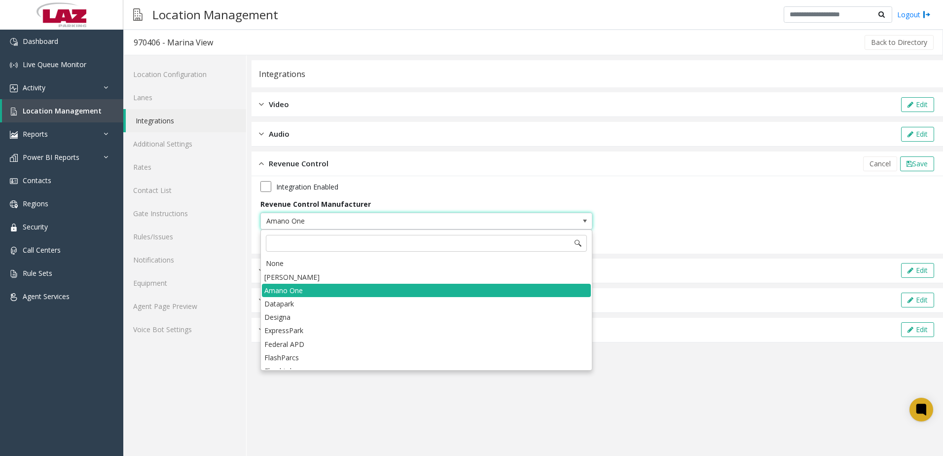
click at [297, 279] on li "Amano McGann" at bounding box center [426, 276] width 329 height 13
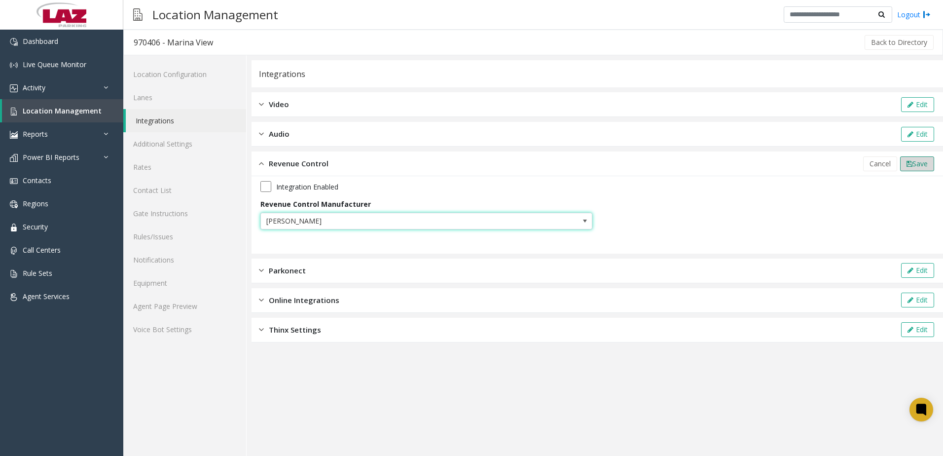
click at [923, 161] on span "Save" at bounding box center [920, 163] width 15 height 9
